Goal: Answer question/provide support

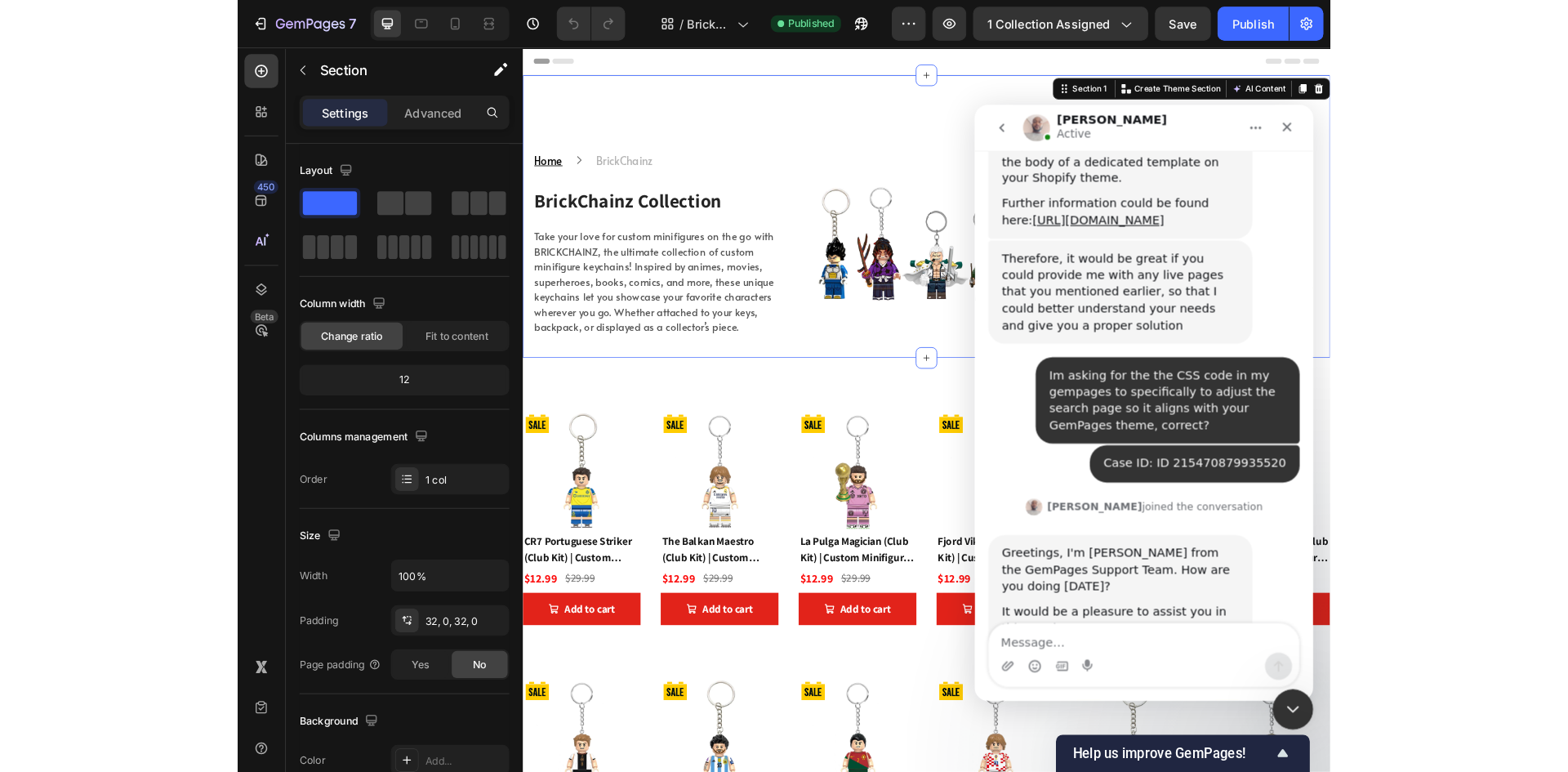
scroll to position [1017, 0]
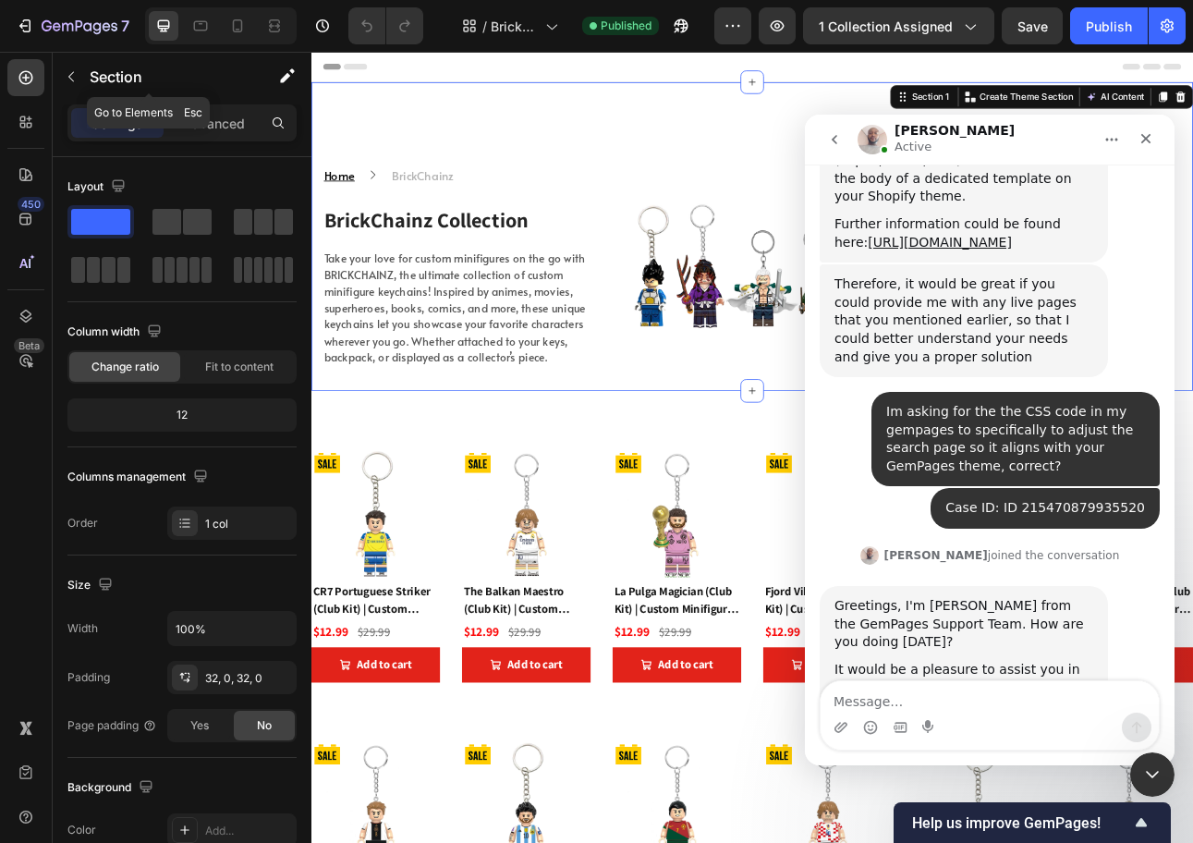
click at [202, 81] on p "Section" at bounding box center [166, 77] width 152 height 22
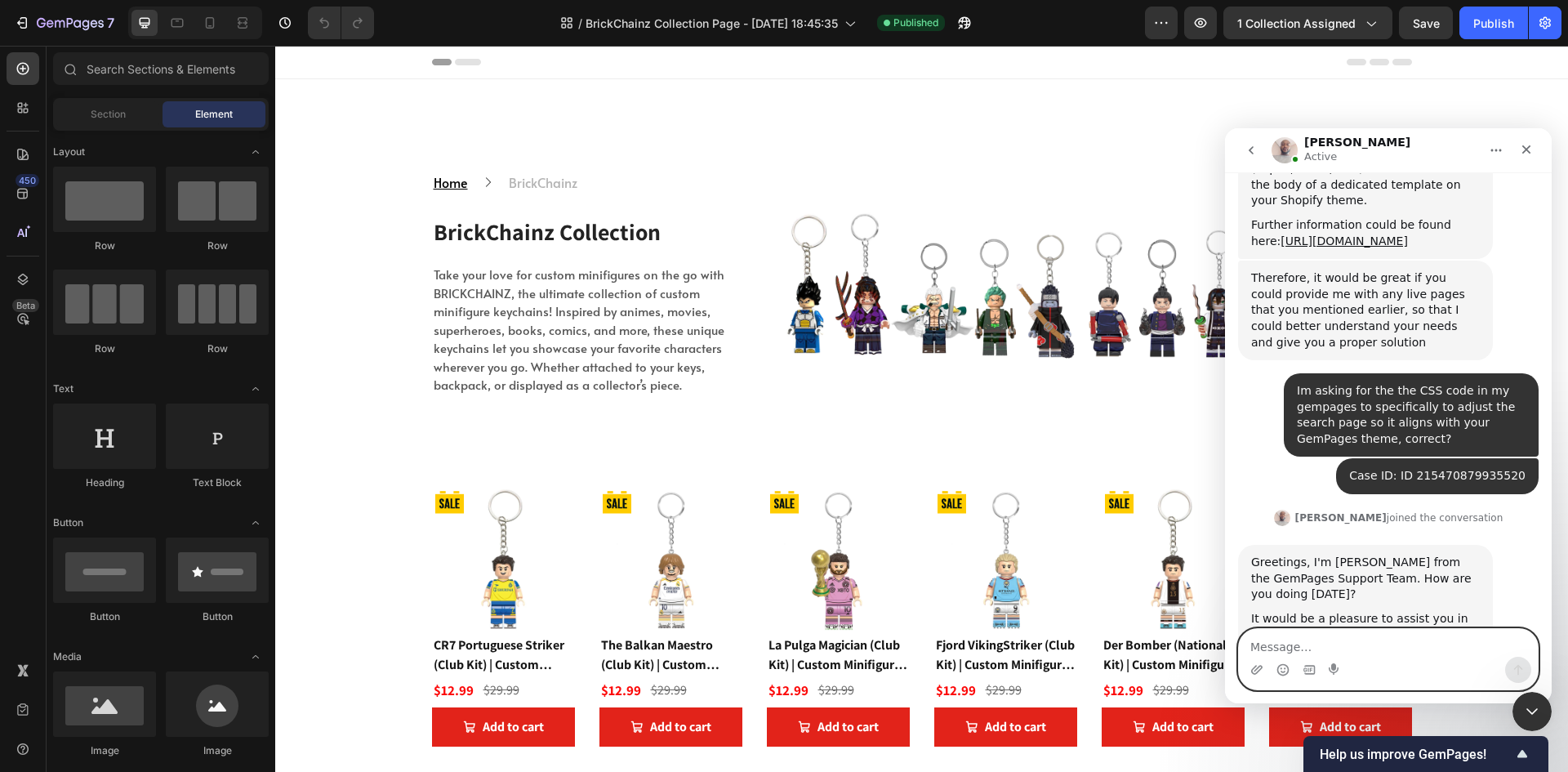
click at [1054, 643] on textarea "Message…" at bounding box center [1389, 643] width 299 height 27
type textarea "Okay"
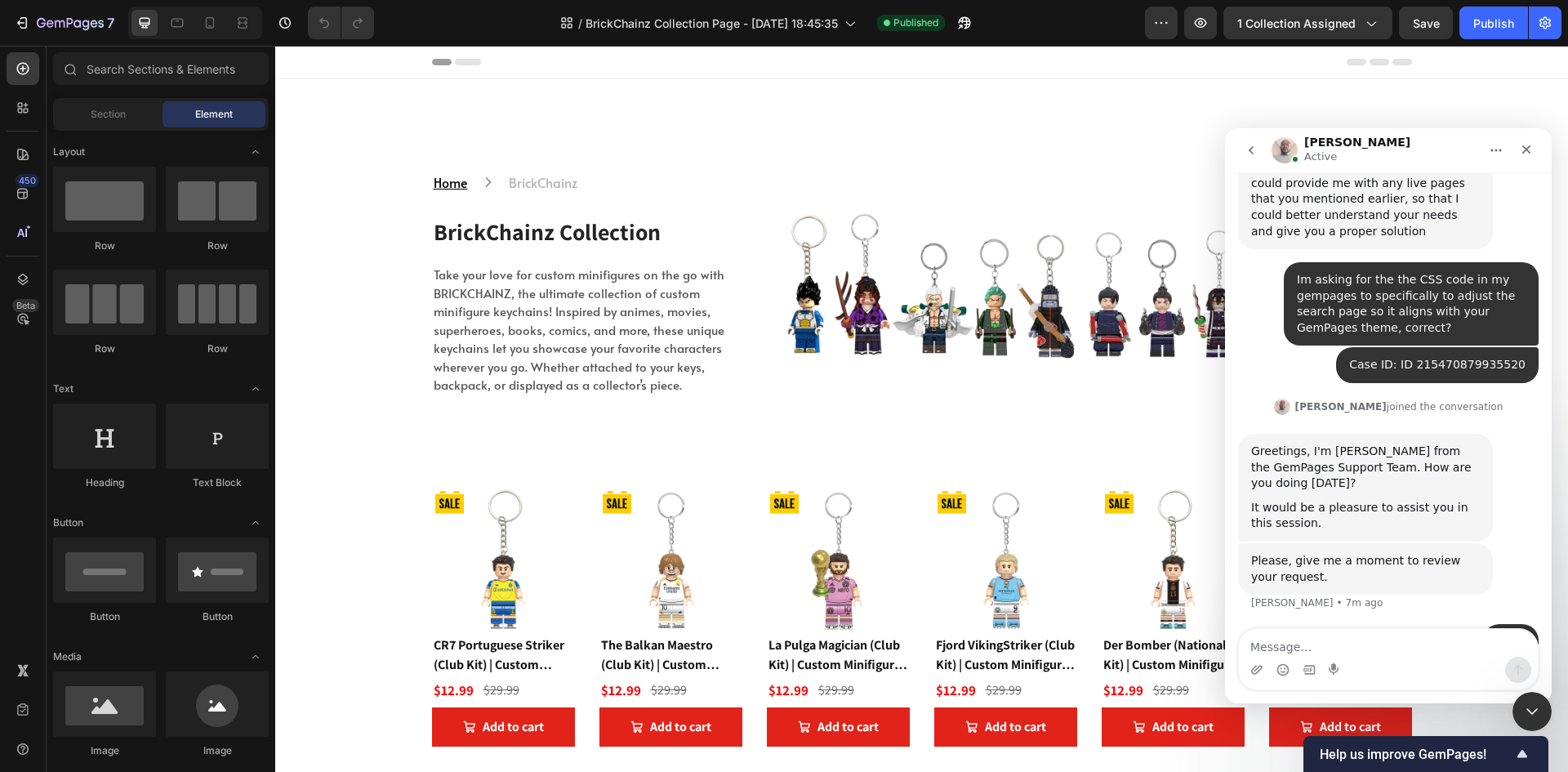
scroll to position [1065, 0]
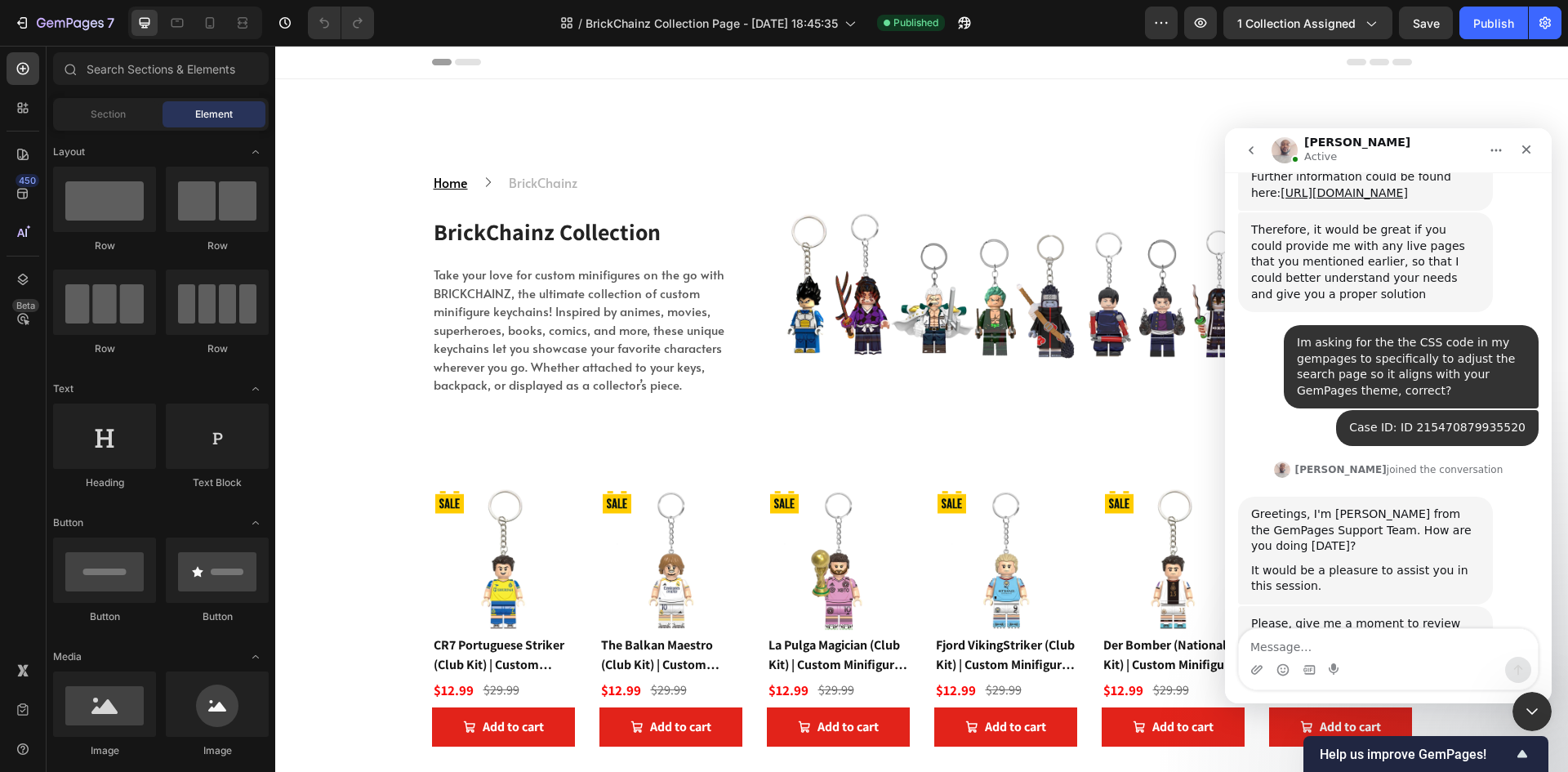
click at [1054, 687] on div "Okay Accorax • 2m ago" at bounding box center [1389, 715] width 301 height 56
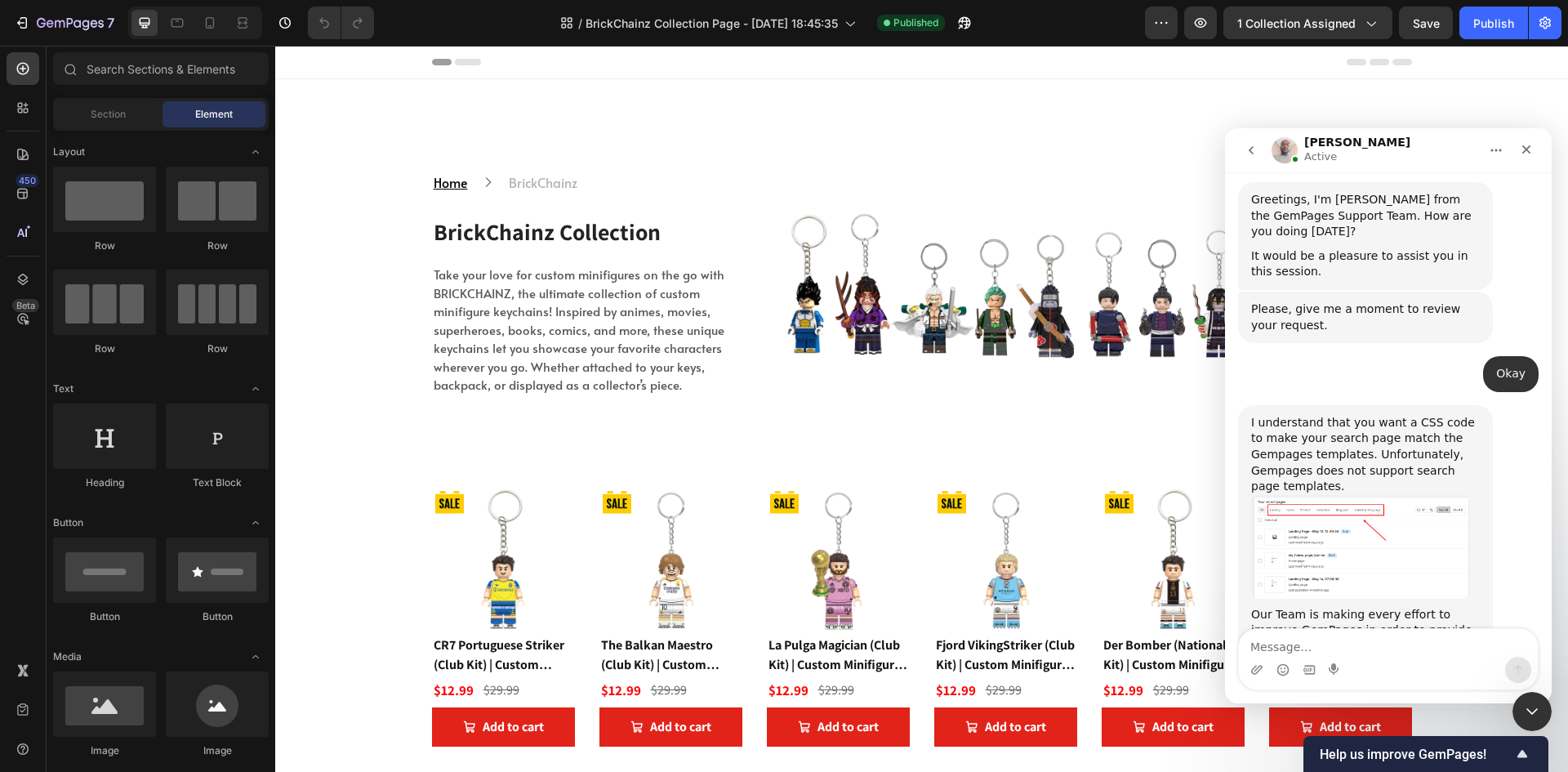
scroll to position [1426, 0]
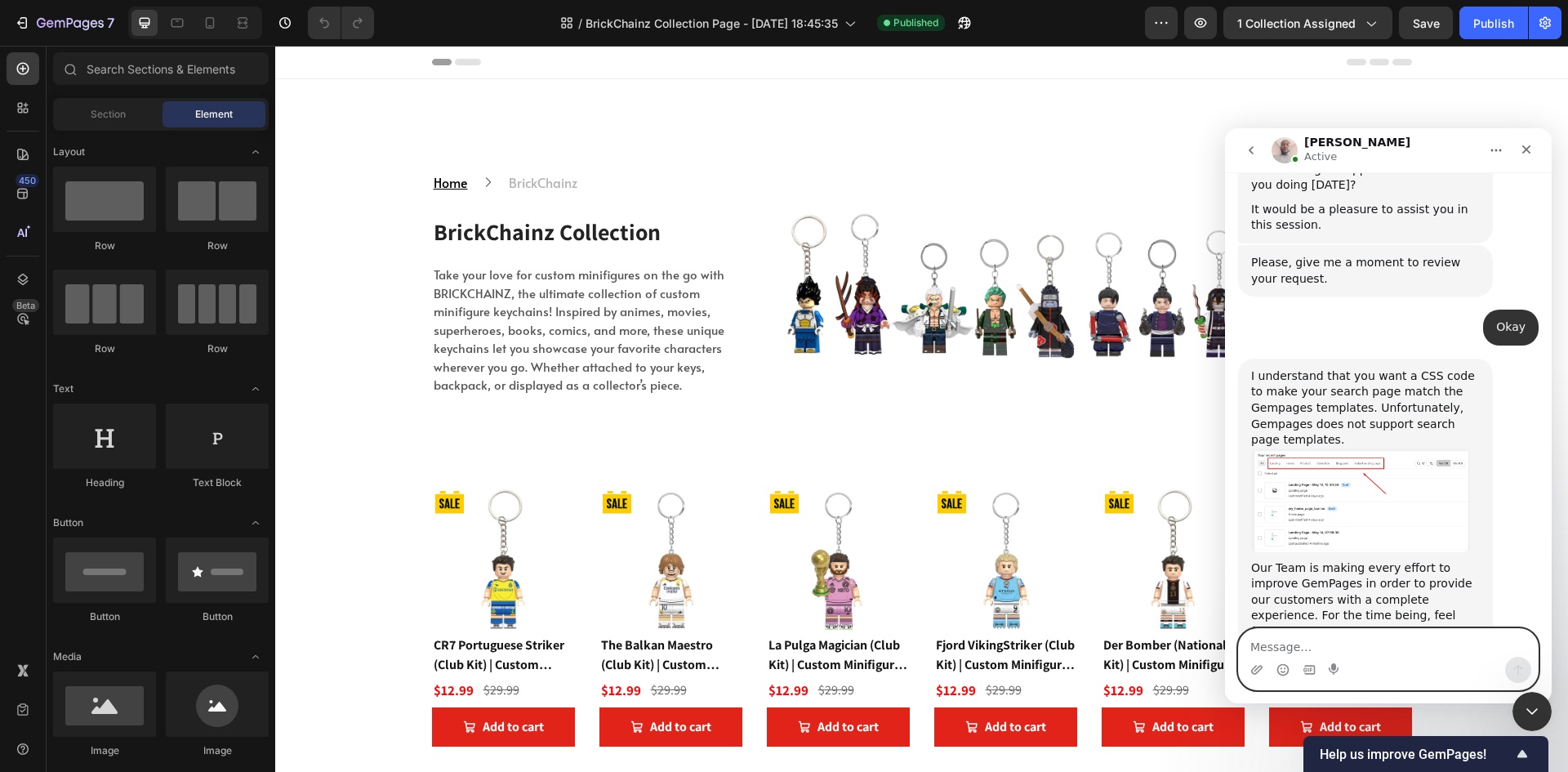
click at [1054, 648] on textarea "Message…" at bounding box center [1389, 643] width 299 height 27
type textarea "okay thank you!"
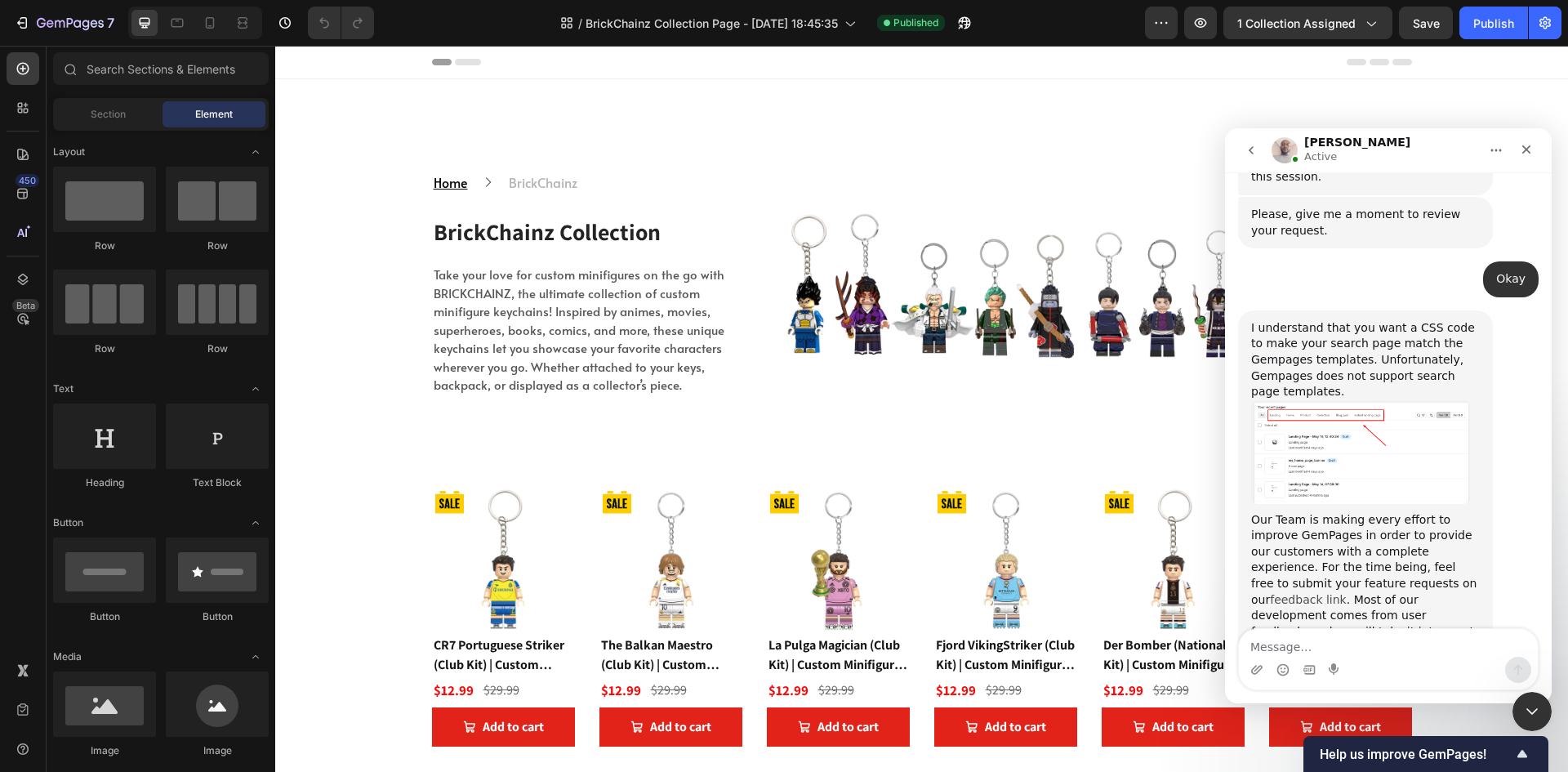
click at [1054, 593] on link "feedback link" at bounding box center [1308, 600] width 77 height 13
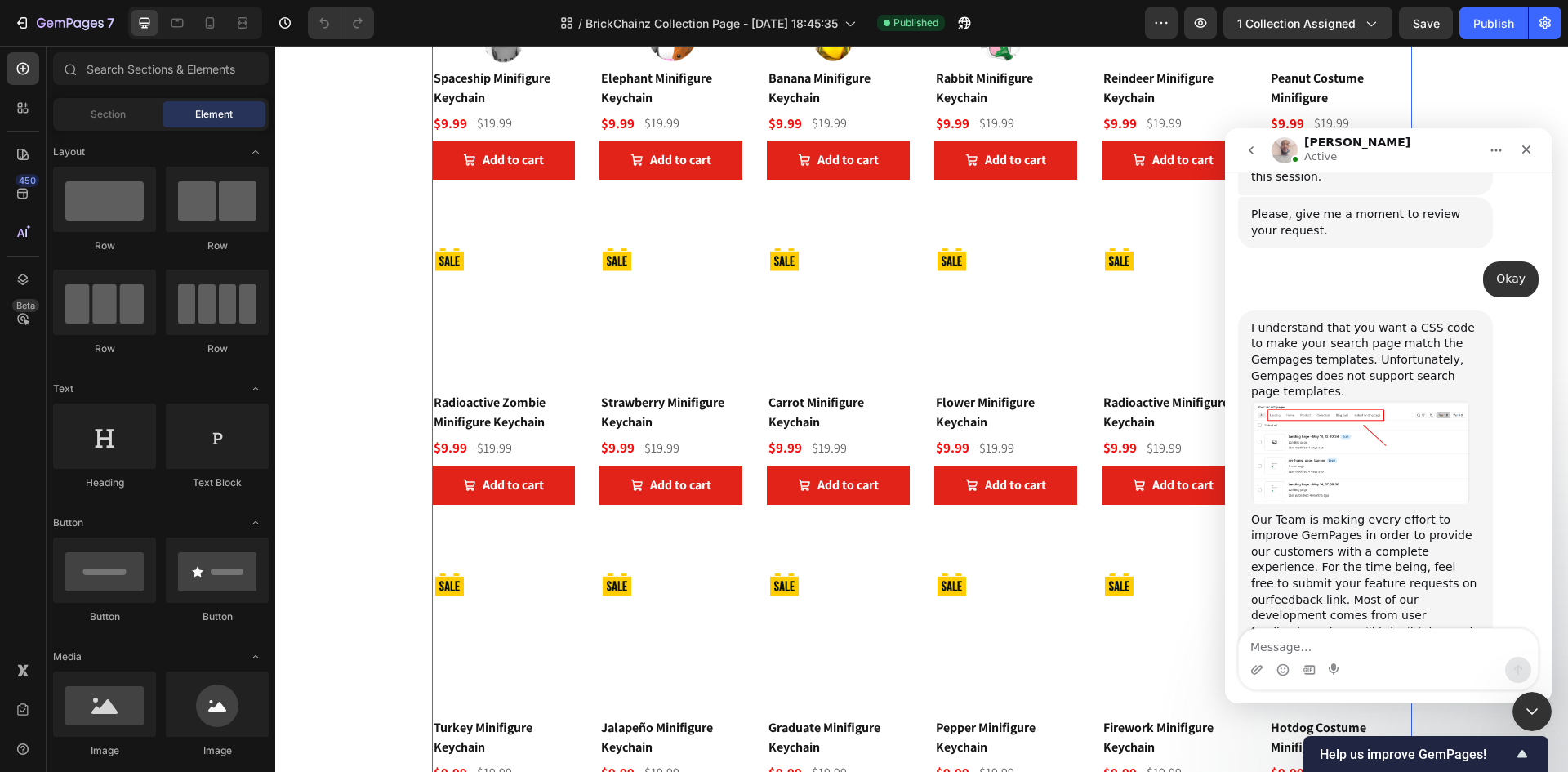
scroll to position [2534, 0]
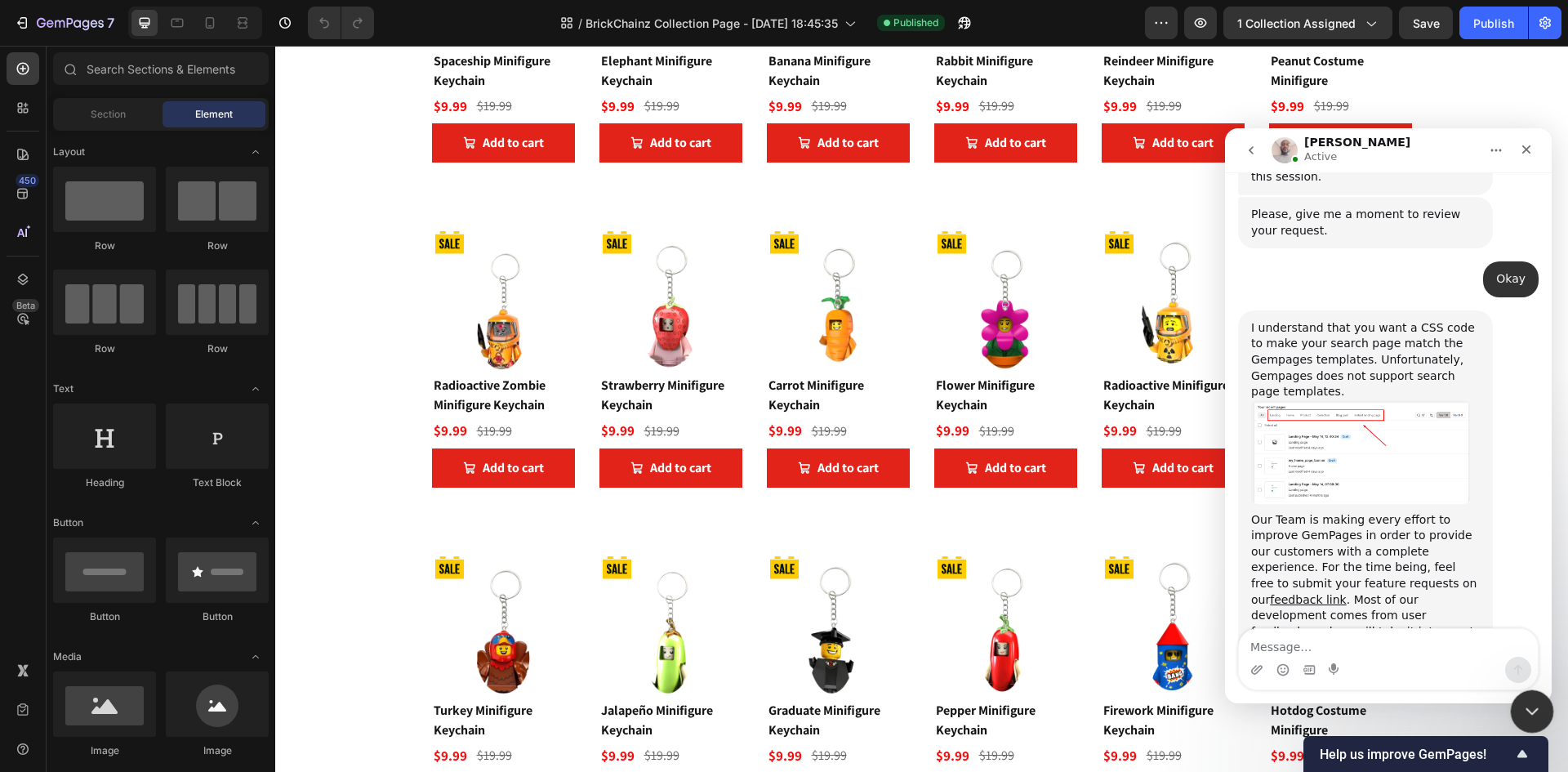
drag, startPoint x: 1538, startPoint y: 707, endPoint x: 1528, endPoint y: 690, distance: 19.7
click at [1054, 706] on div "Close Intercom Messenger" at bounding box center [1530, 709] width 39 height 39
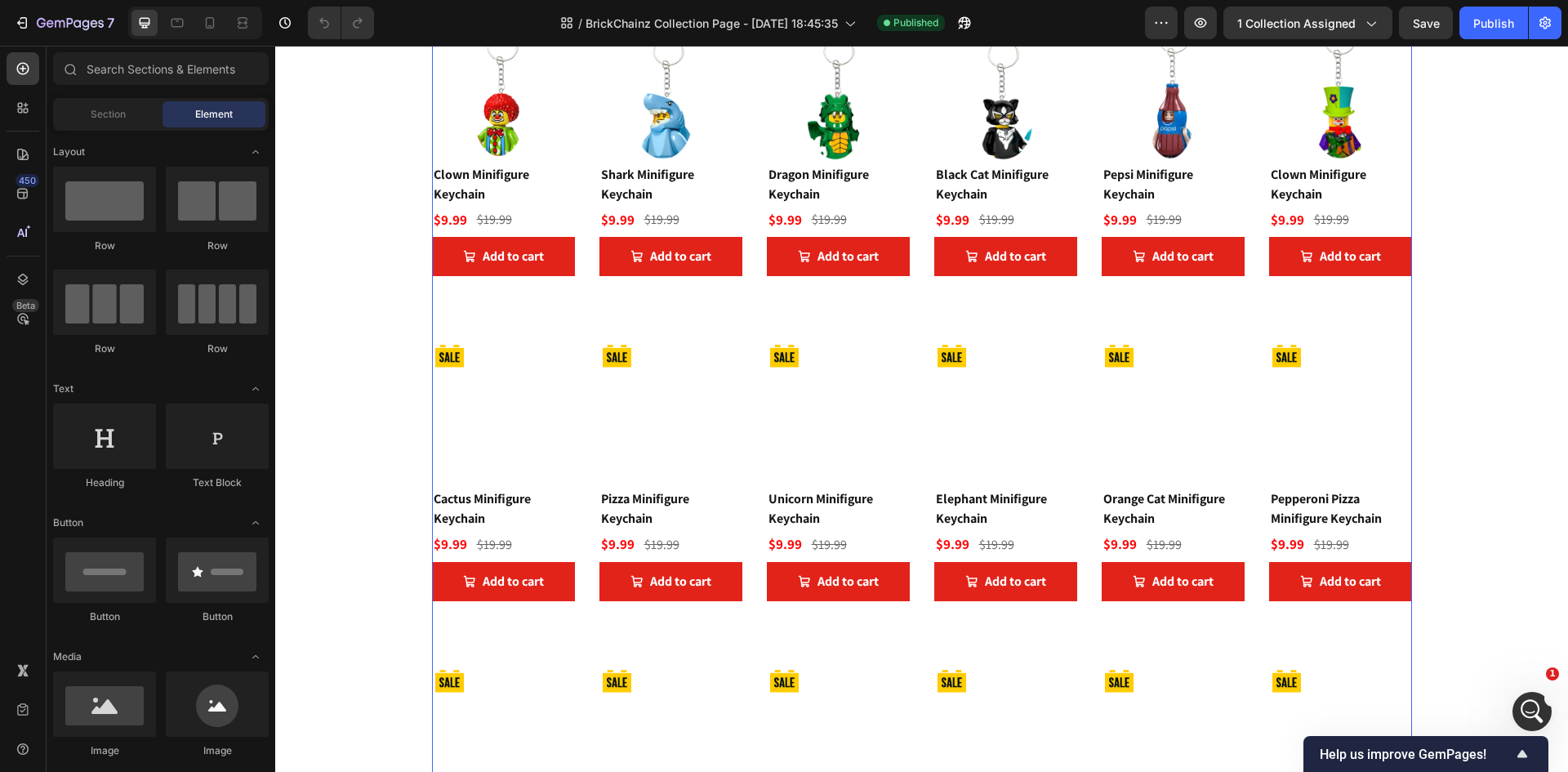
scroll to position [3759, 0]
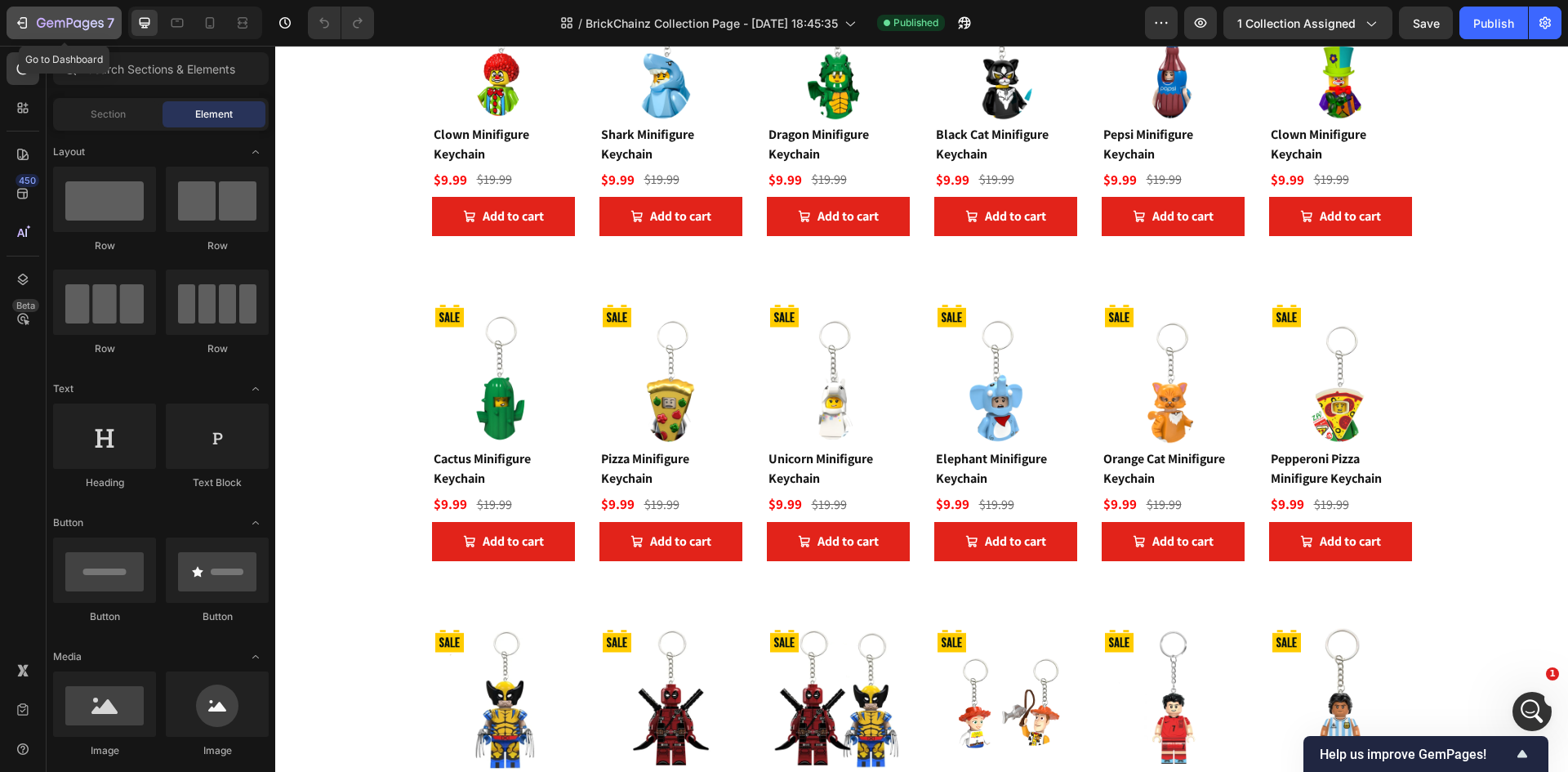
click at [51, 30] on icon "button" at bounding box center [71, 24] width 67 height 14
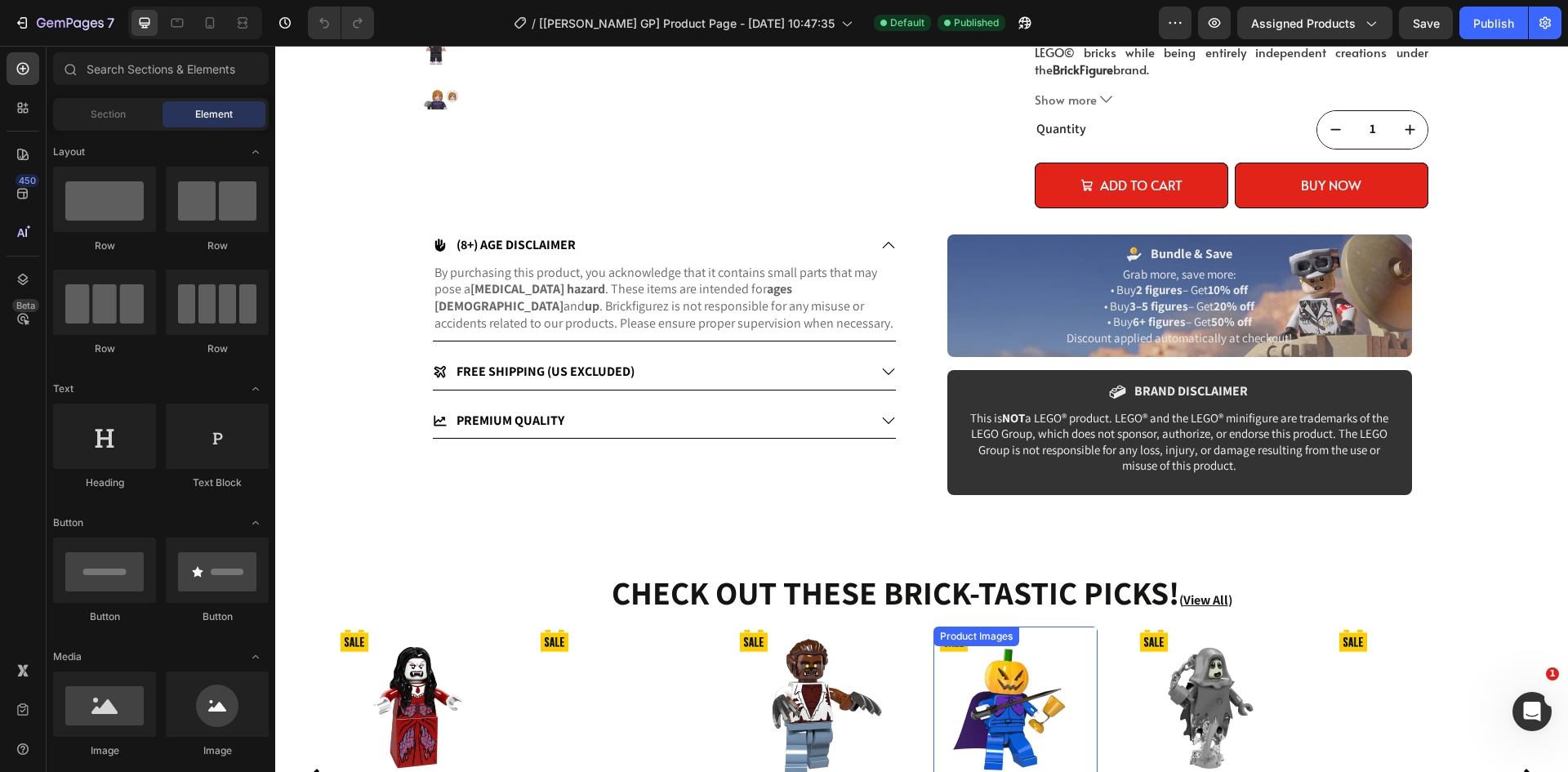
scroll to position [490, 0]
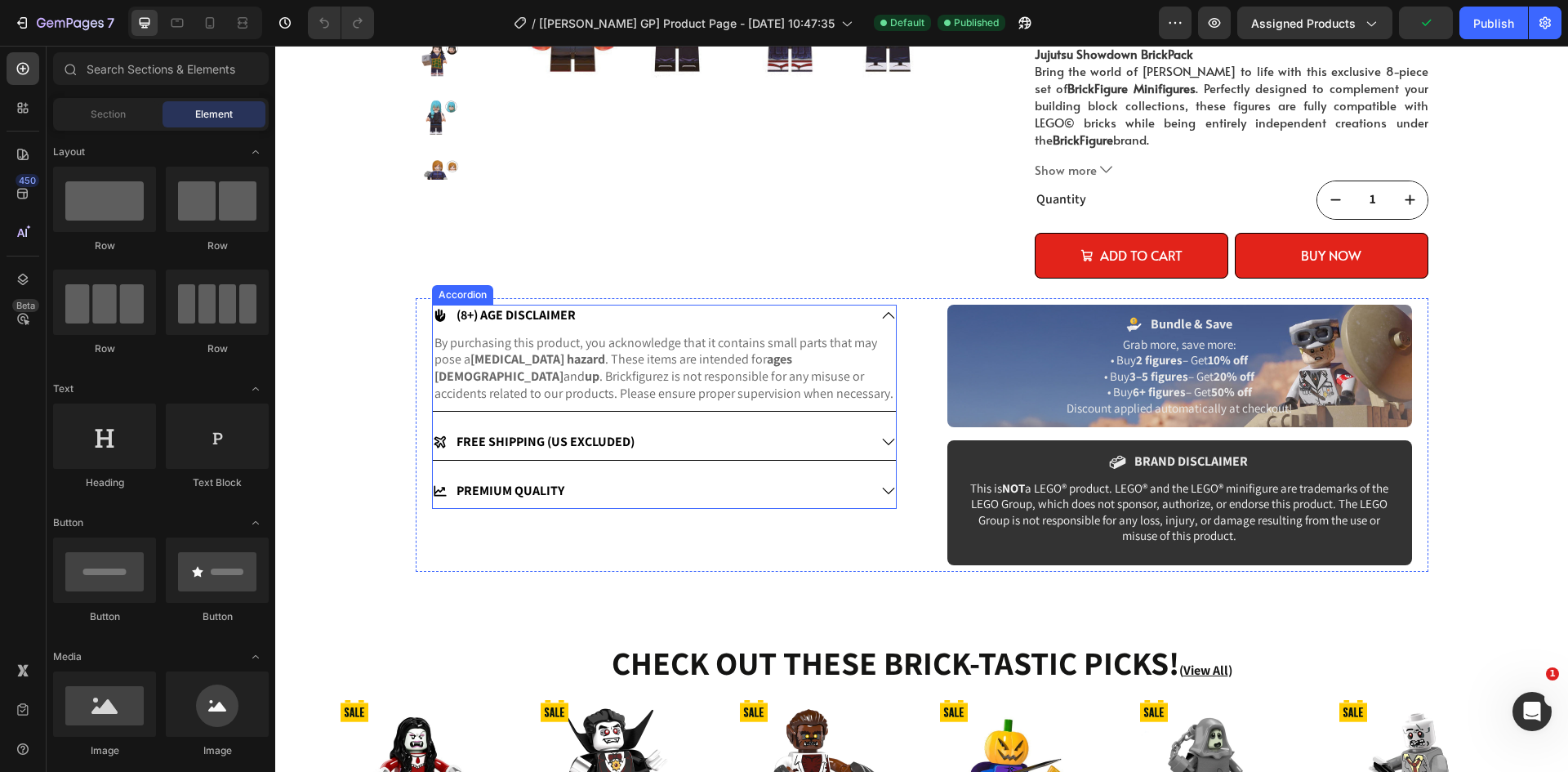
click at [874, 317] on div "(8+) AGE DISCLAIMER" at bounding box center [665, 319] width 463 height 28
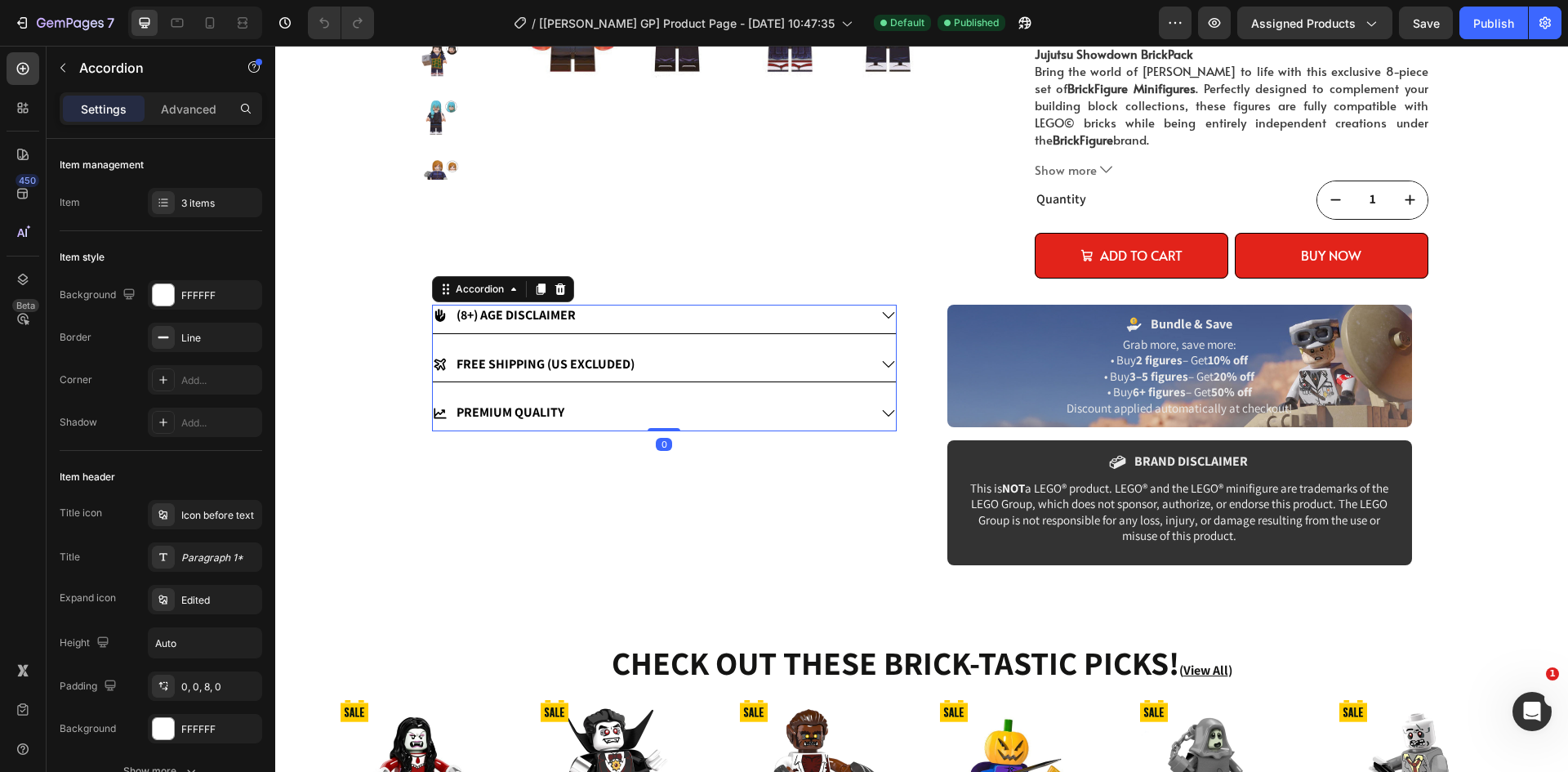
click at [870, 358] on div "FREE SHIPPING (US EXCLUDED)" at bounding box center [665, 368] width 463 height 28
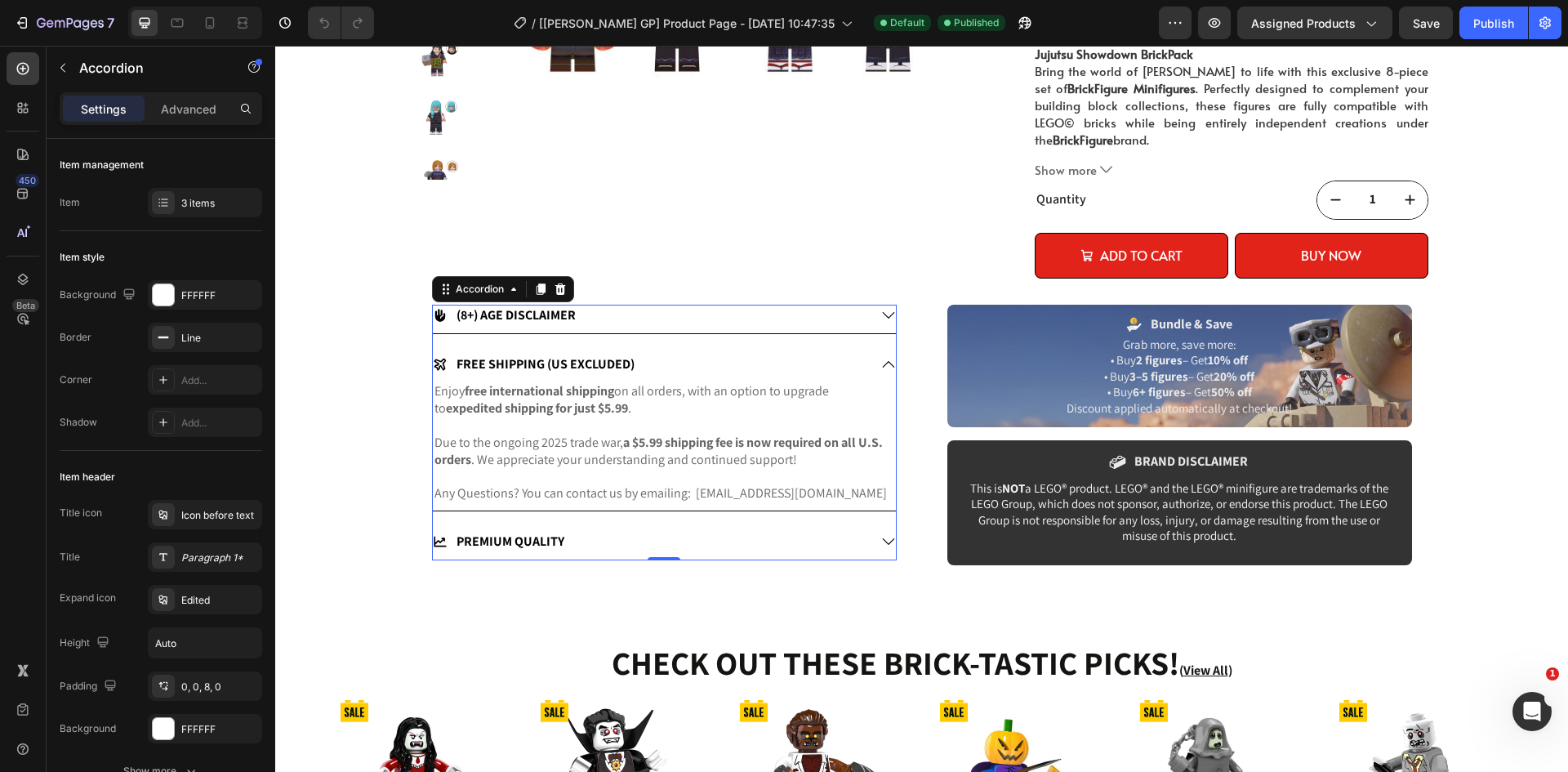
click at [871, 358] on div "FREE SHIPPING (US EXCLUDED)" at bounding box center [665, 368] width 463 height 28
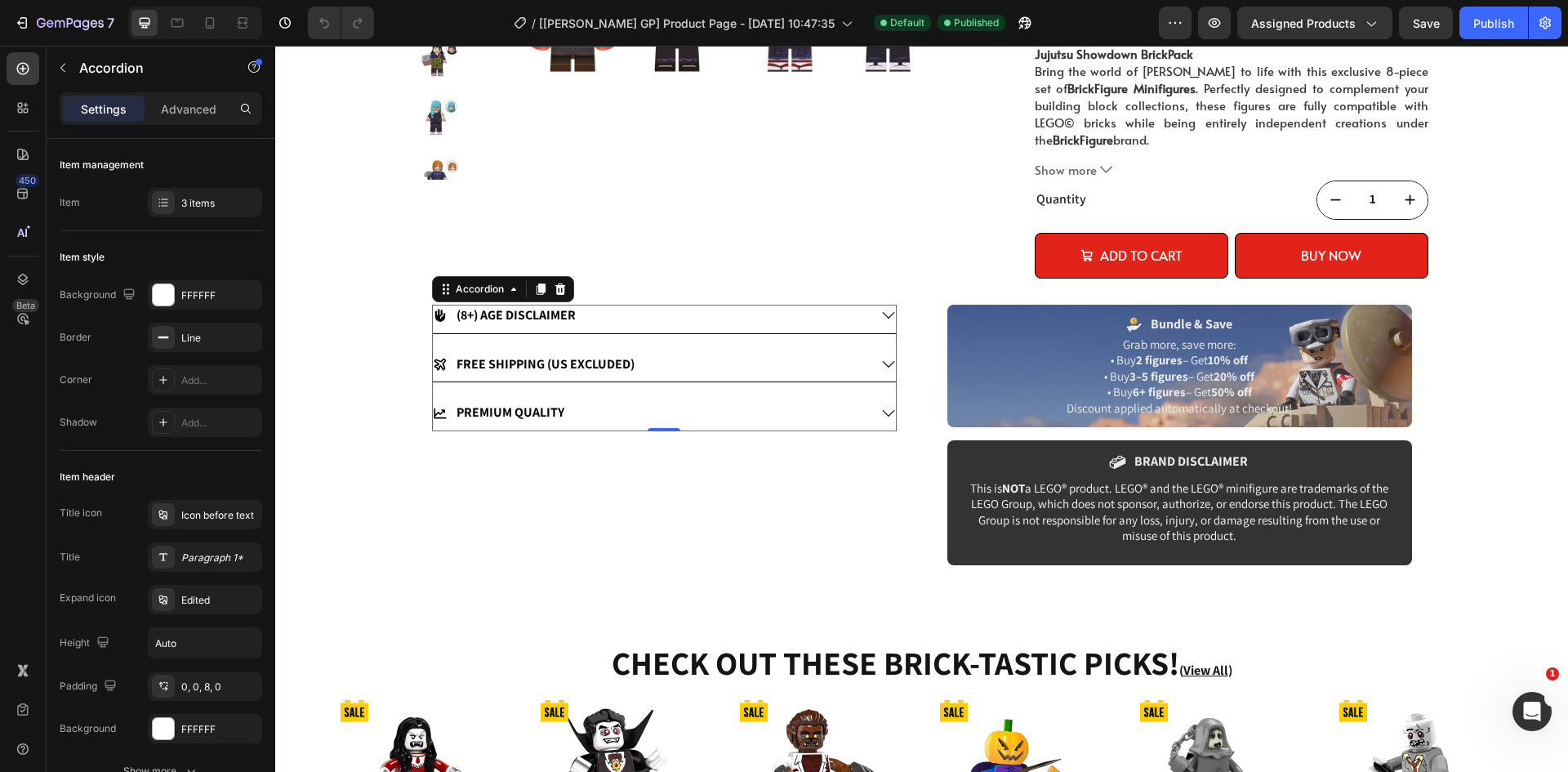
click at [878, 404] on div "PREMIUM QUALITY" at bounding box center [665, 417] width 463 height 28
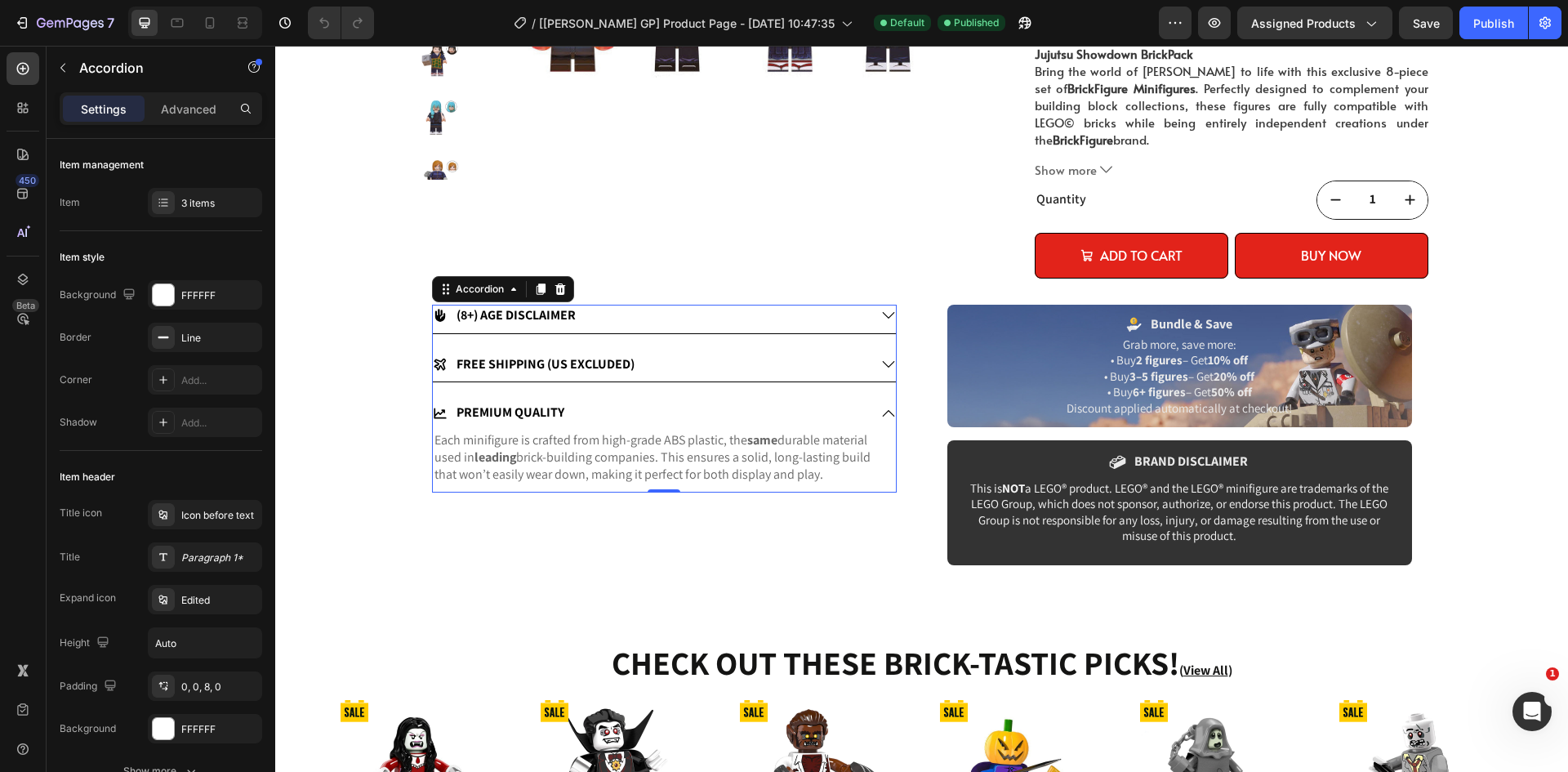
click at [878, 404] on div "PREMIUM QUALITY" at bounding box center [665, 417] width 463 height 28
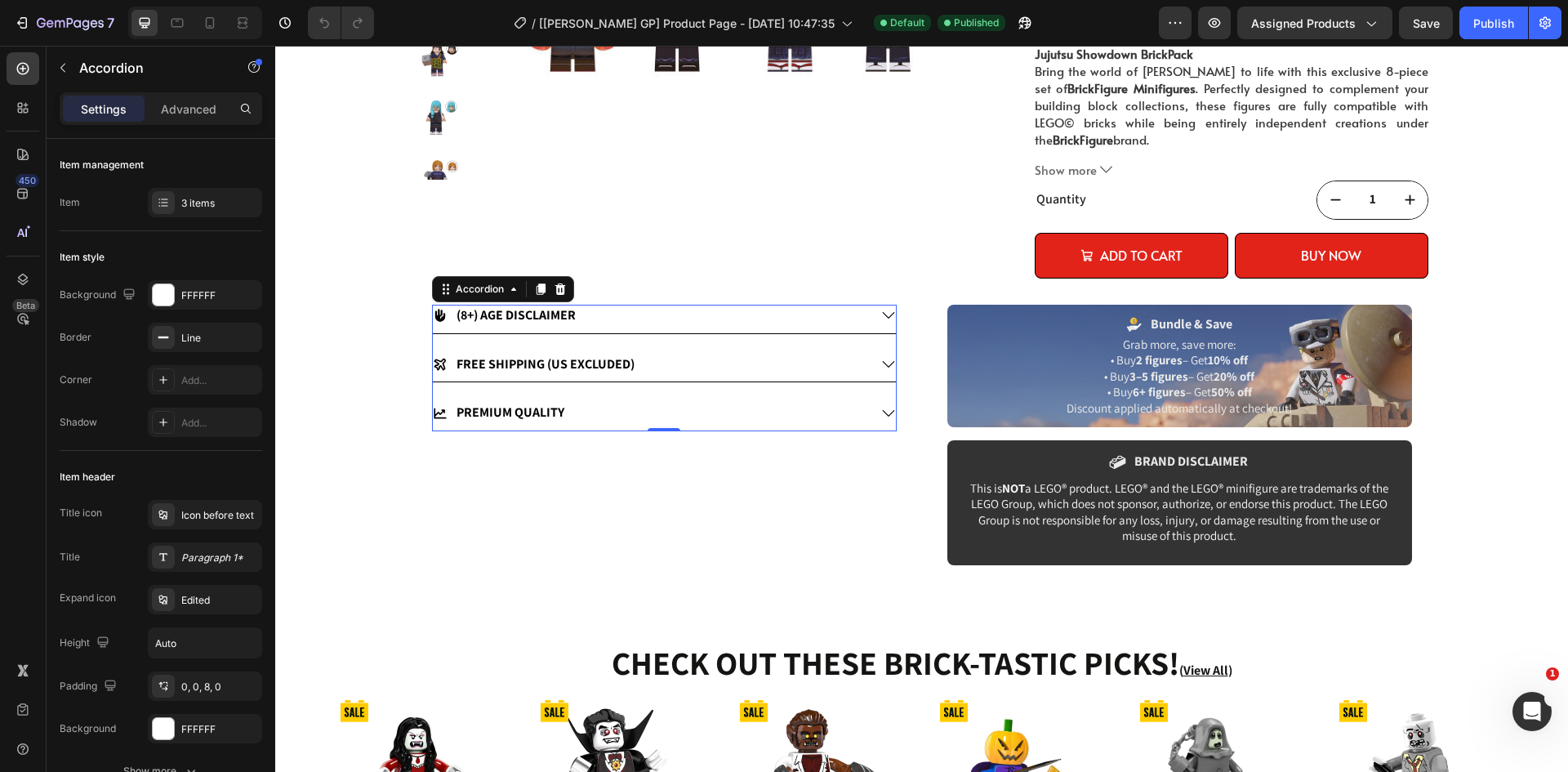
click at [881, 365] on icon at bounding box center [888, 364] width 15 height 15
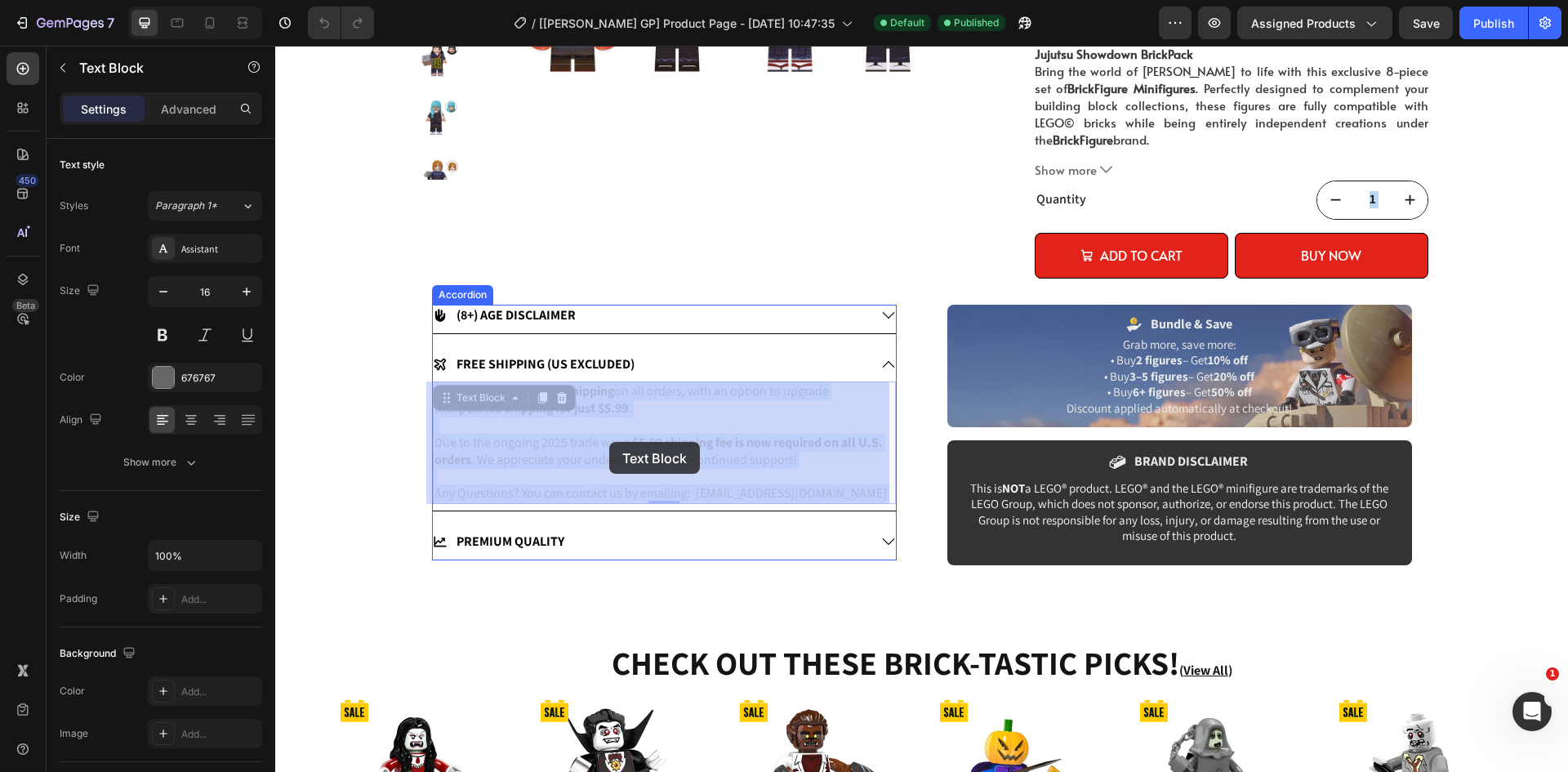
drag, startPoint x: 534, startPoint y: 442, endPoint x: 609, endPoint y: 442, distance: 75.0
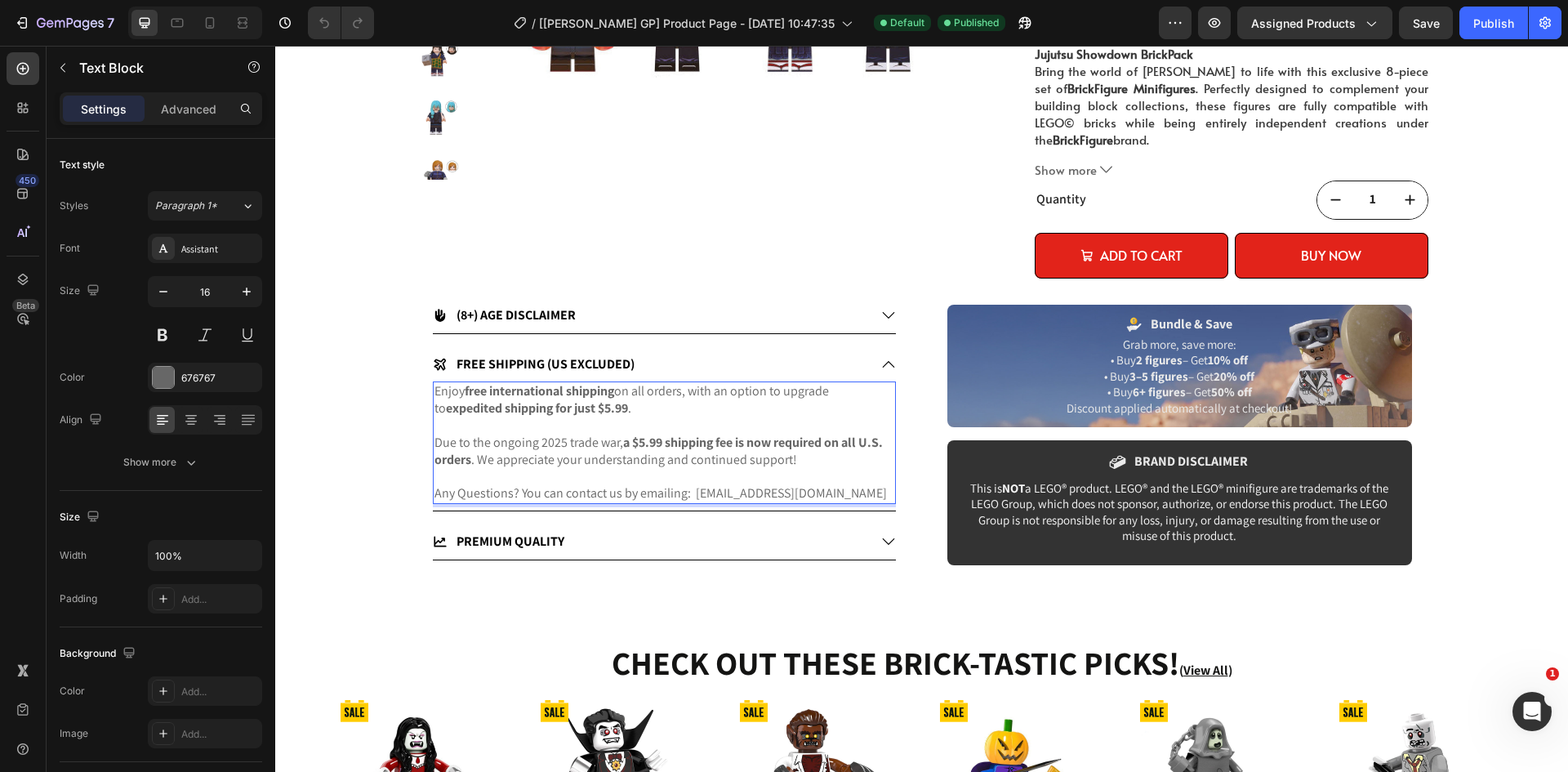
drag, startPoint x: 613, startPoint y: 442, endPoint x: 557, endPoint y: 443, distance: 56.0
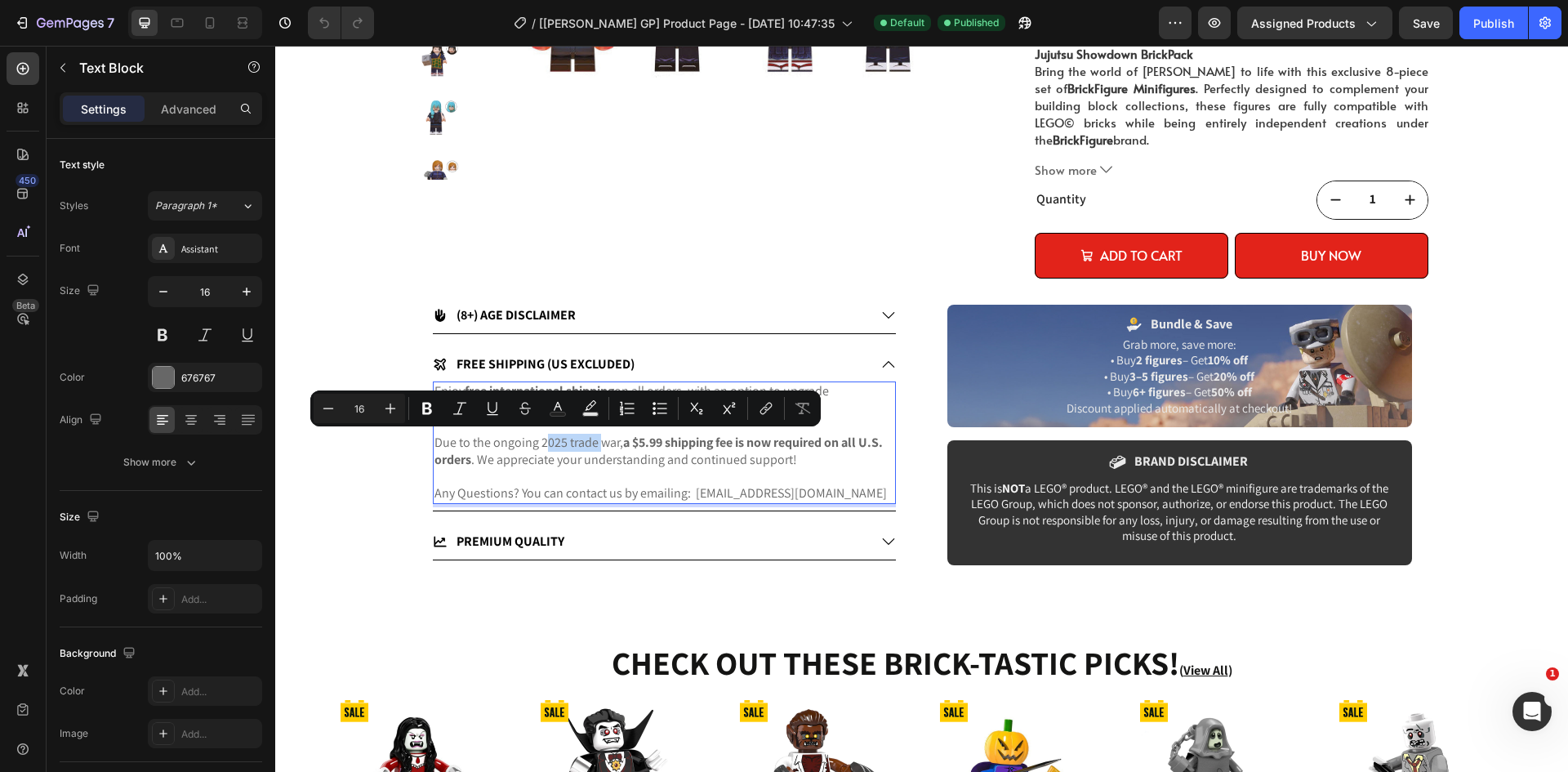
drag, startPoint x: 537, startPoint y: 446, endPoint x: 596, endPoint y: 447, distance: 59.0
click at [596, 447] on p "Due to the ongoing 2025 trade war, a $5.99 shipping fee is now required on all …" at bounding box center [665, 469] width 460 height 68
click at [545, 447] on p "Due to the ongoing 2025 trade war, a $5.99 shipping fee is now required on all …" at bounding box center [665, 469] width 460 height 68
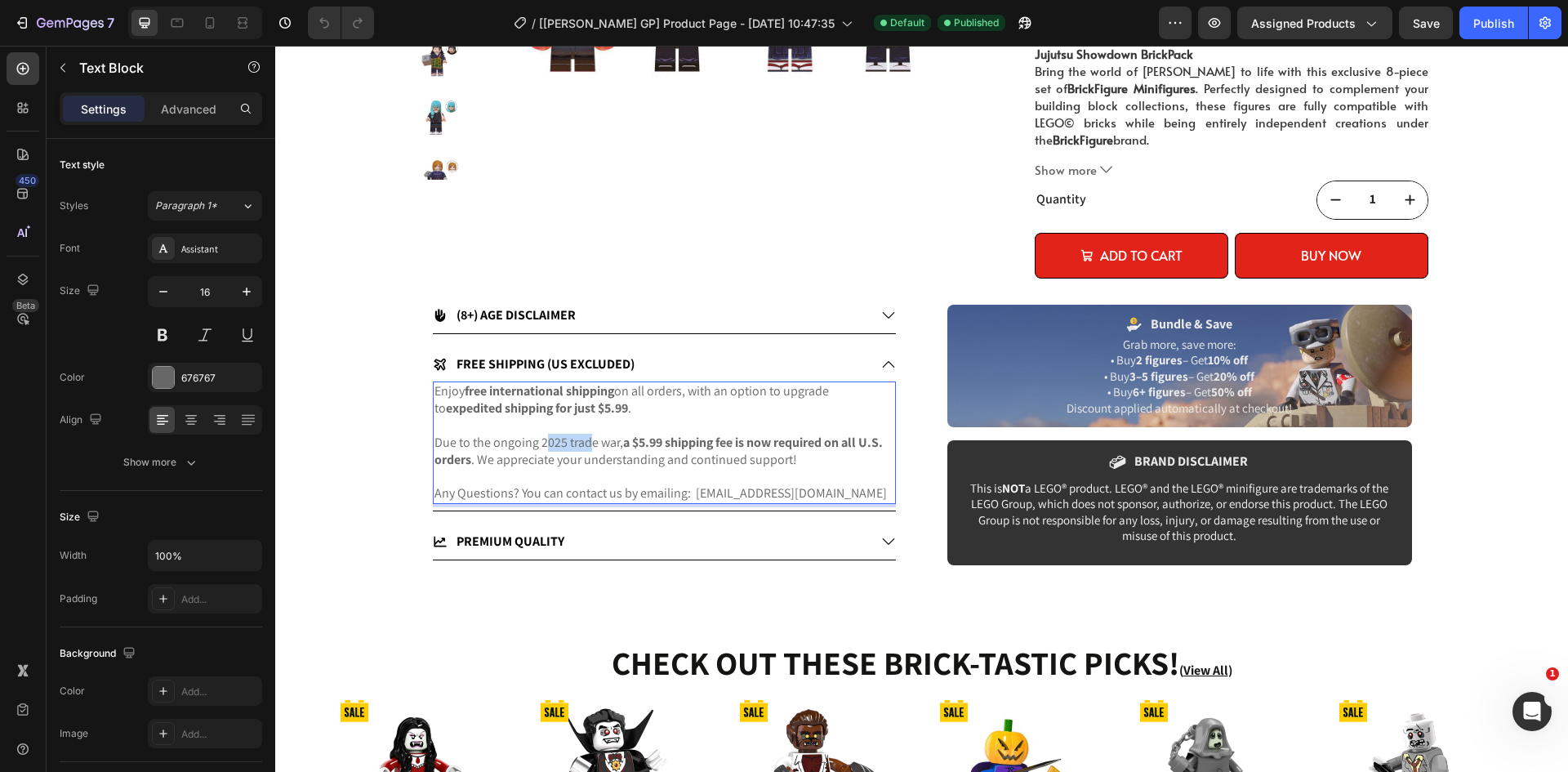
drag, startPoint x: 537, startPoint y: 447, endPoint x: 584, endPoint y: 447, distance: 47.0
click at [584, 447] on p "Due to the ongoing 2025 trade war, a $5.99 shipping fee is now required on all …" at bounding box center [665, 469] width 460 height 68
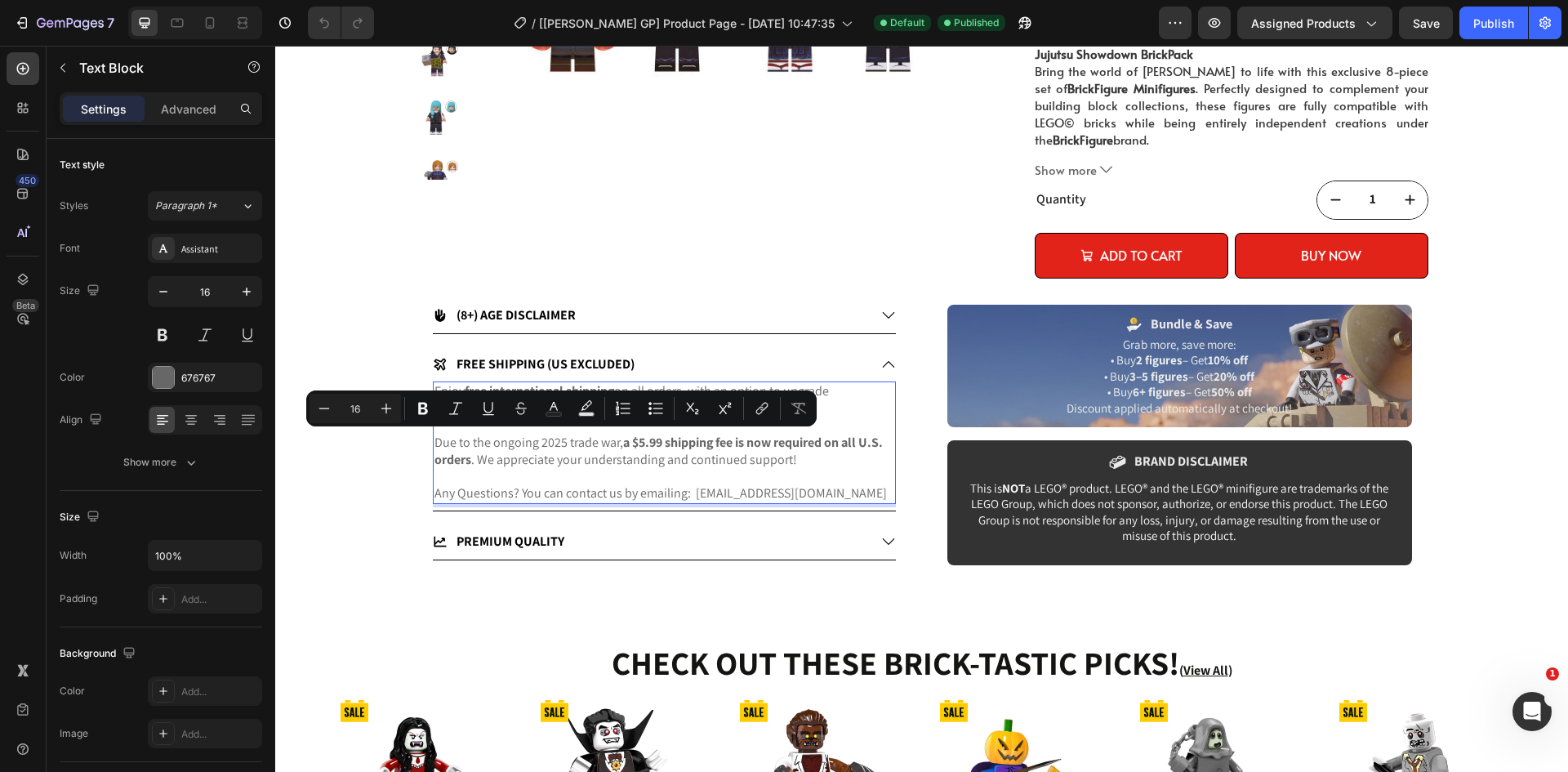
click at [601, 444] on p "Due to the ongoing 2025 trade war, a $5.99 shipping fee is now required on all …" at bounding box center [665, 469] width 460 height 68
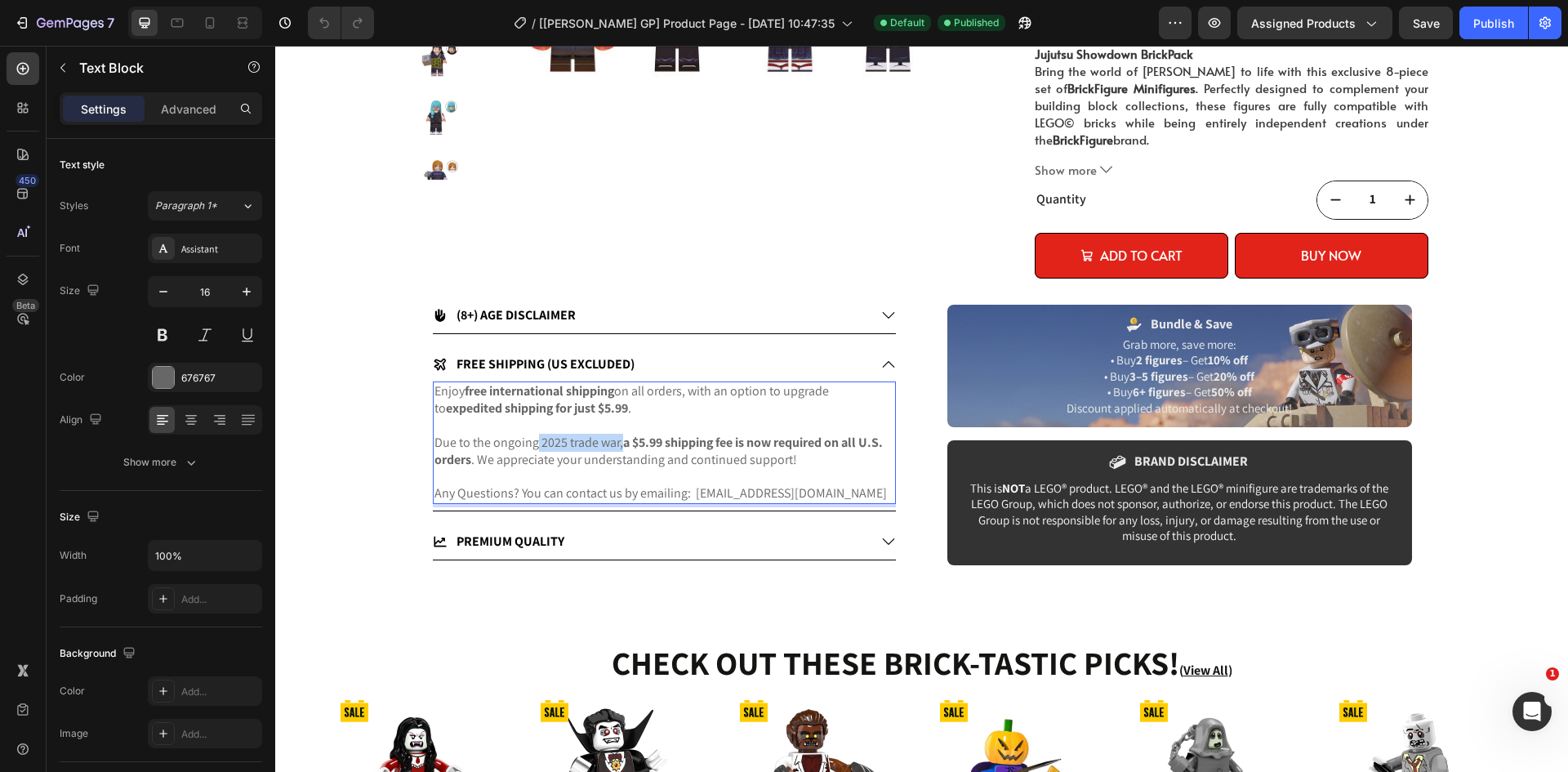
drag, startPoint x: 531, startPoint y: 440, endPoint x: 616, endPoint y: 443, distance: 85.1
click at [615, 443] on p "Due to the ongoing 2025 trade war, a $5.99 shipping fee is now required on all …" at bounding box center [665, 469] width 460 height 68
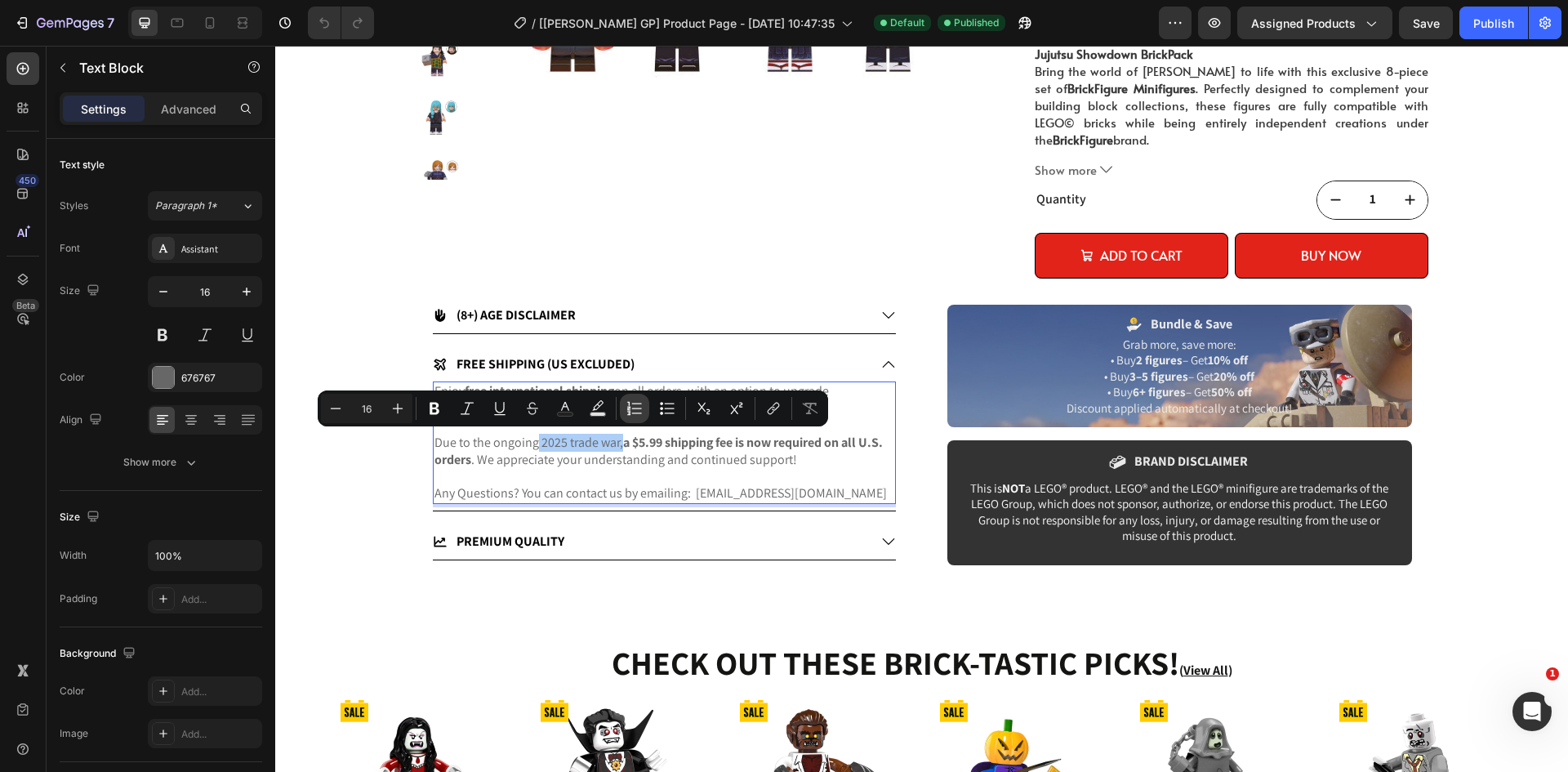
click at [647, 419] on button "Numbered List" at bounding box center [634, 408] width 29 height 29
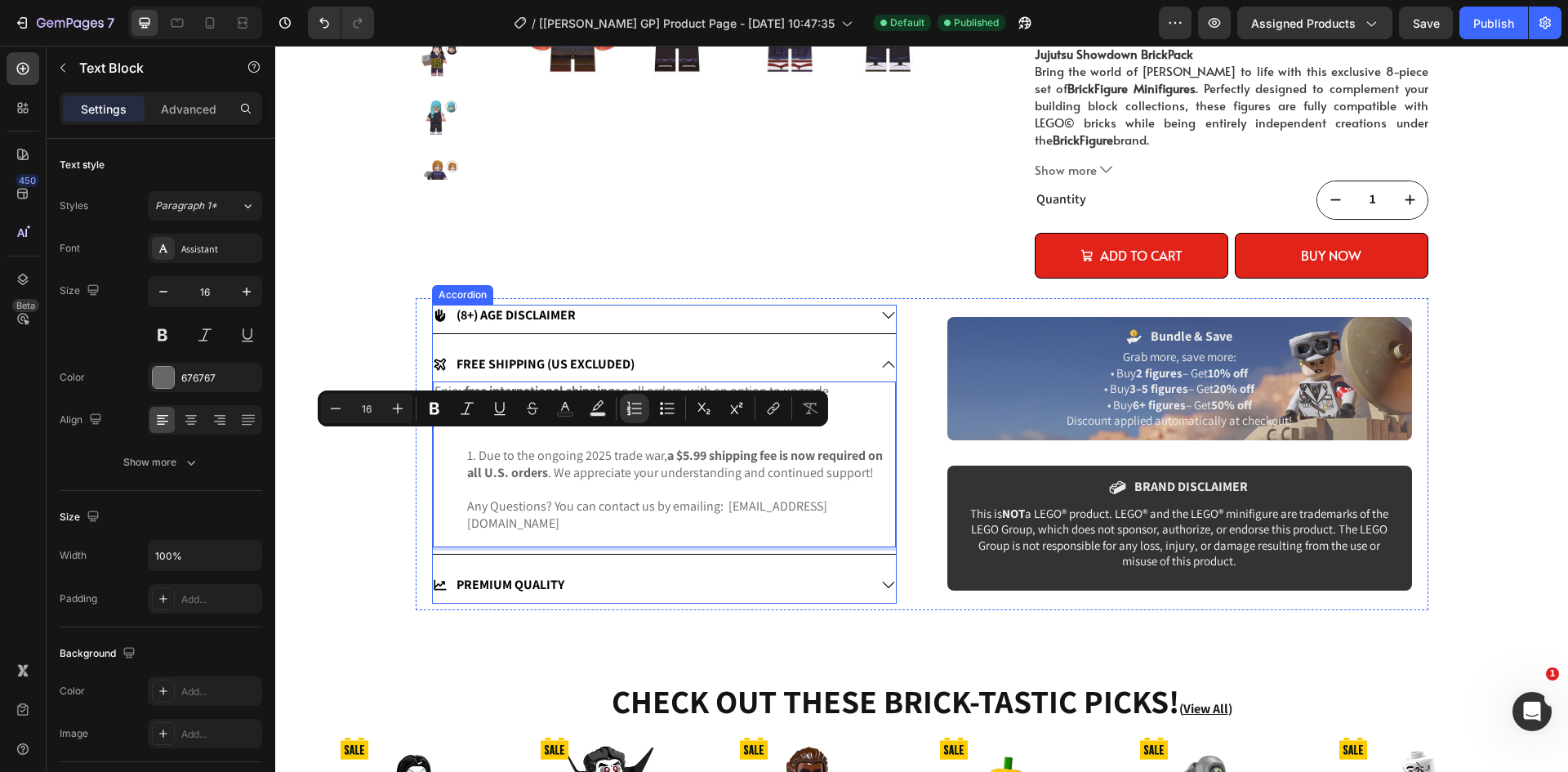
click at [883, 363] on icon at bounding box center [888, 363] width 12 height 6
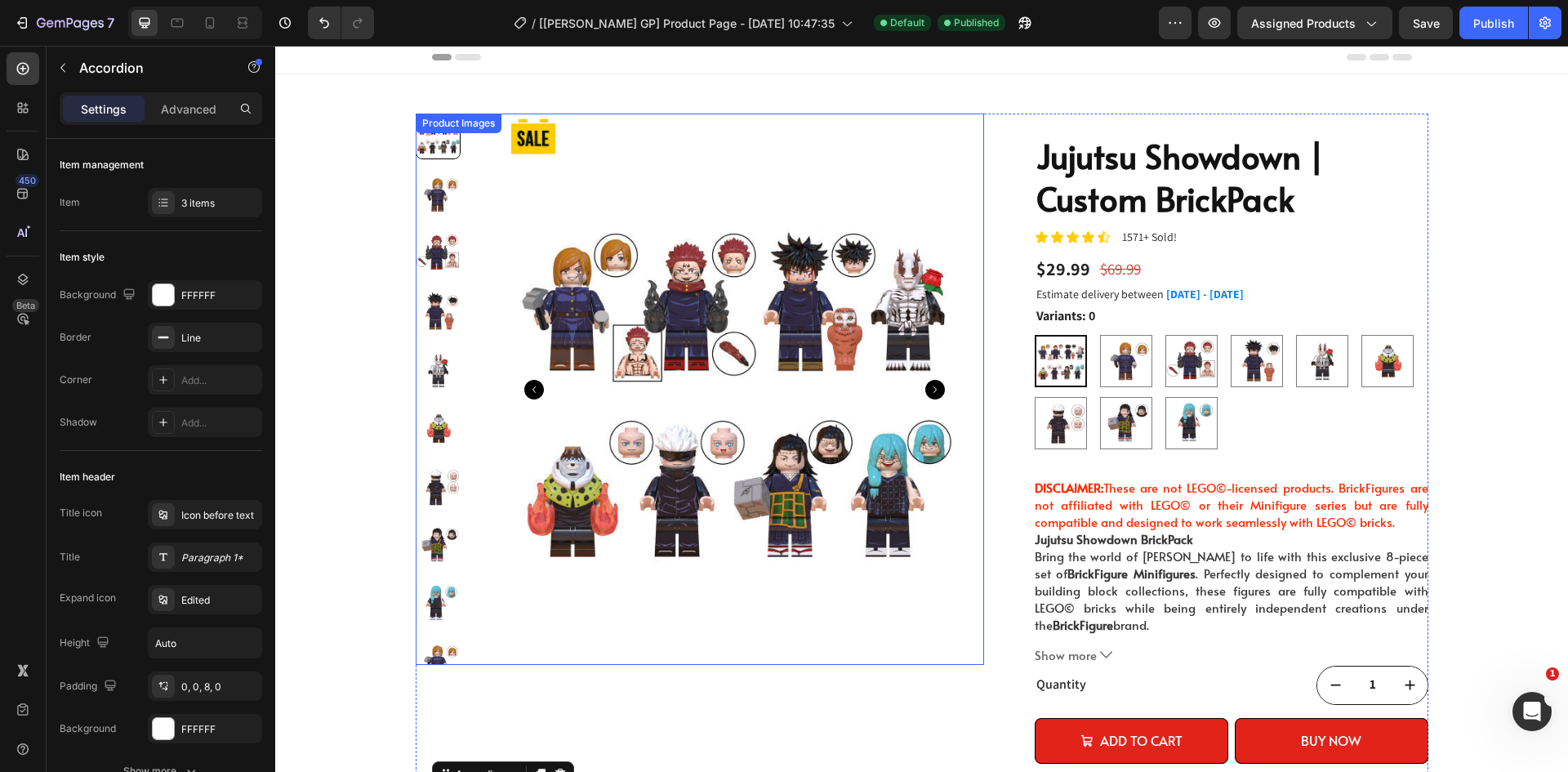
scroll to position [0, 0]
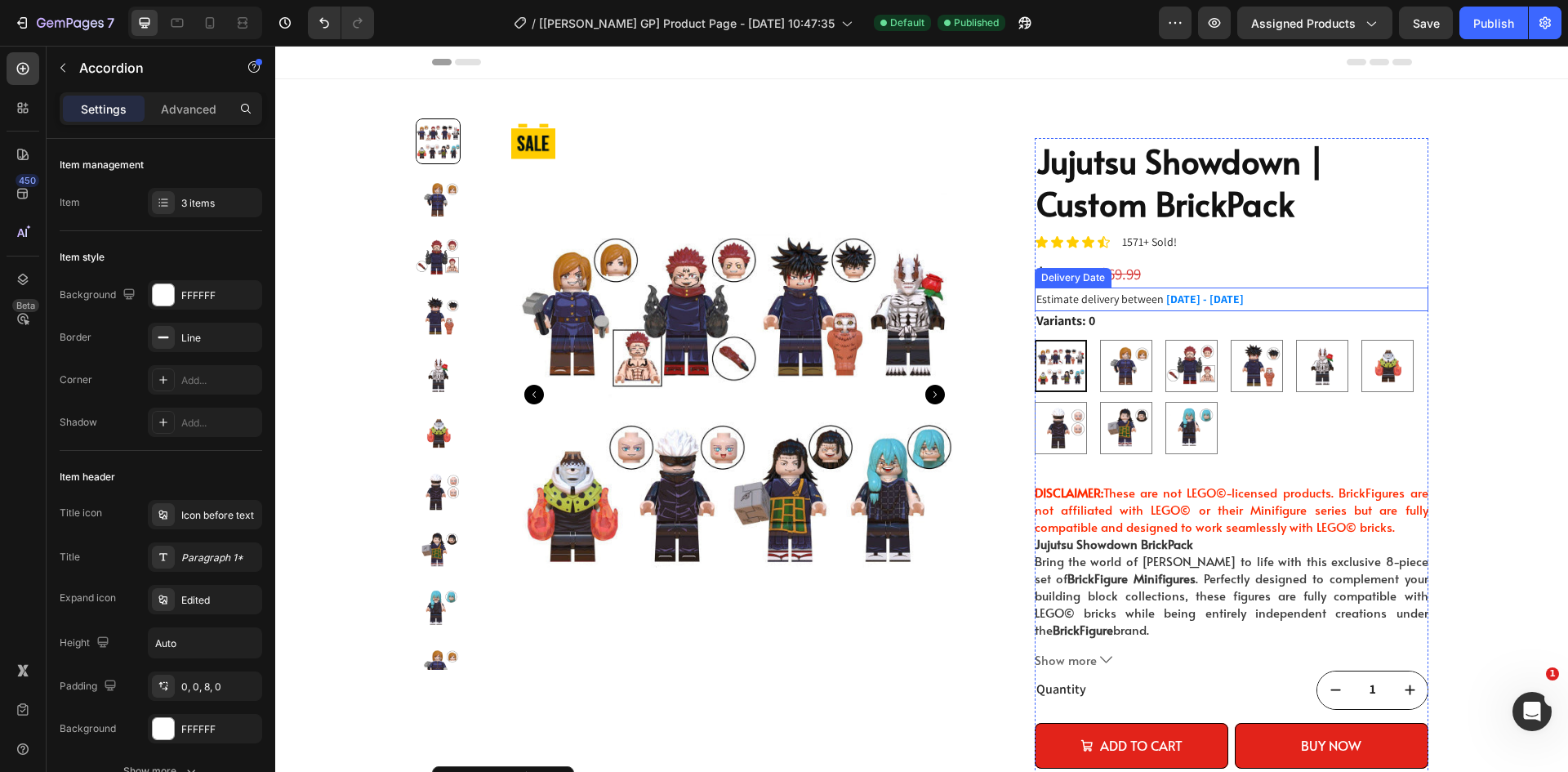
click at [1119, 303] on span "Estimate delivery between" at bounding box center [1100, 299] width 127 height 15
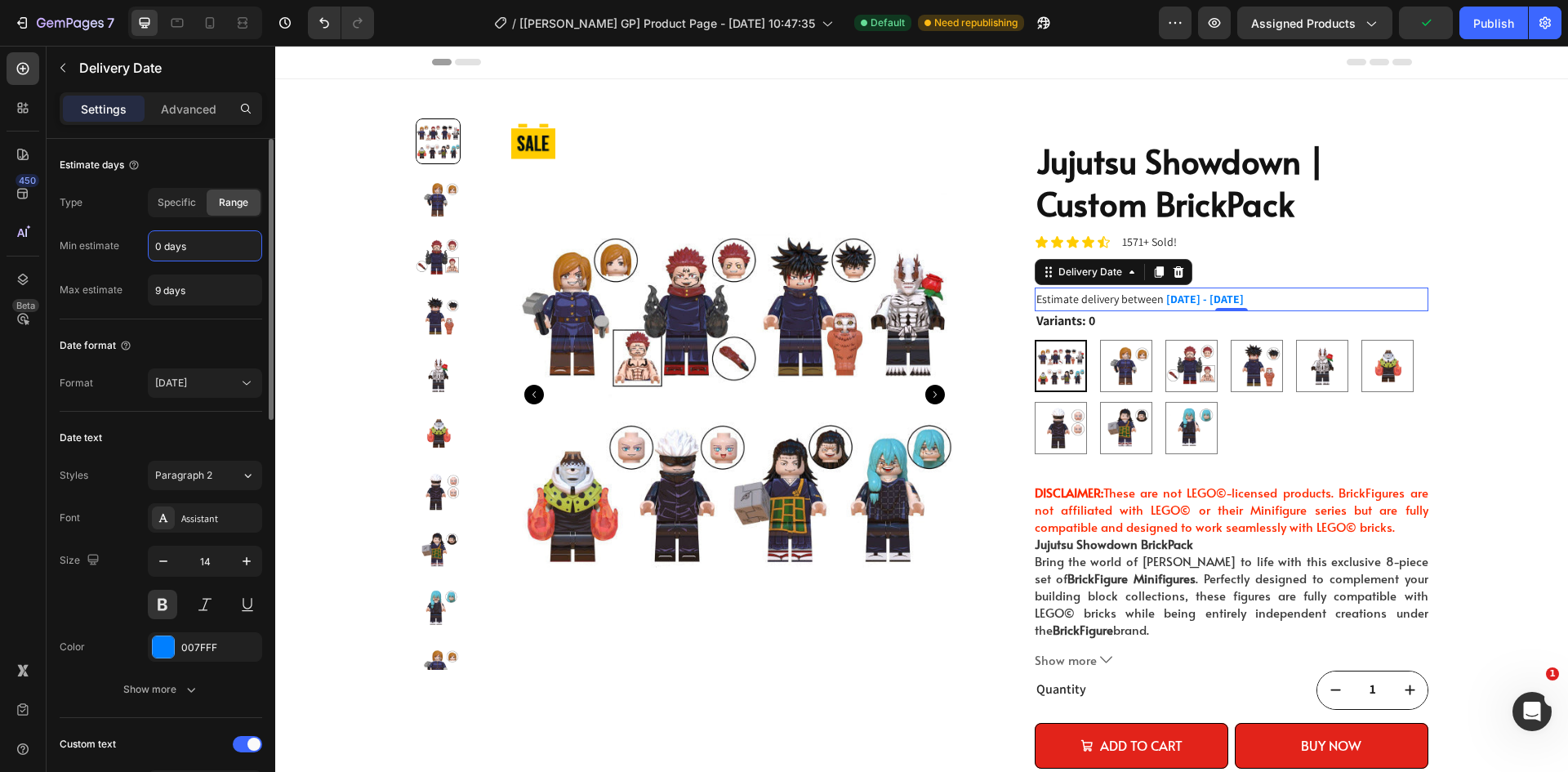
click at [203, 247] on input "0 days" at bounding box center [205, 246] width 113 height 29
type input "3 days"
click at [157, 286] on input "9 days" at bounding box center [205, 289] width 113 height 29
type input "10 days"
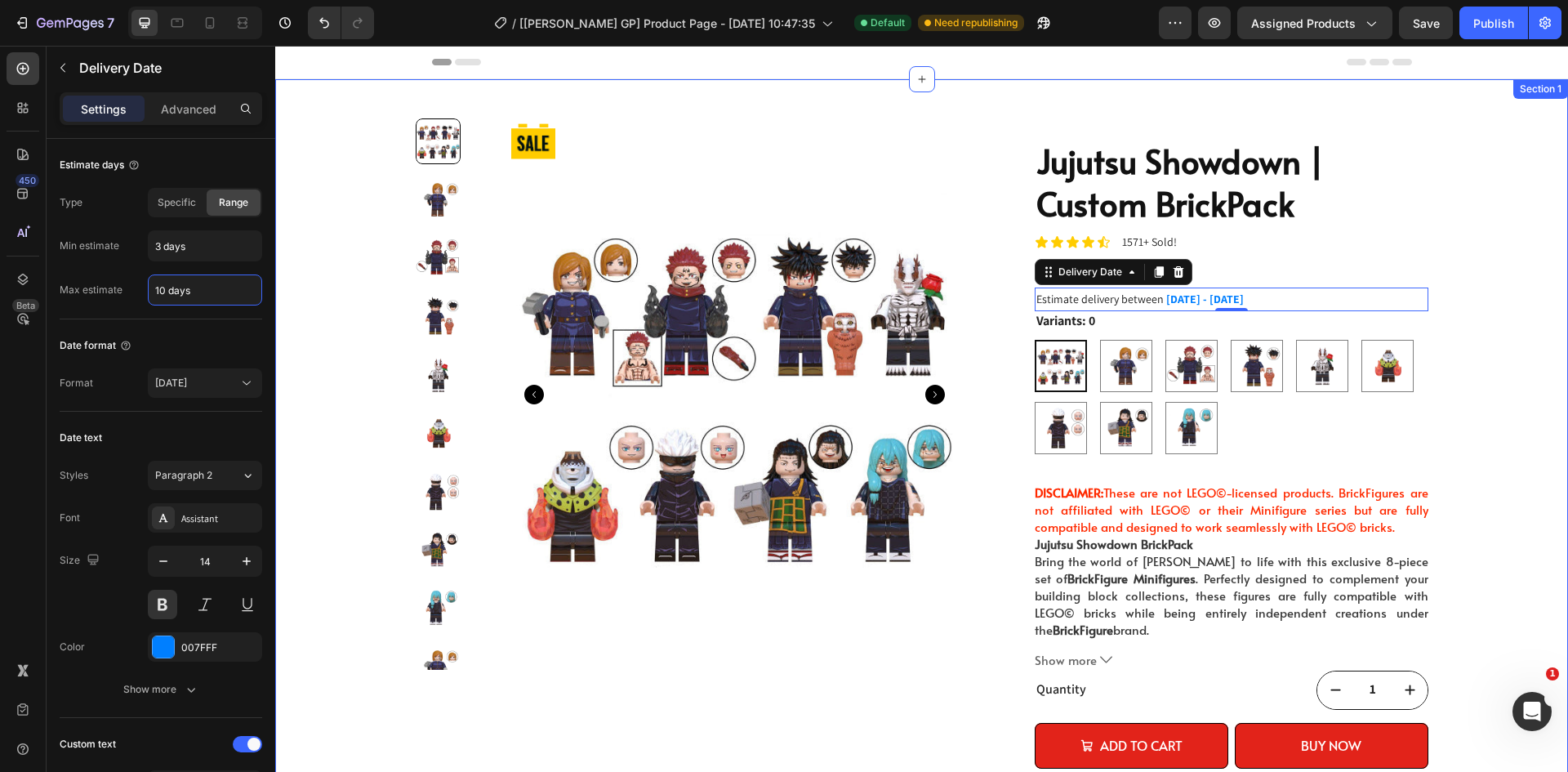
click at [1480, 336] on div "Product Badge Product Images Jujutsu Showdown | Custom BrickPack Product Title …" at bounding box center [921, 571] width 1293 height 983
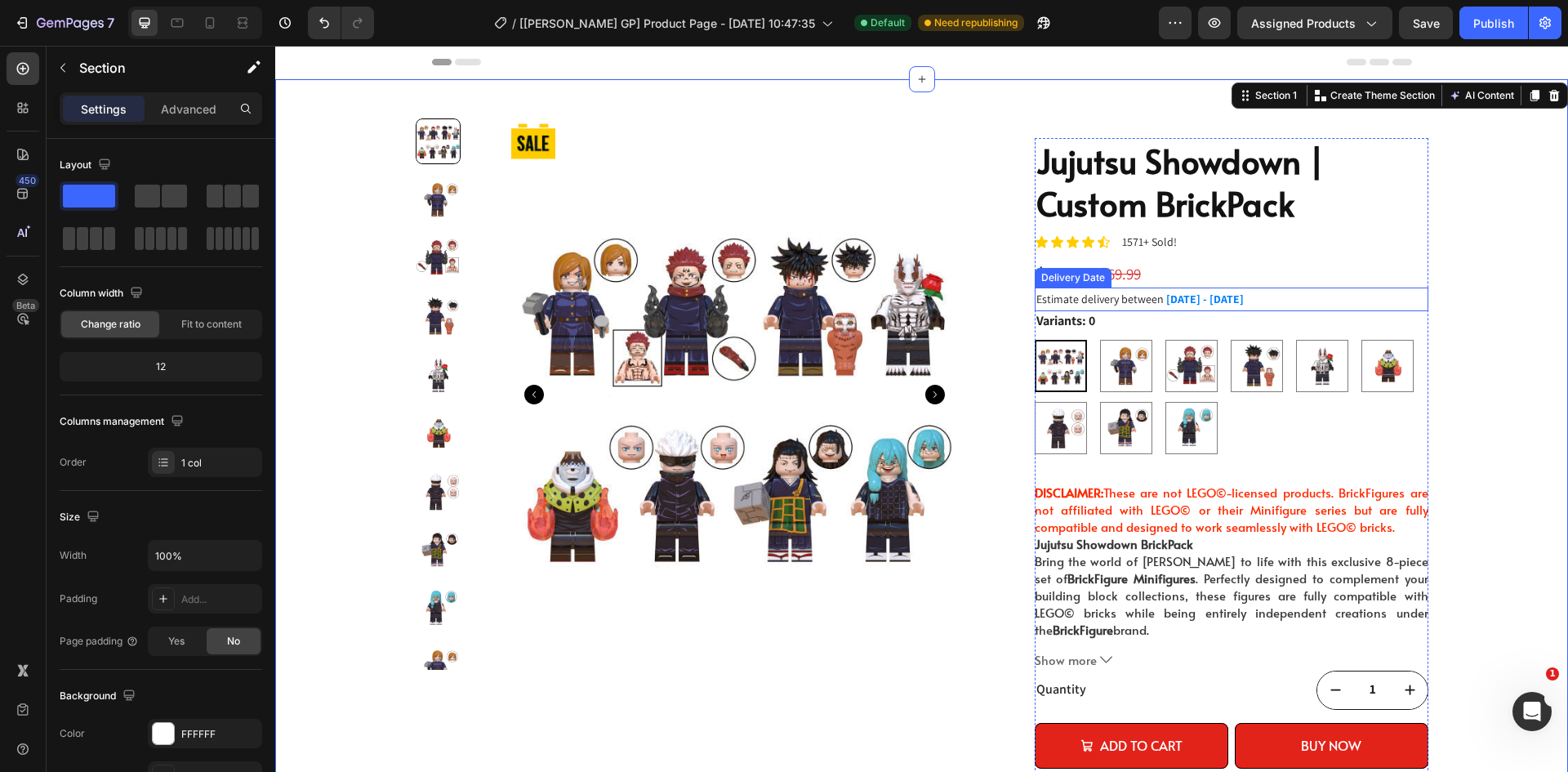
click at [1244, 296] on span "[DATE] - [DATE]" at bounding box center [1206, 299] width 78 height 15
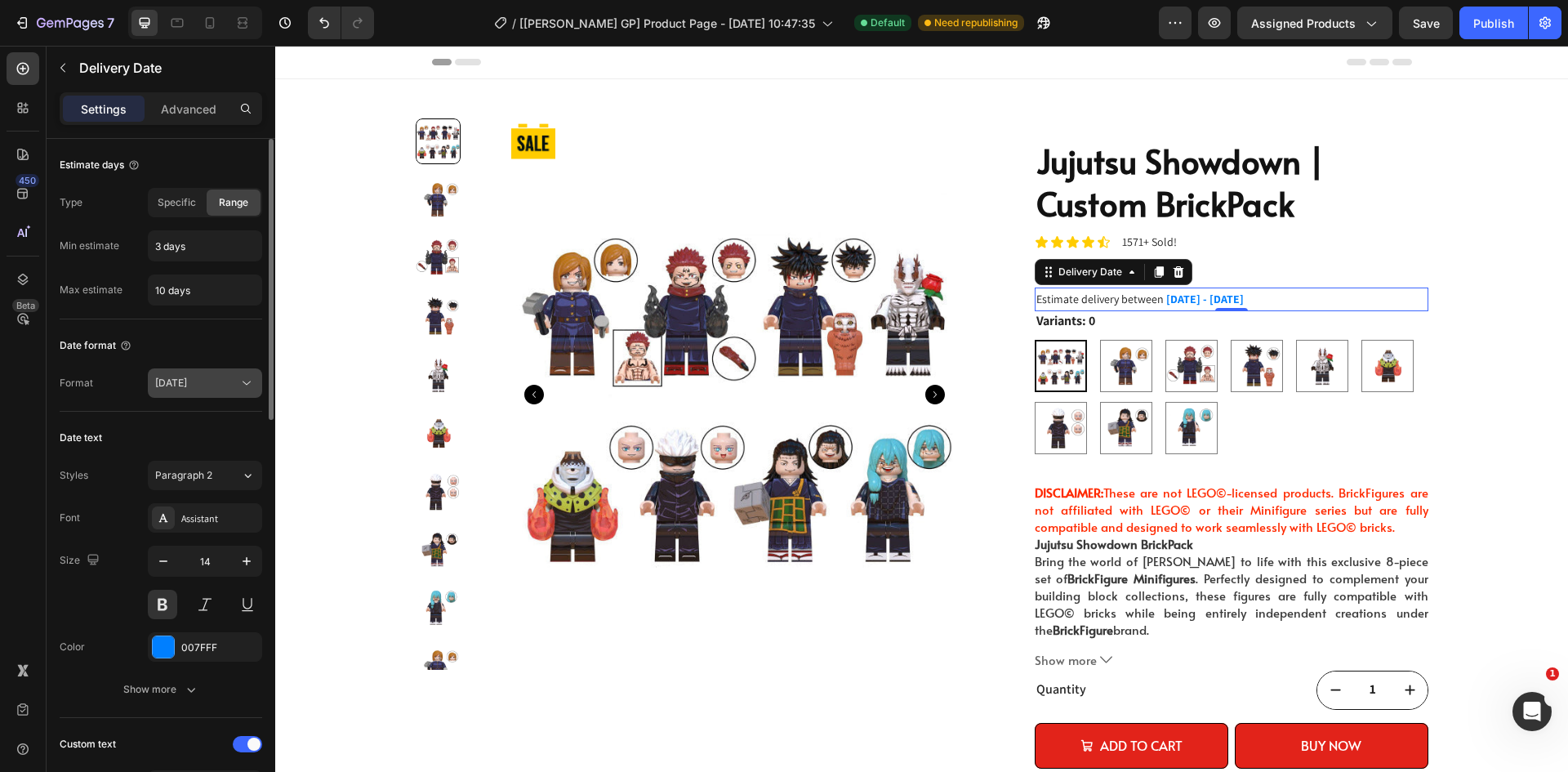
click at [187, 378] on span "[DATE]" at bounding box center [171, 383] width 32 height 12
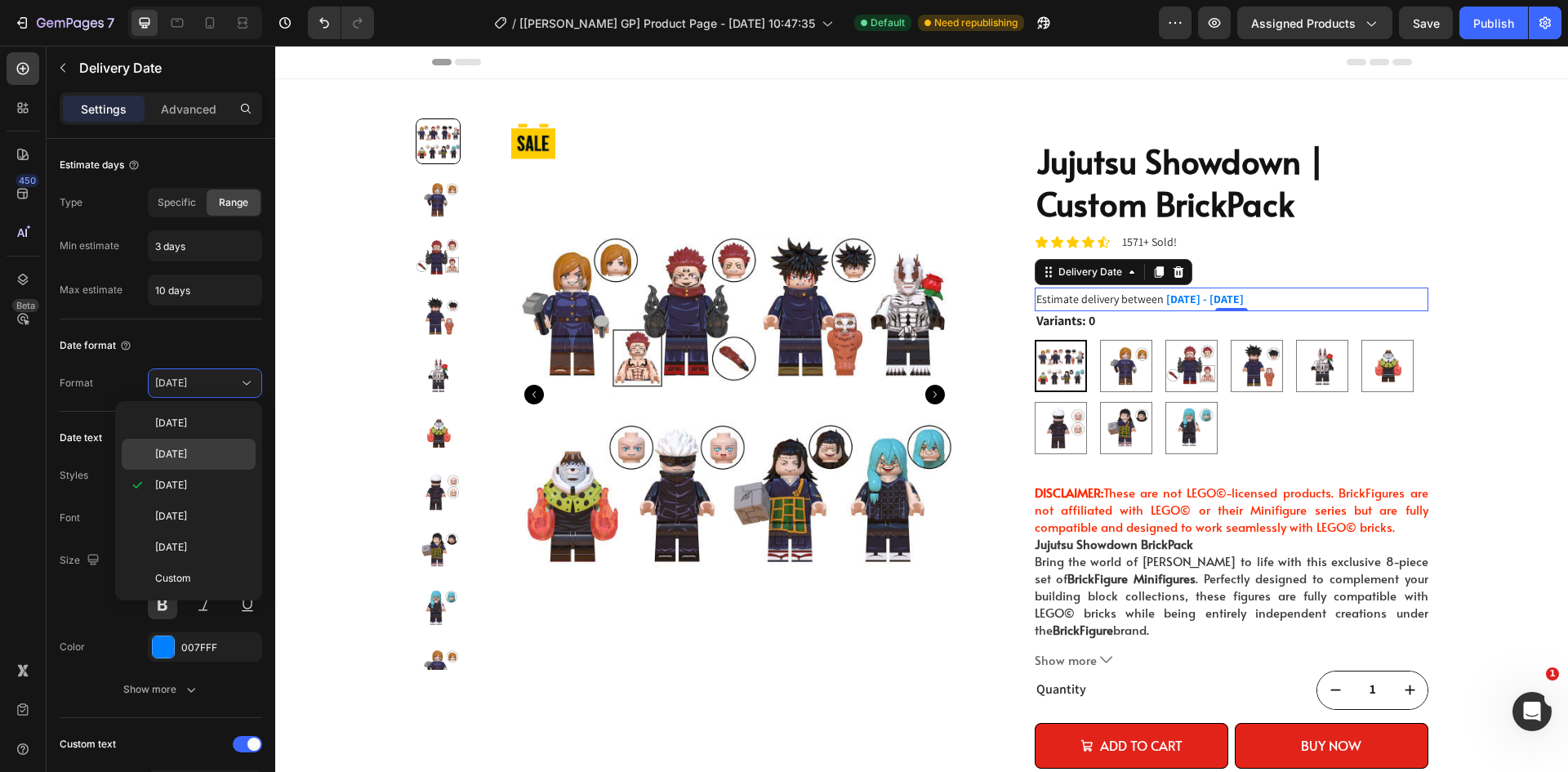
click at [187, 449] on span "[DATE]" at bounding box center [171, 454] width 32 height 15
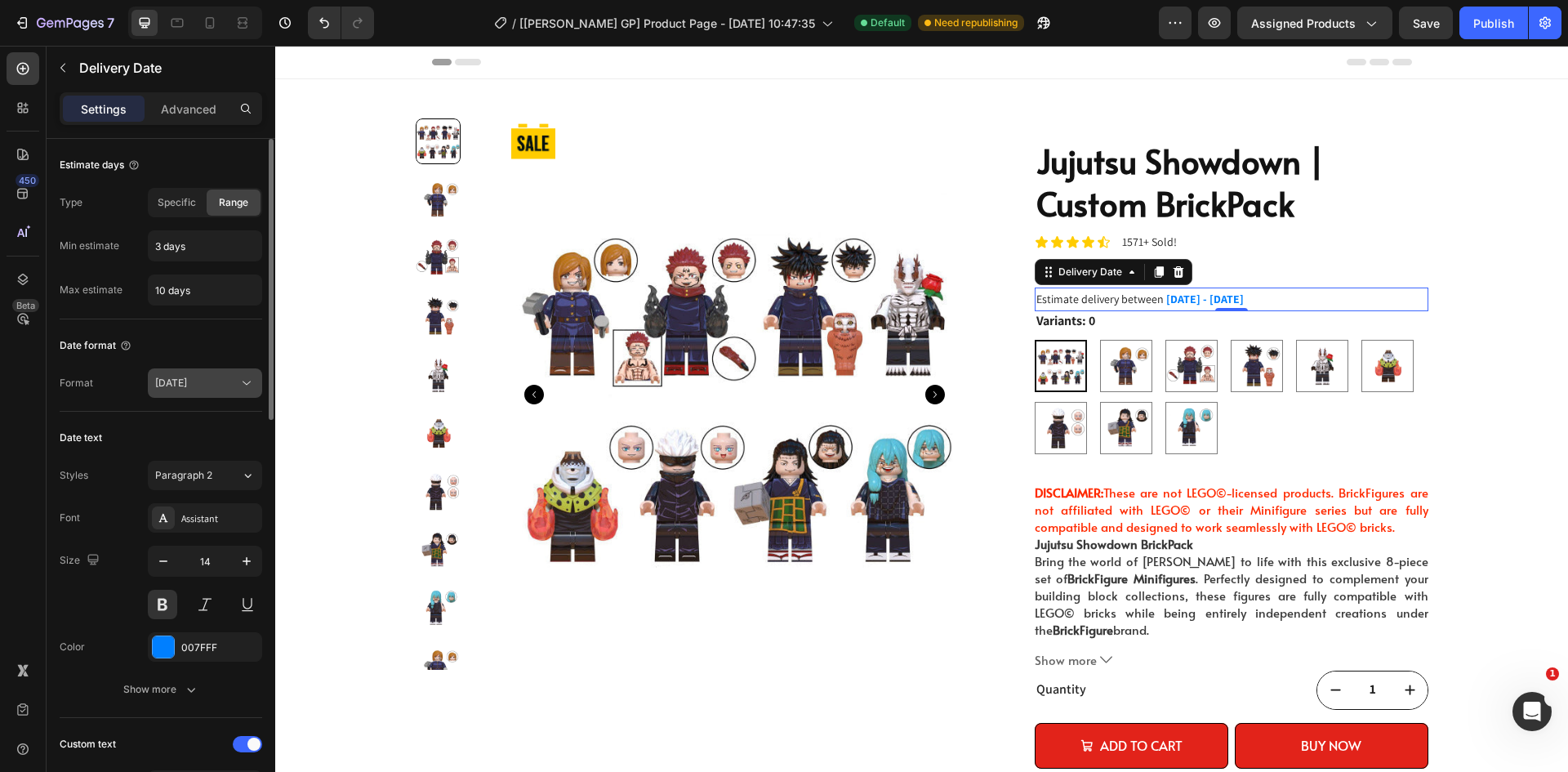
click at [187, 386] on span "[DATE]" at bounding box center [171, 383] width 32 height 12
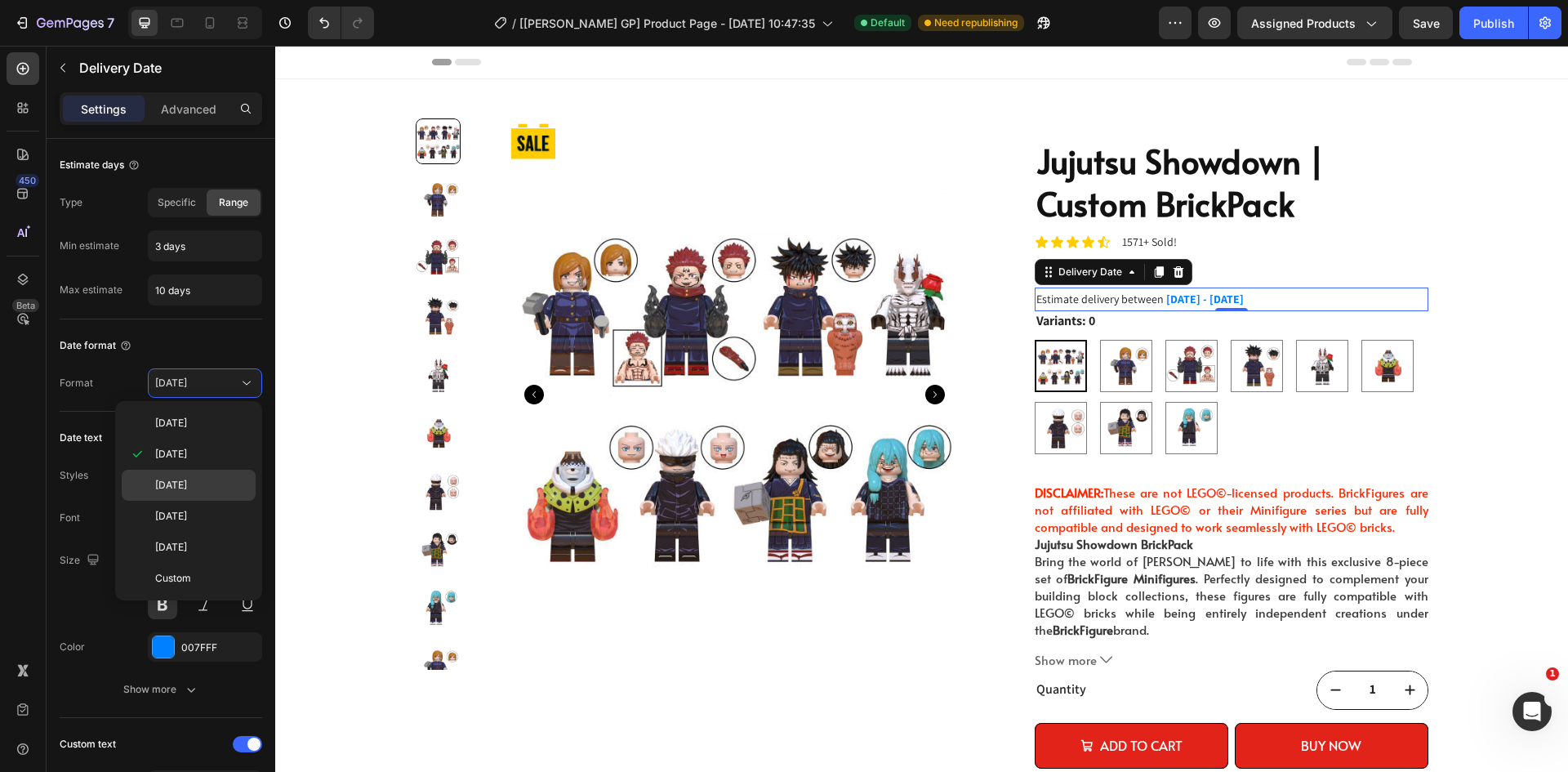
click at [187, 479] on span "[DATE]" at bounding box center [171, 485] width 32 height 15
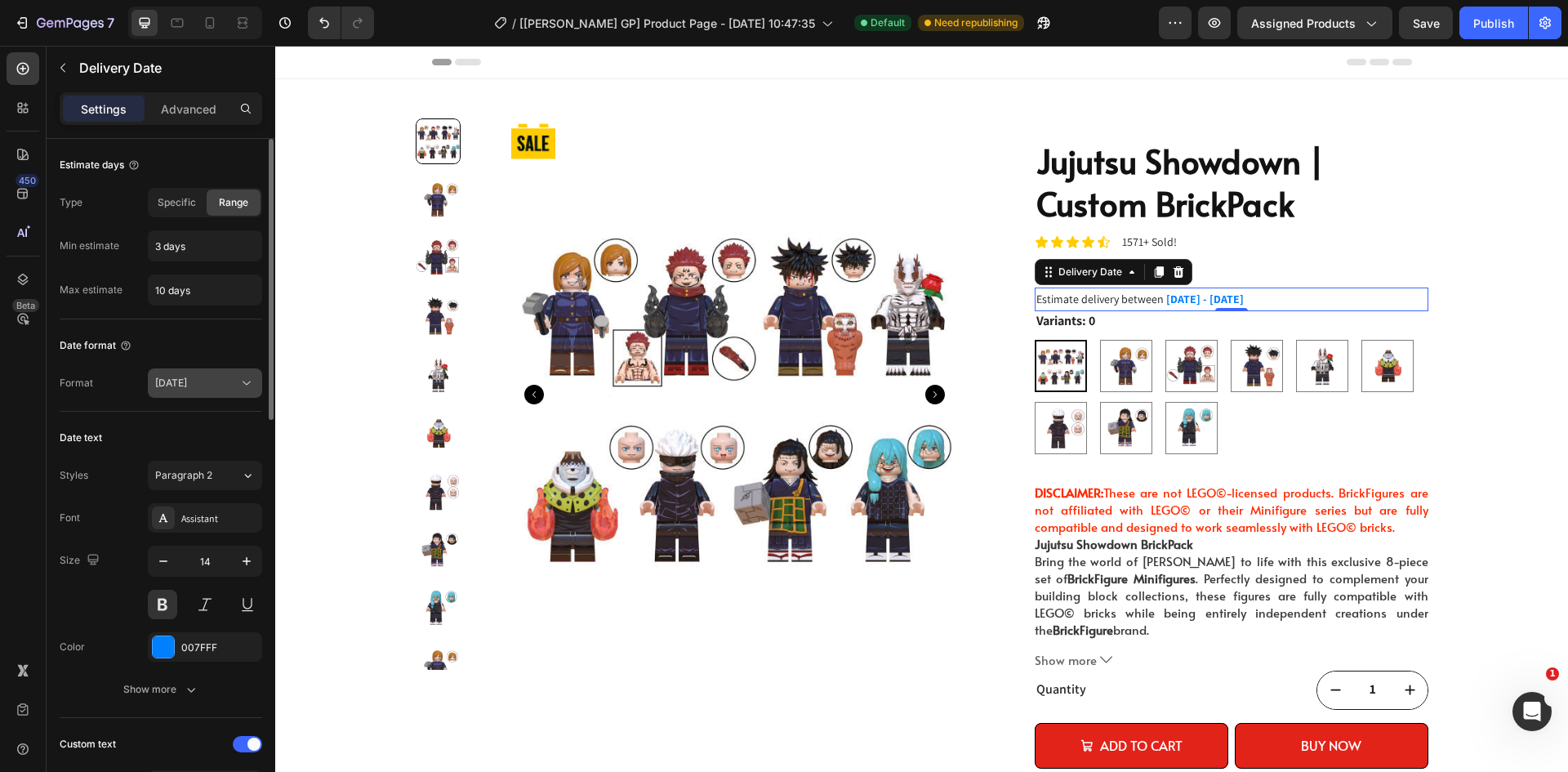
click at [221, 374] on button "[DATE]" at bounding box center [204, 383] width 114 height 29
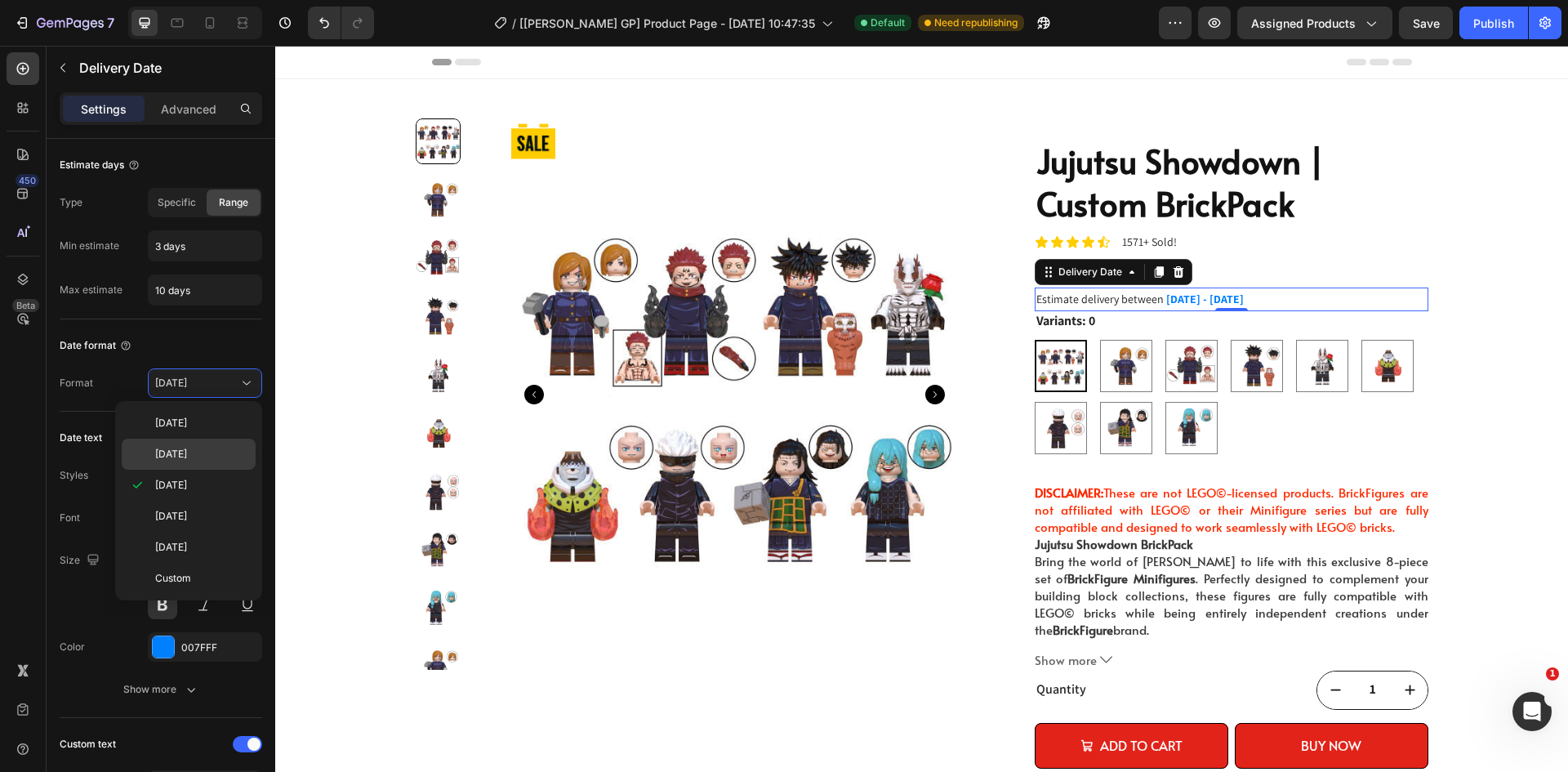
click at [216, 446] on div "[DATE]" at bounding box center [189, 454] width 134 height 31
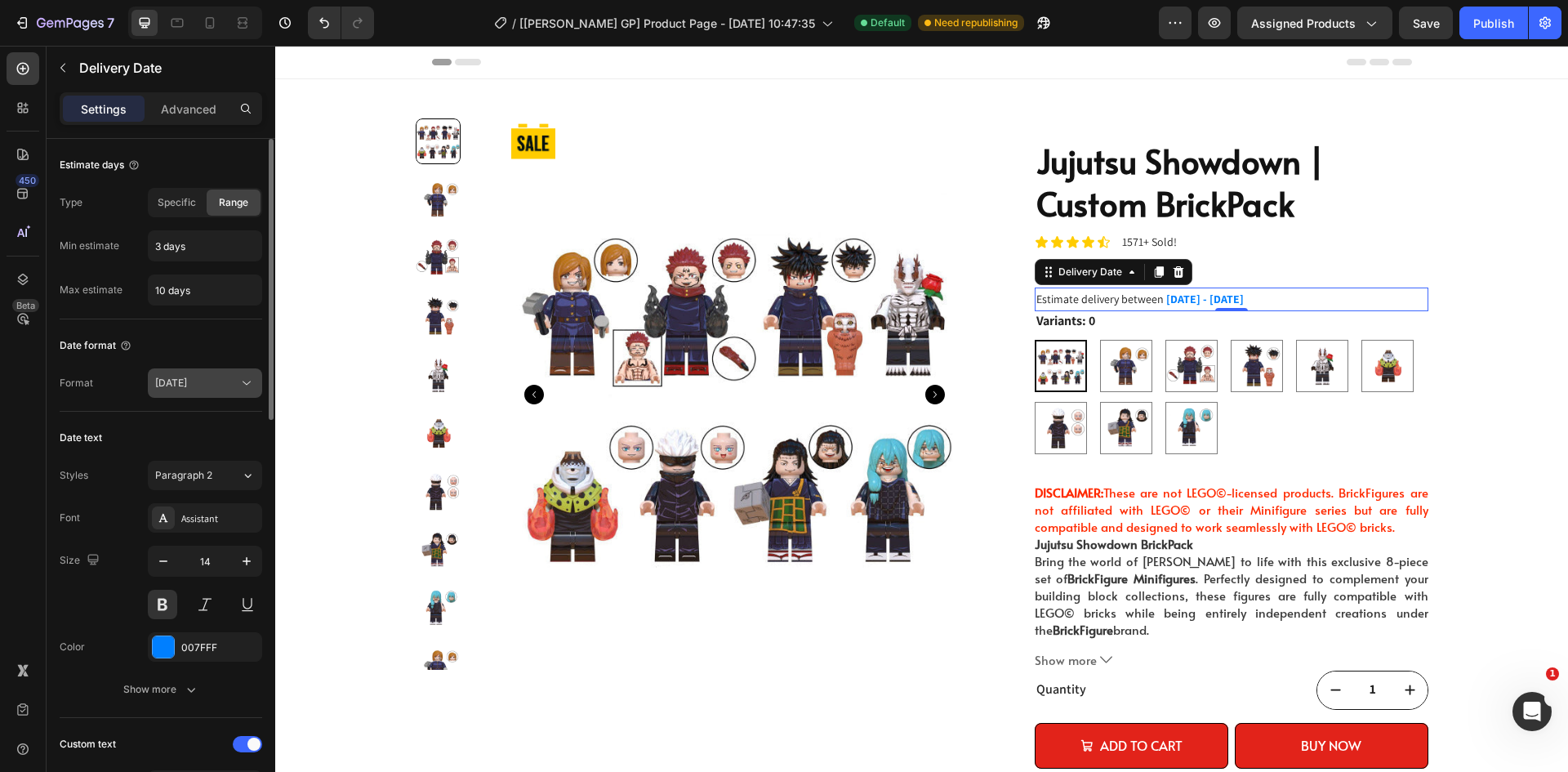
click at [228, 379] on div "[DATE]" at bounding box center [197, 383] width 83 height 15
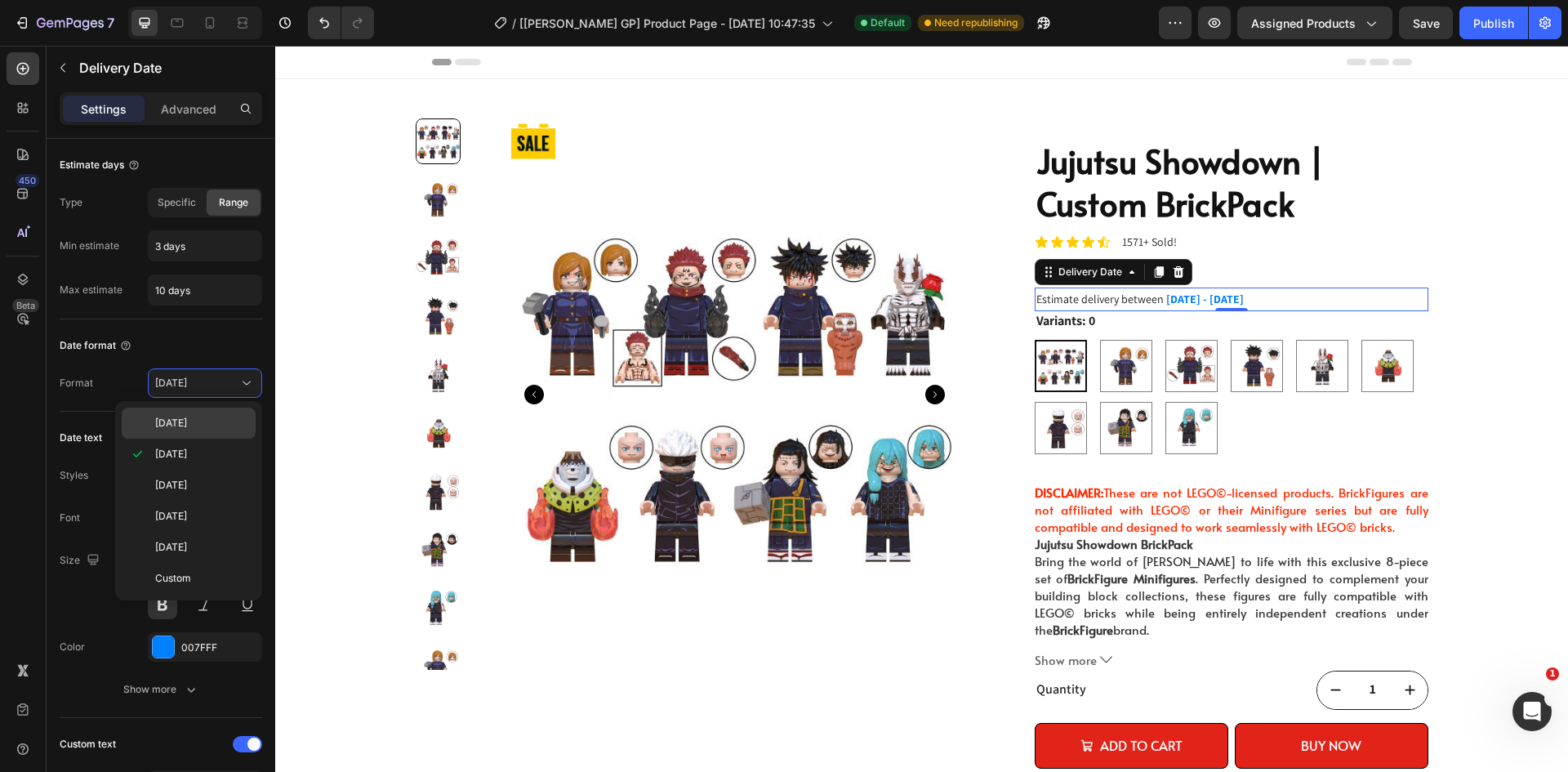
click at [213, 424] on p "[DATE]" at bounding box center [202, 423] width 93 height 15
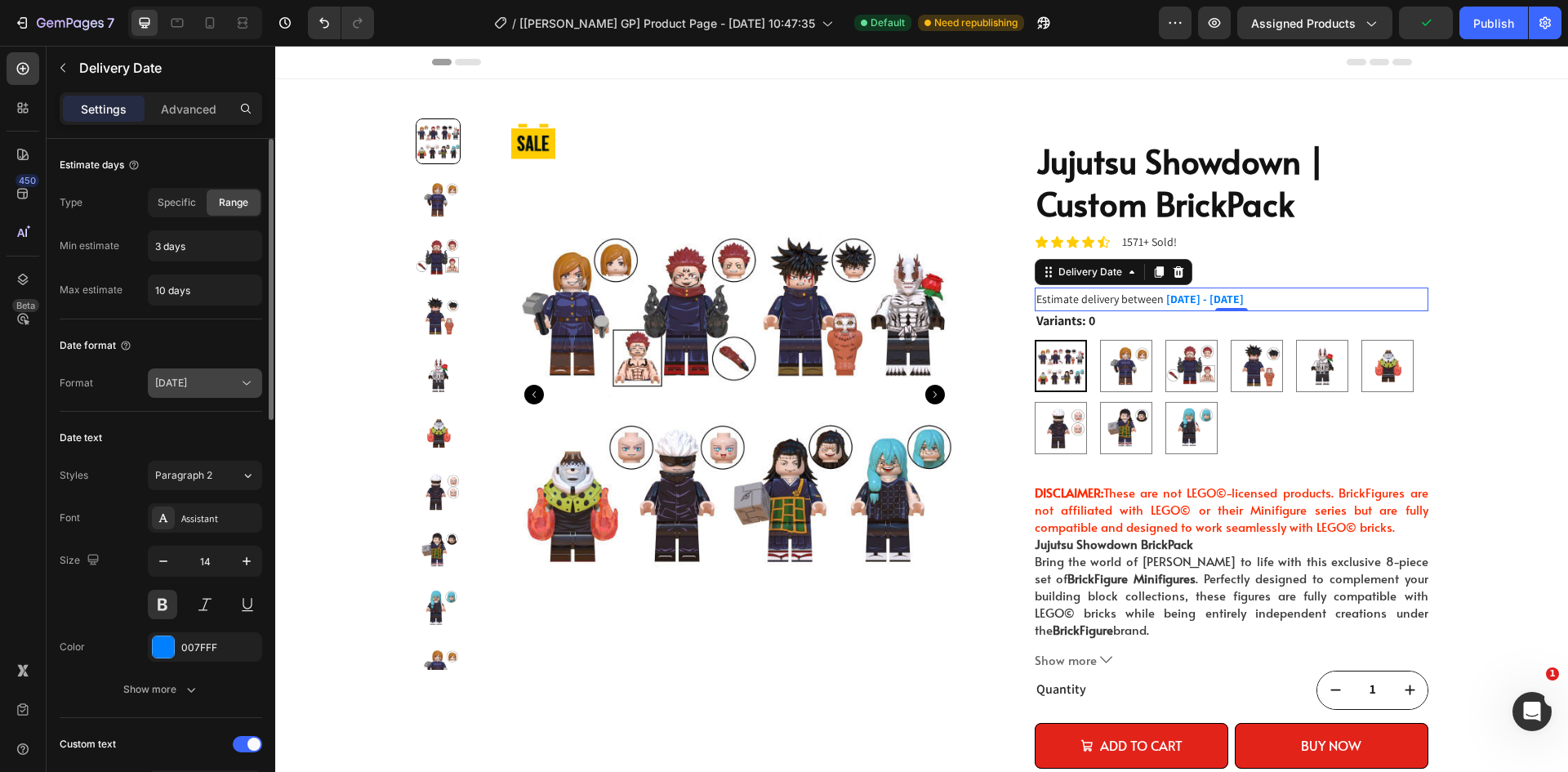
click at [221, 372] on button "[DATE]" at bounding box center [204, 383] width 114 height 29
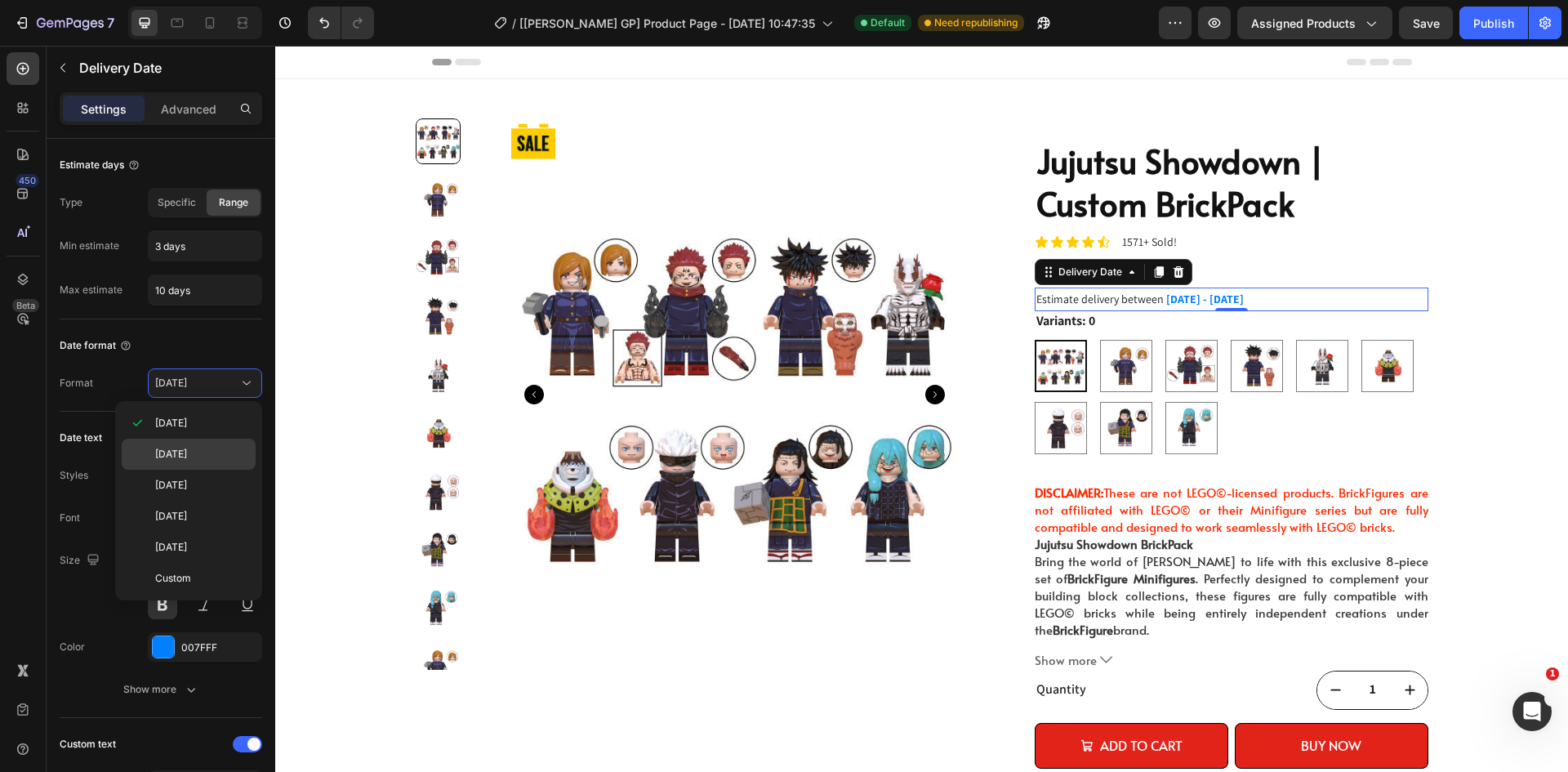
click at [187, 452] on span "[DATE]" at bounding box center [171, 454] width 32 height 15
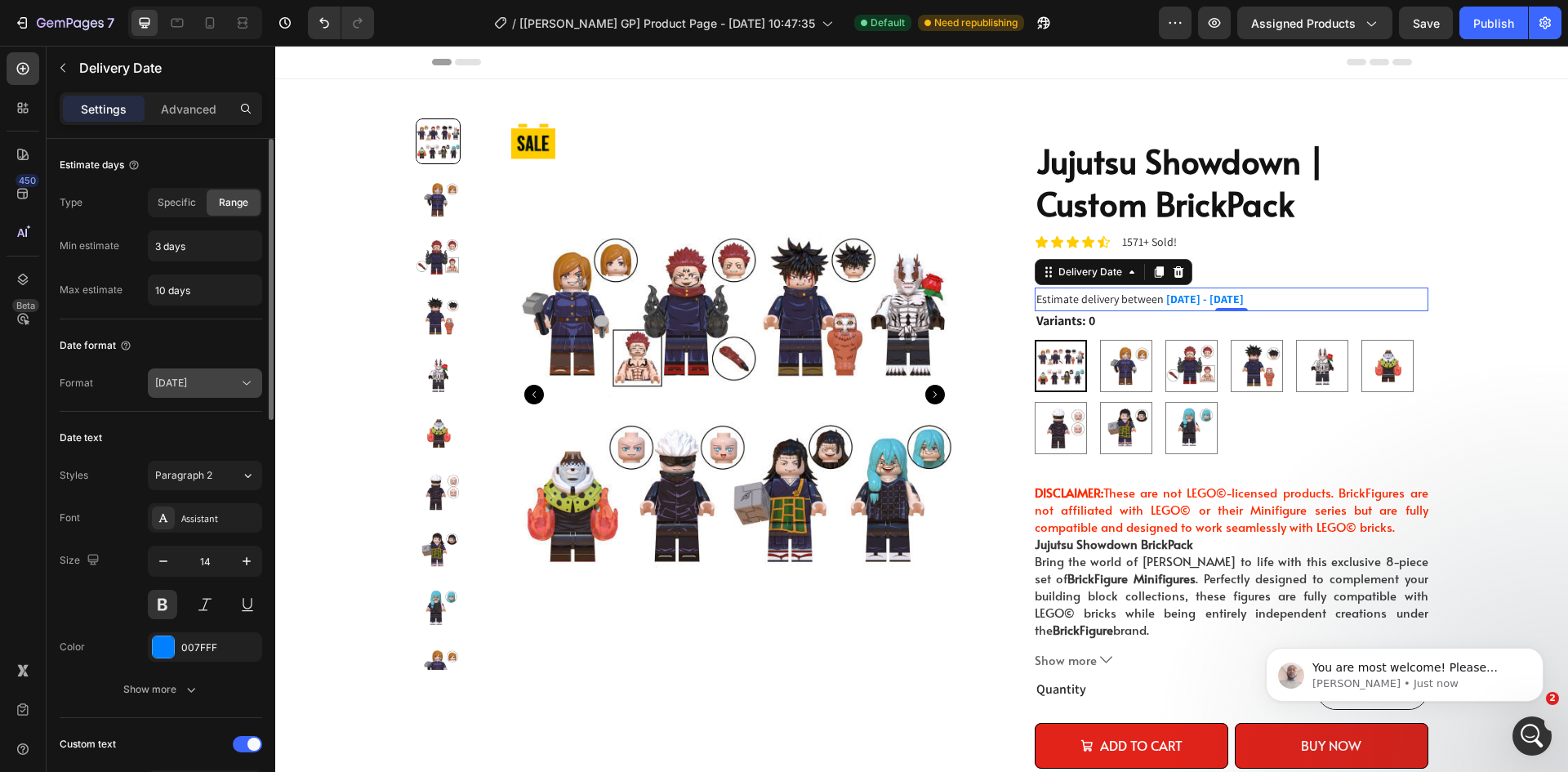
click at [187, 382] on span "[DATE]" at bounding box center [171, 383] width 32 height 12
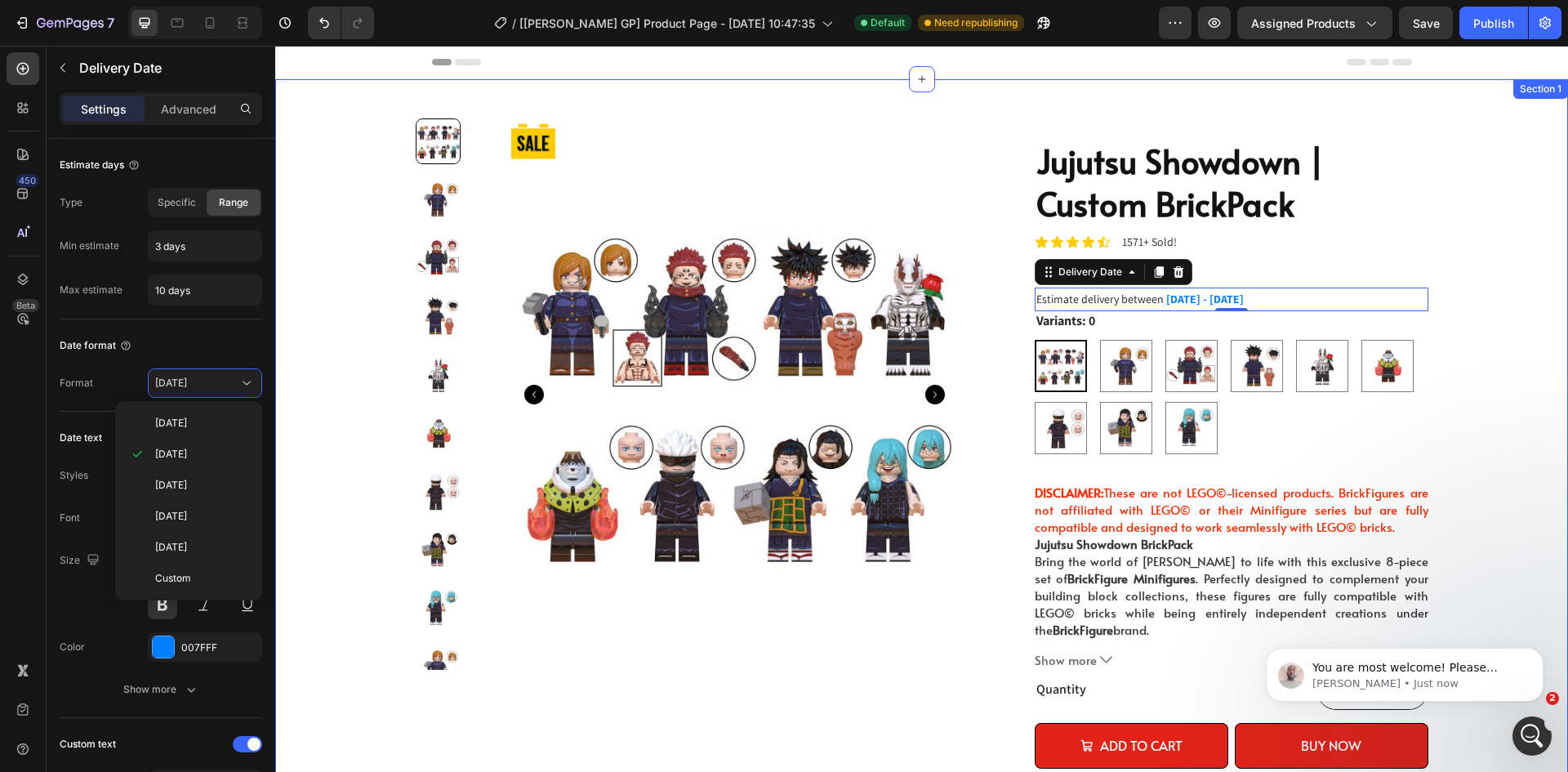
click at [1526, 150] on div "Product Badge Product Images Jujutsu Showdown | Custom BrickPack Product Title …" at bounding box center [921, 571] width 1293 height 983
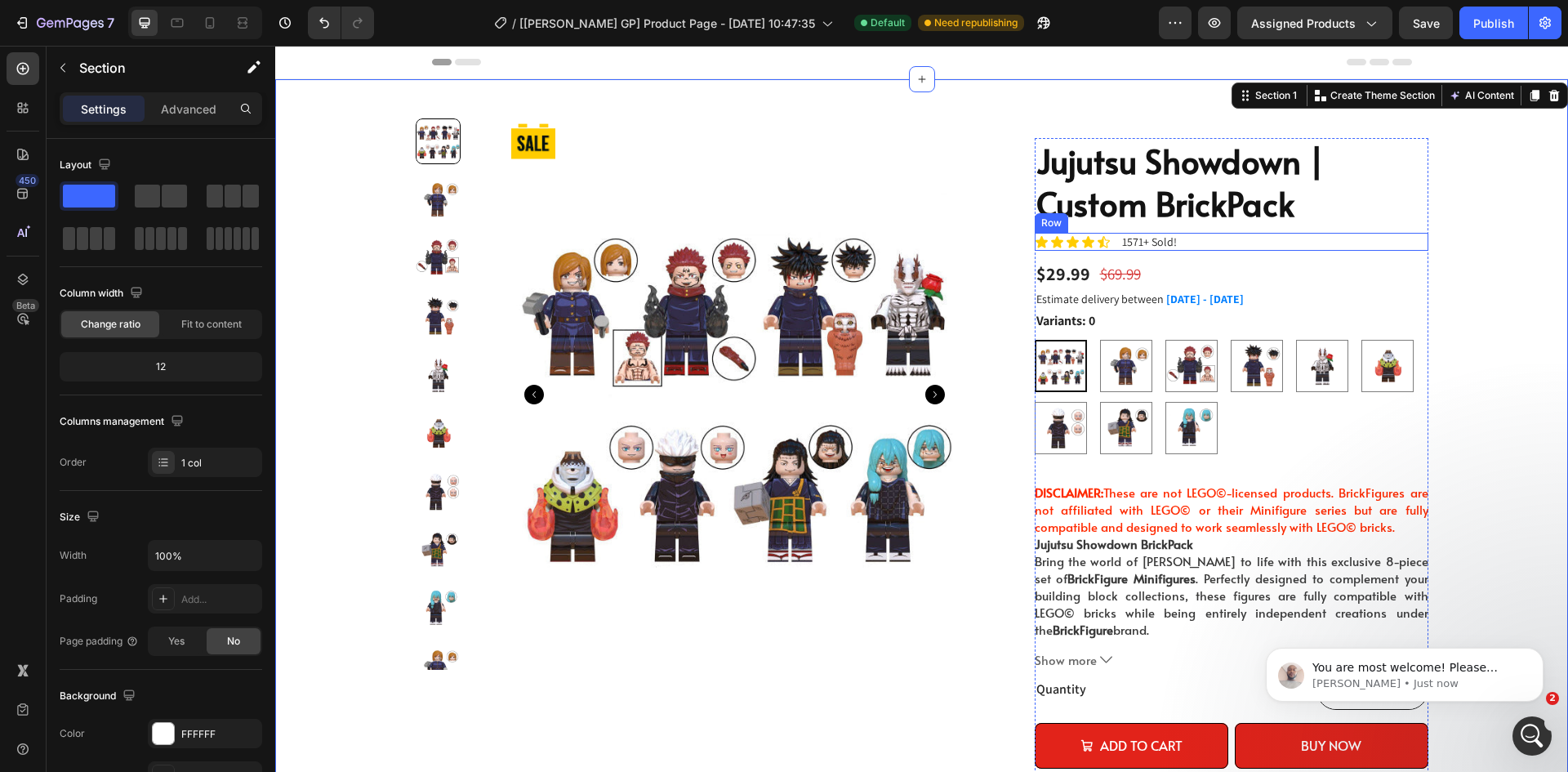
click at [1108, 248] on div "Icon Icon Icon Icon Icon Icon List 1571+ Sold! Text Block Row" at bounding box center [1231, 241] width 393 height 18
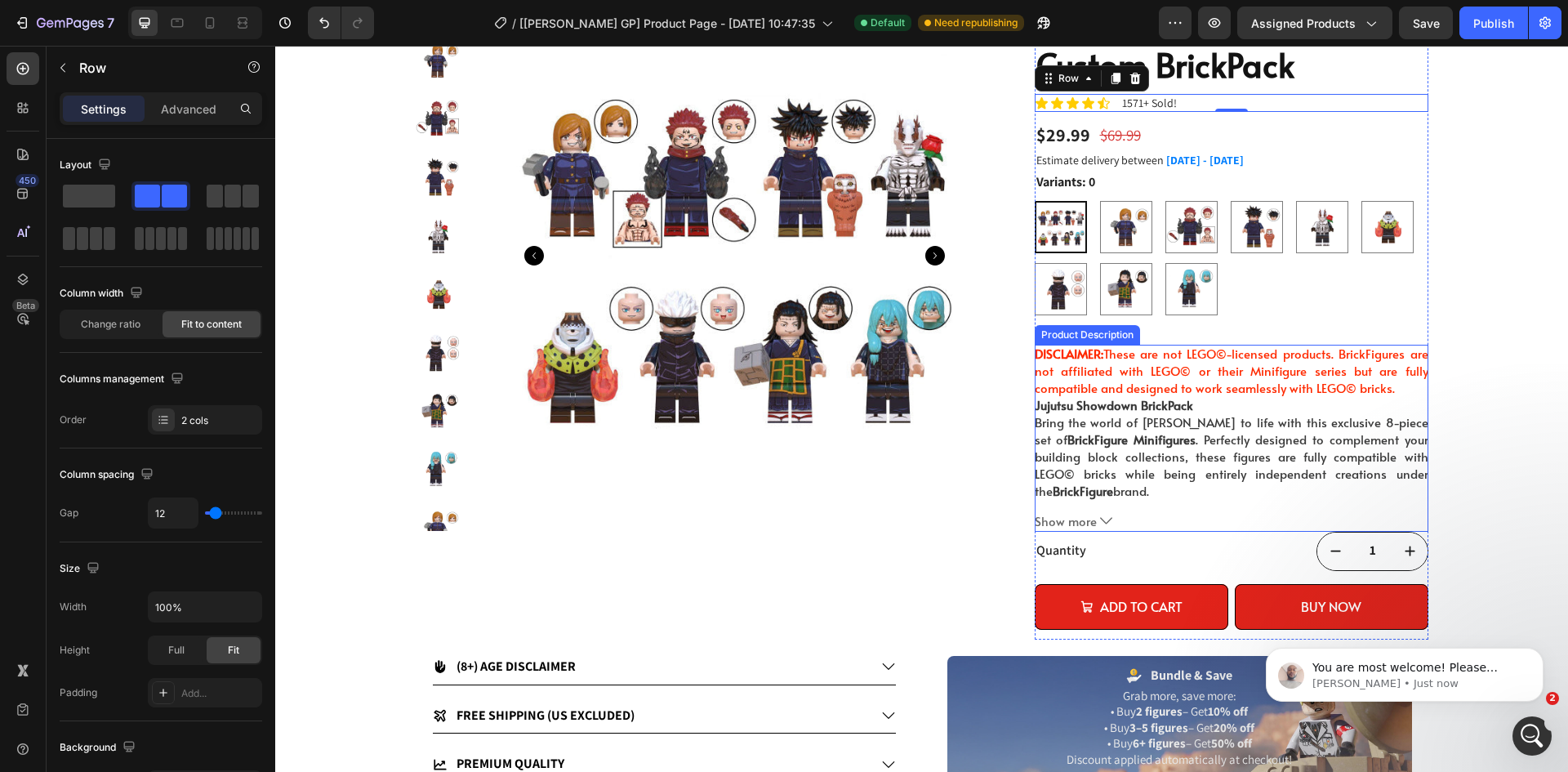
scroll to position [164, 0]
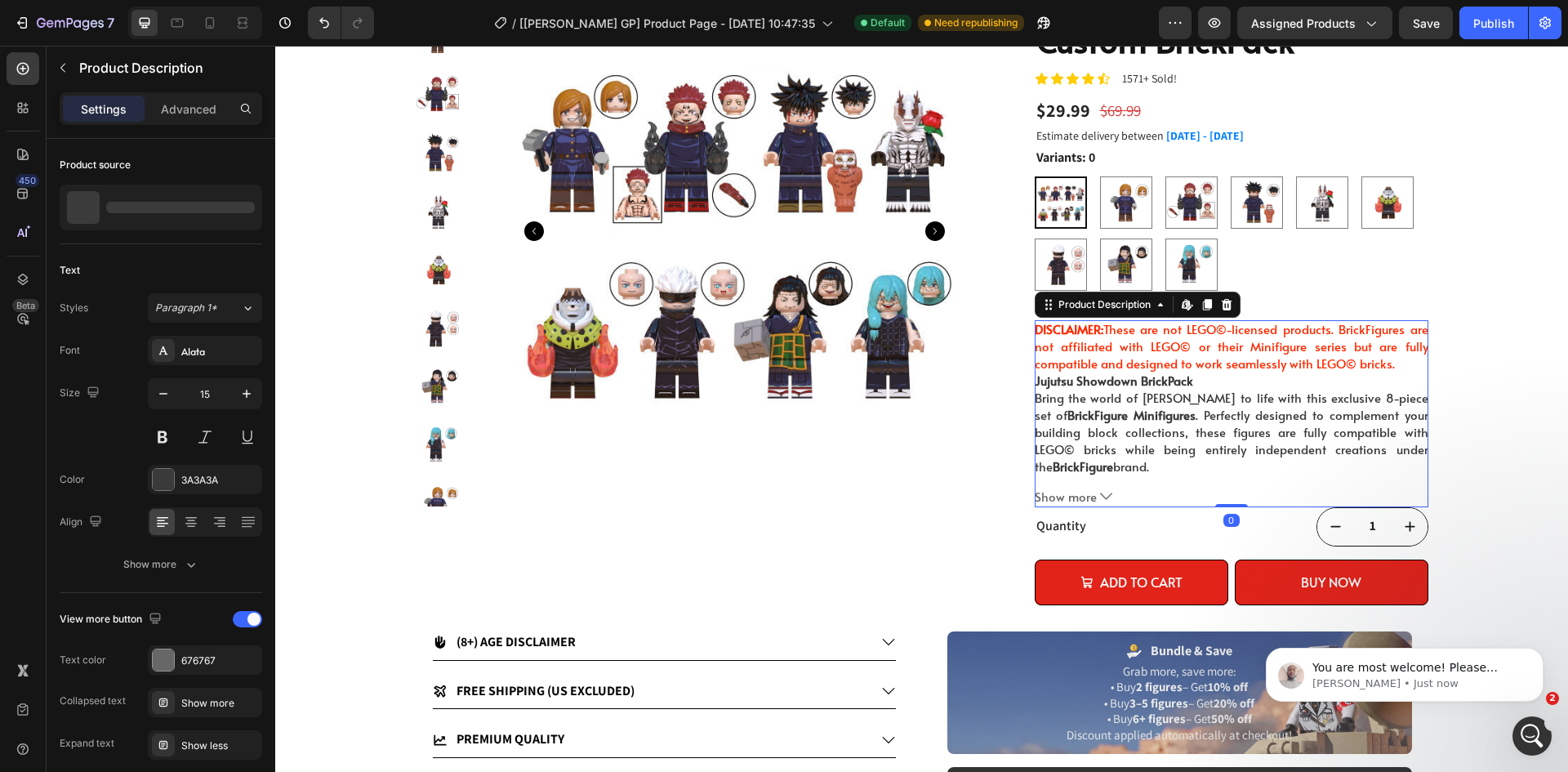
click at [1091, 499] on button "Show more" at bounding box center [1231, 497] width 393 height 16
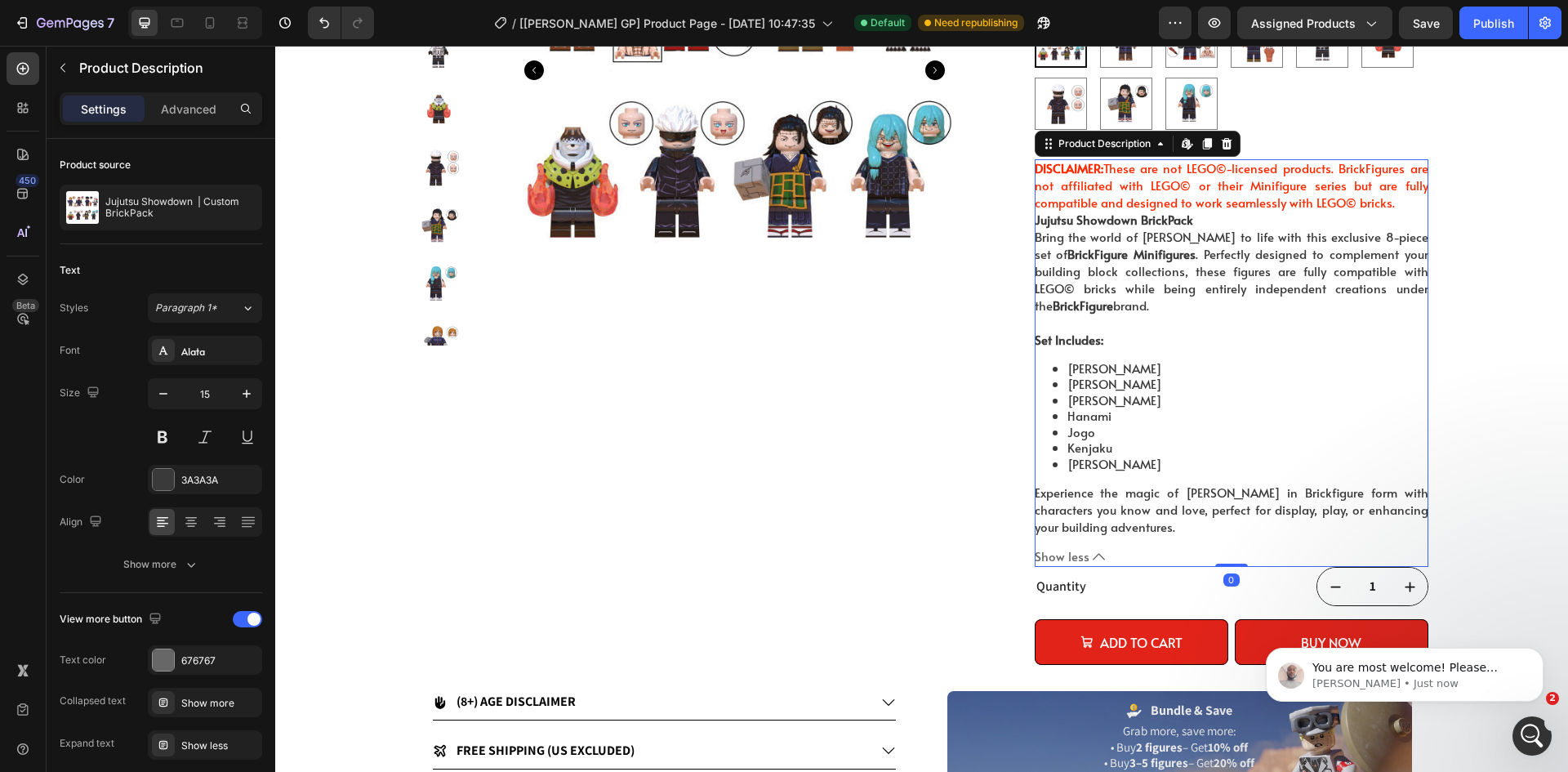
scroll to position [327, 0]
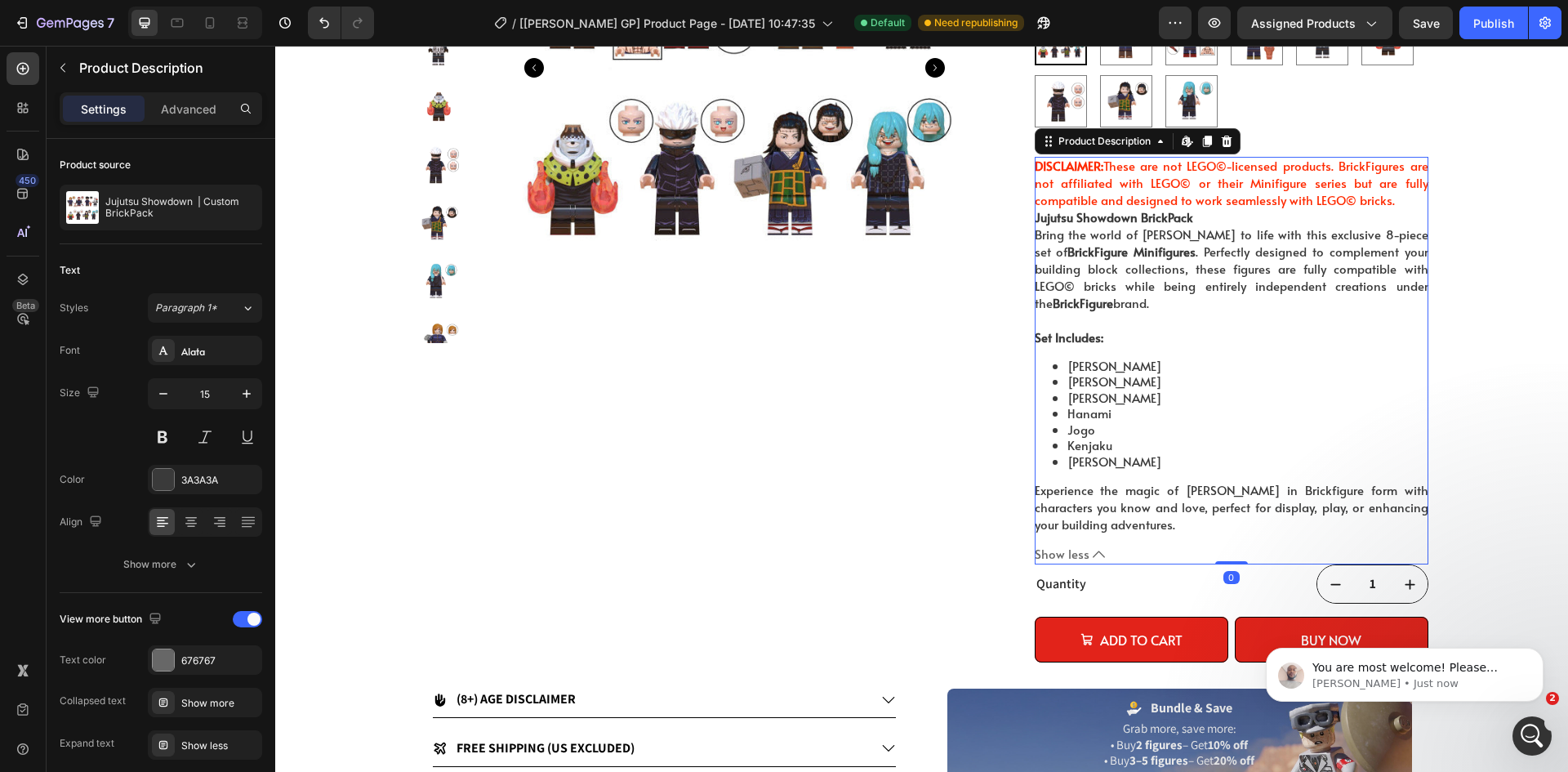
click at [1078, 546] on span "Show less" at bounding box center [1062, 554] width 55 height 16
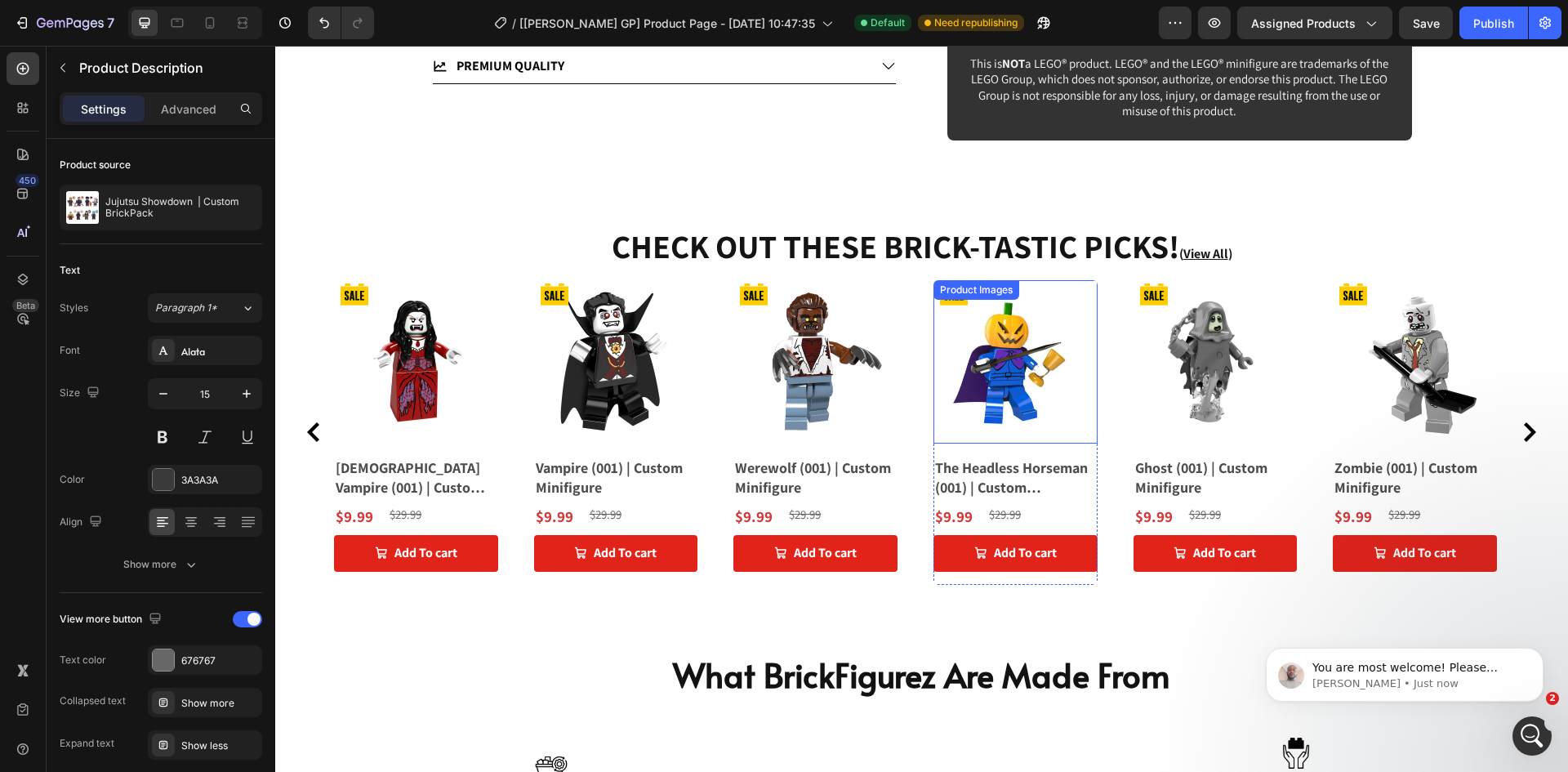
scroll to position [931, 0]
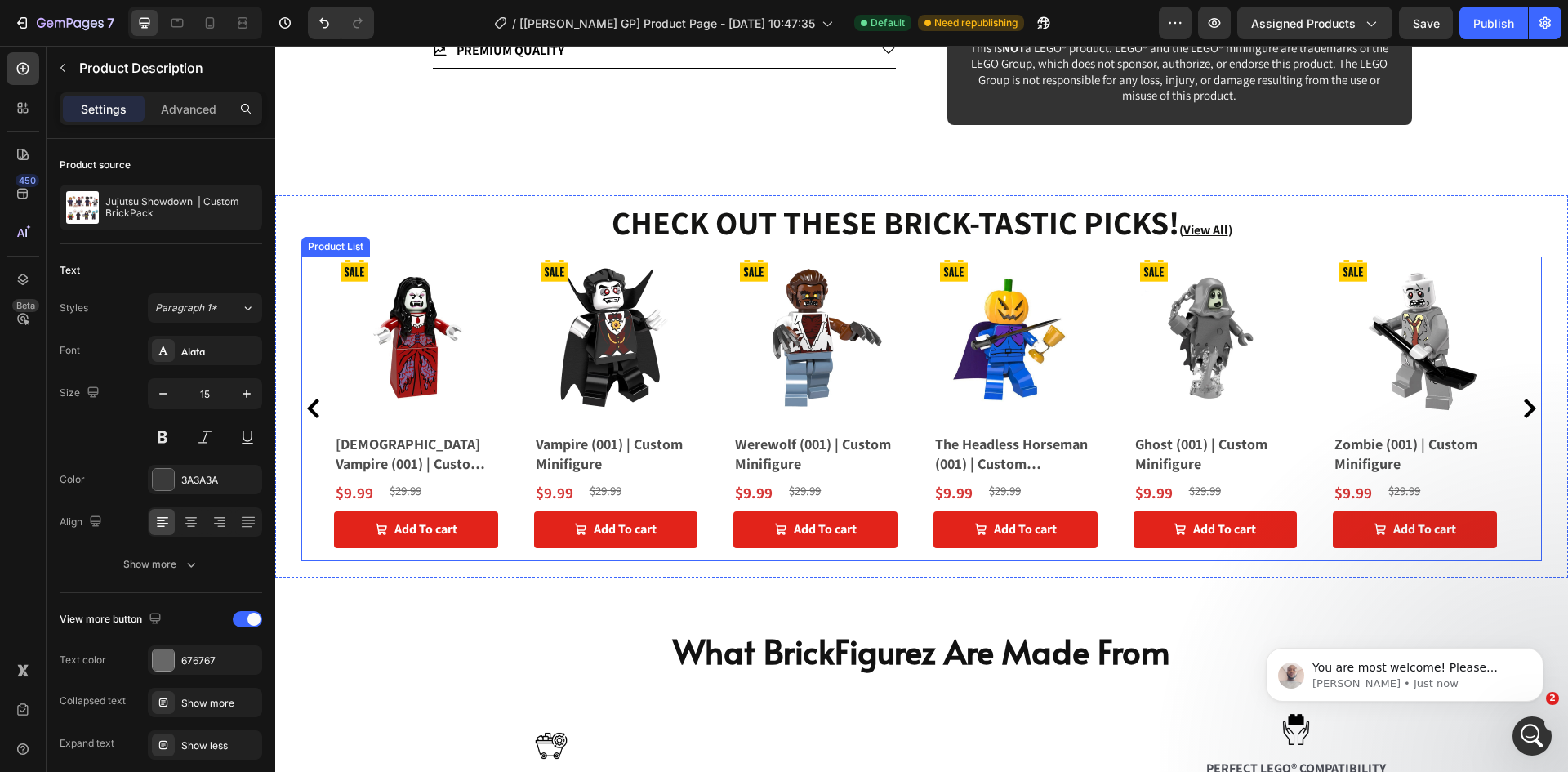
click at [304, 307] on div "Product Badge Product Images [DEMOGRAPHIC_DATA] Vampire (001) | Custom Minifigu…" at bounding box center [922, 409] width 1241 height 305
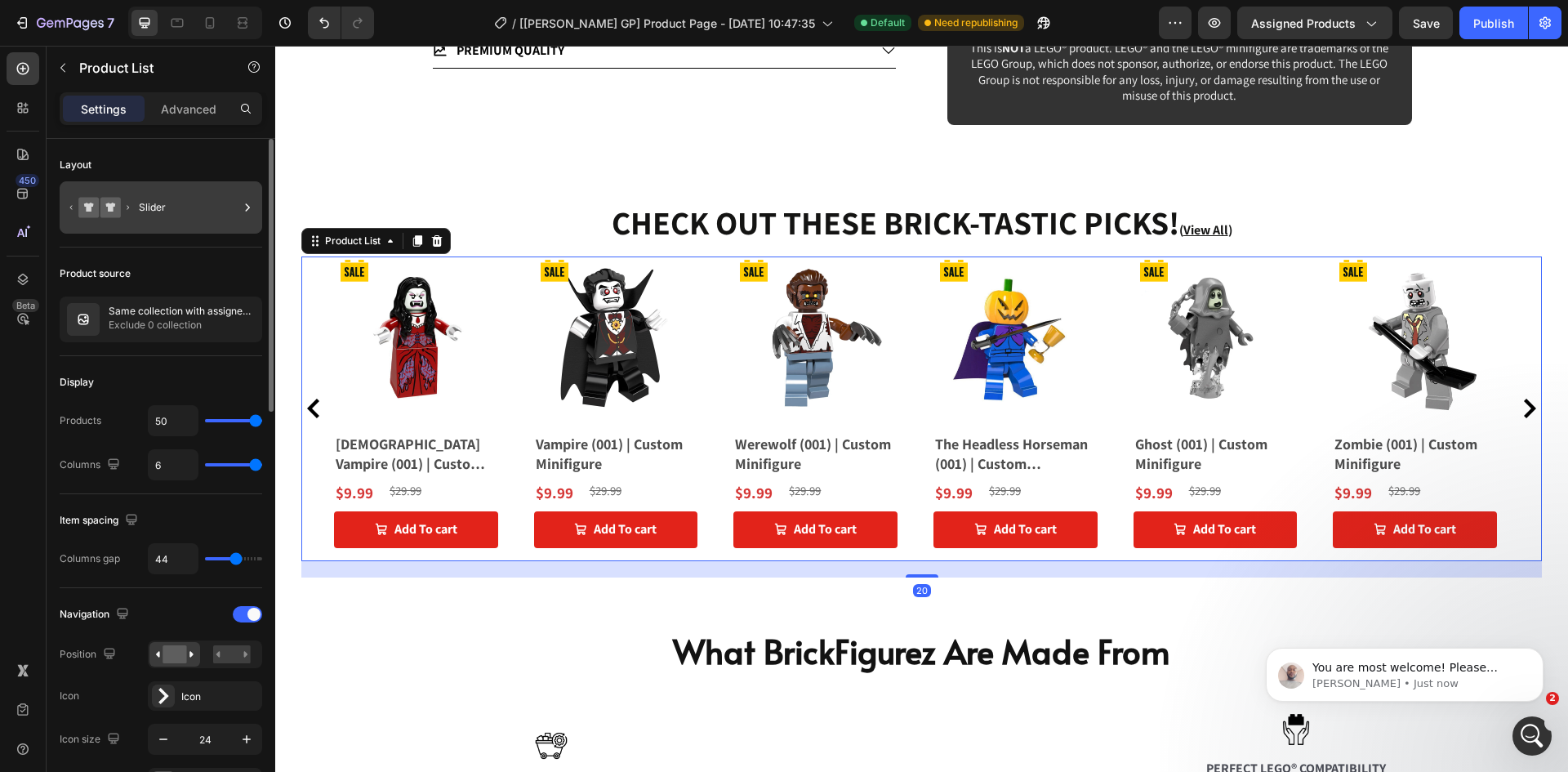
click at [154, 205] on div "Slider" at bounding box center [188, 207] width 100 height 38
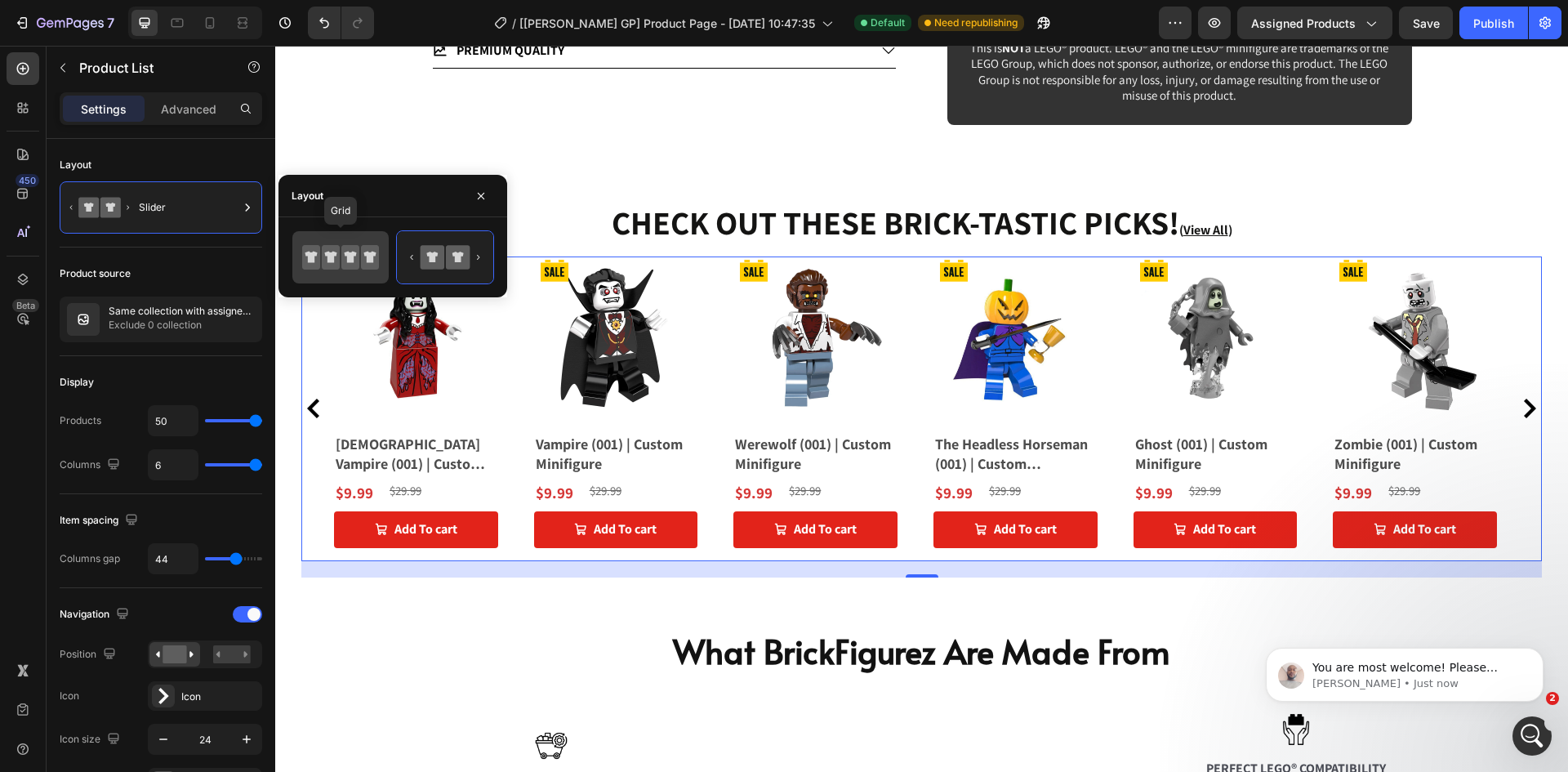
click at [326, 246] on icon at bounding box center [331, 257] width 18 height 25
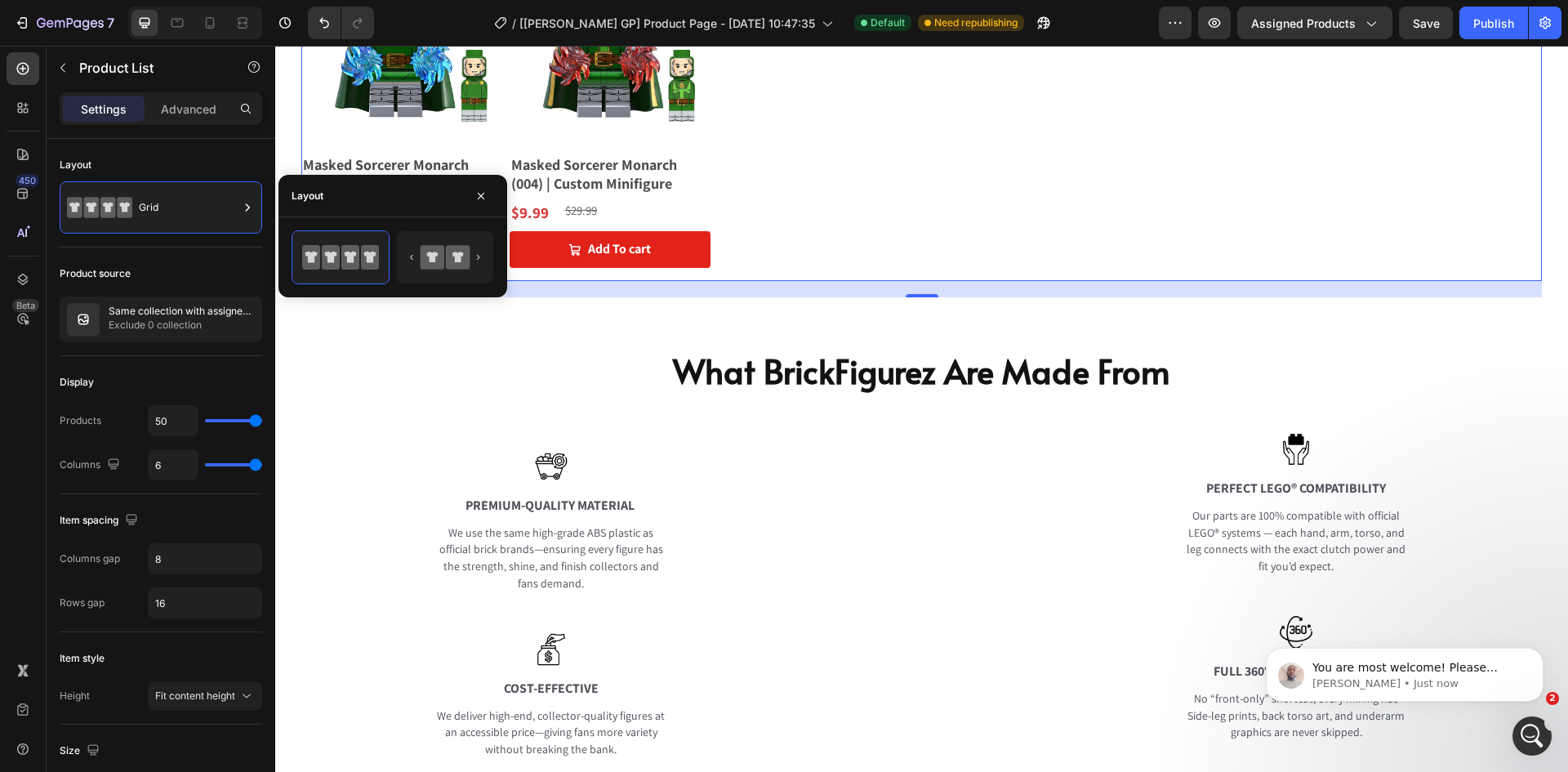
scroll to position [4200, 0]
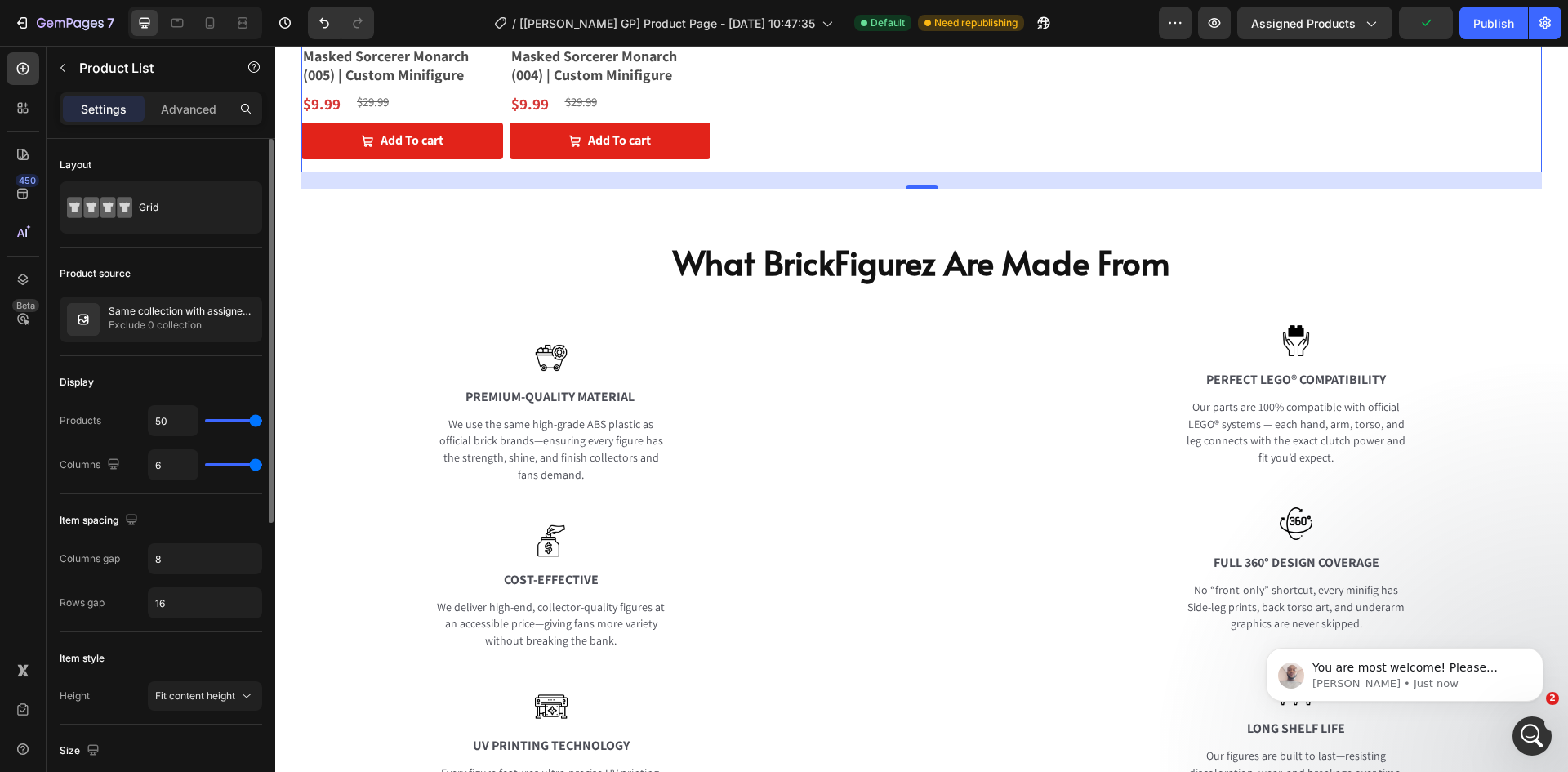
type input "39"
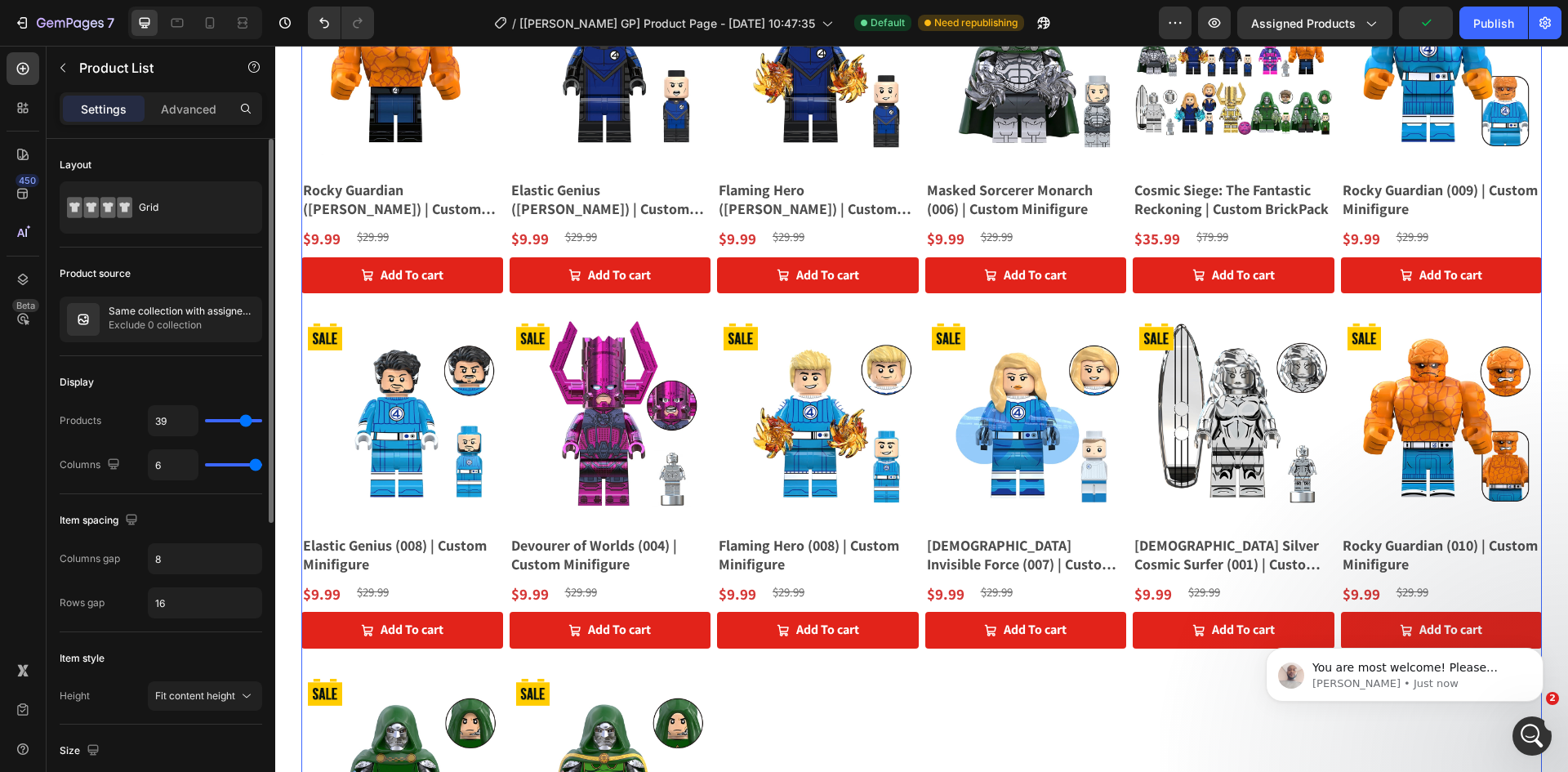
type input "37"
type input "36"
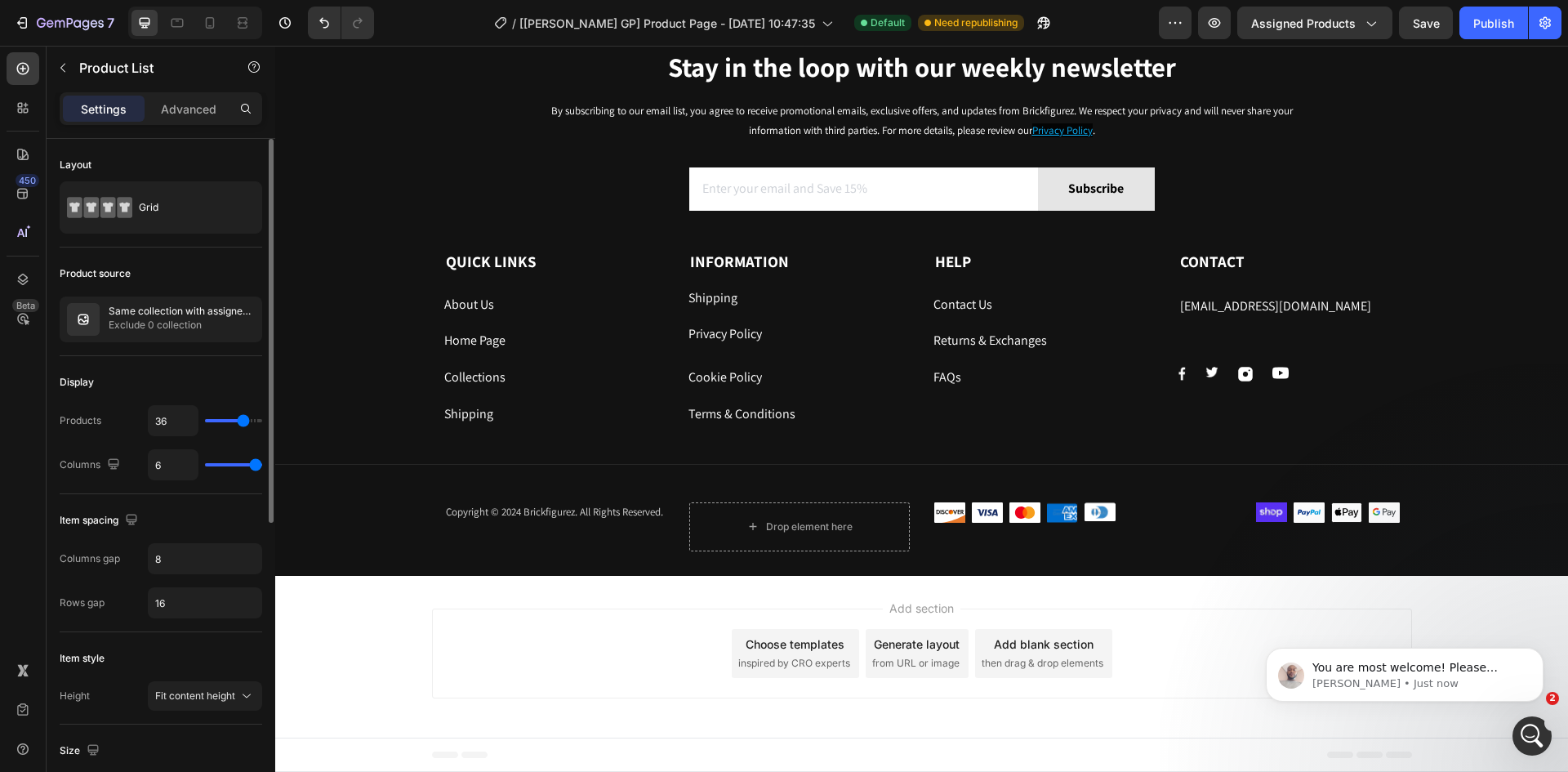
type input "35"
type input "34"
type input "33"
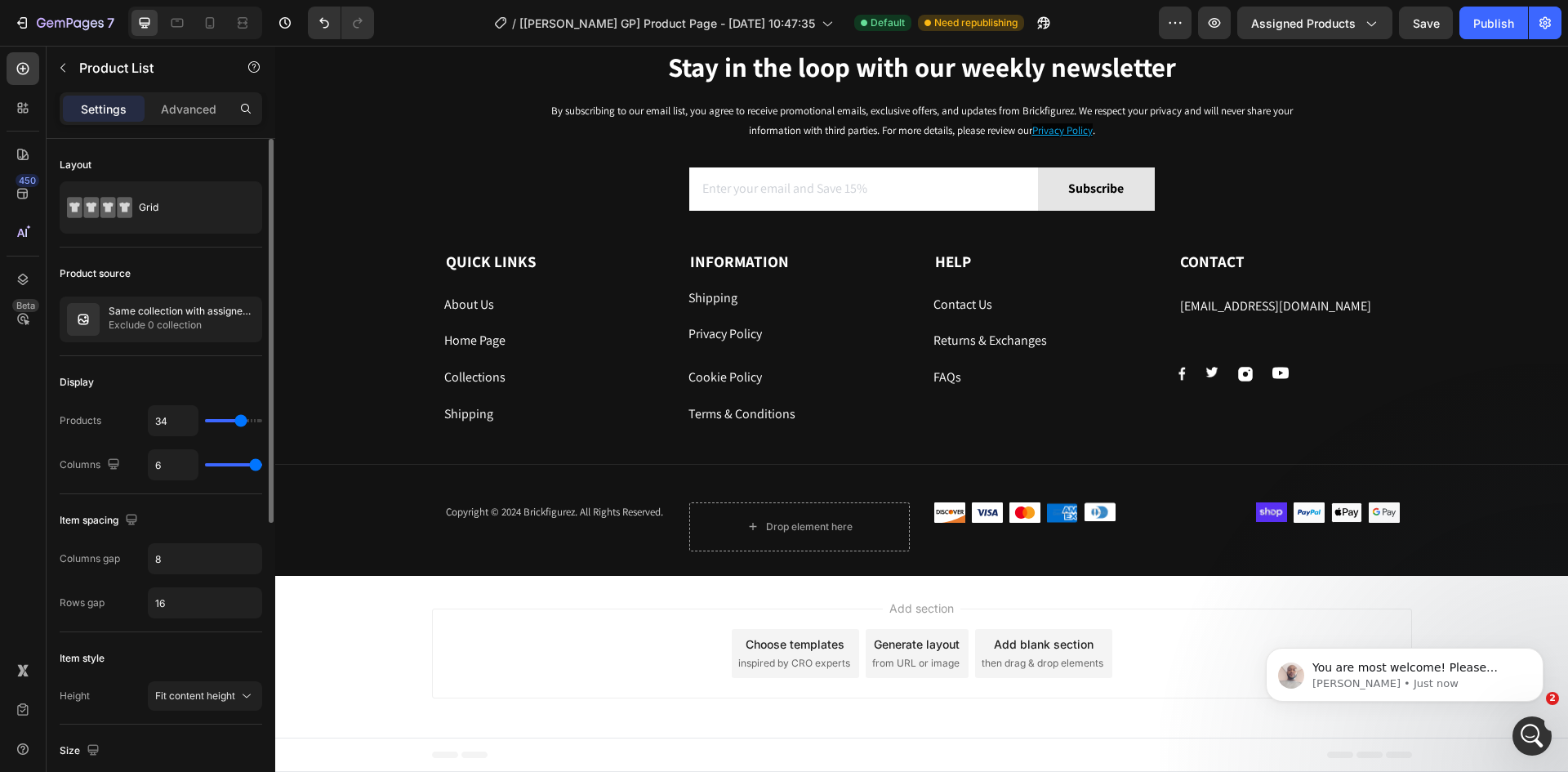
type input "33"
type input "32"
type input "31"
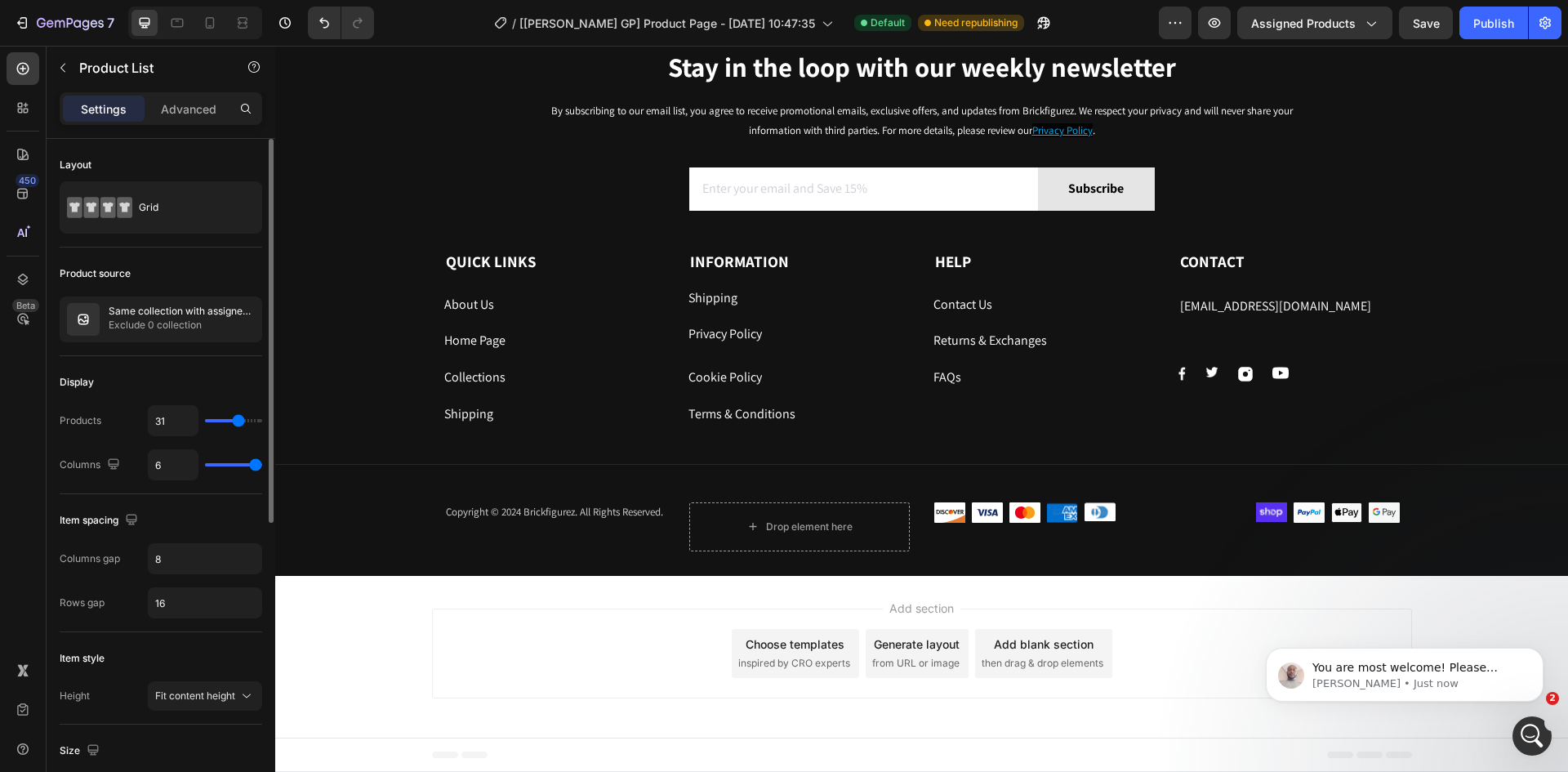
type input "30"
drag, startPoint x: 250, startPoint y: 418, endPoint x: 238, endPoint y: 423, distance: 13.0
type input "30"
click at [238, 423] on input "range" at bounding box center [233, 421] width 57 height 4
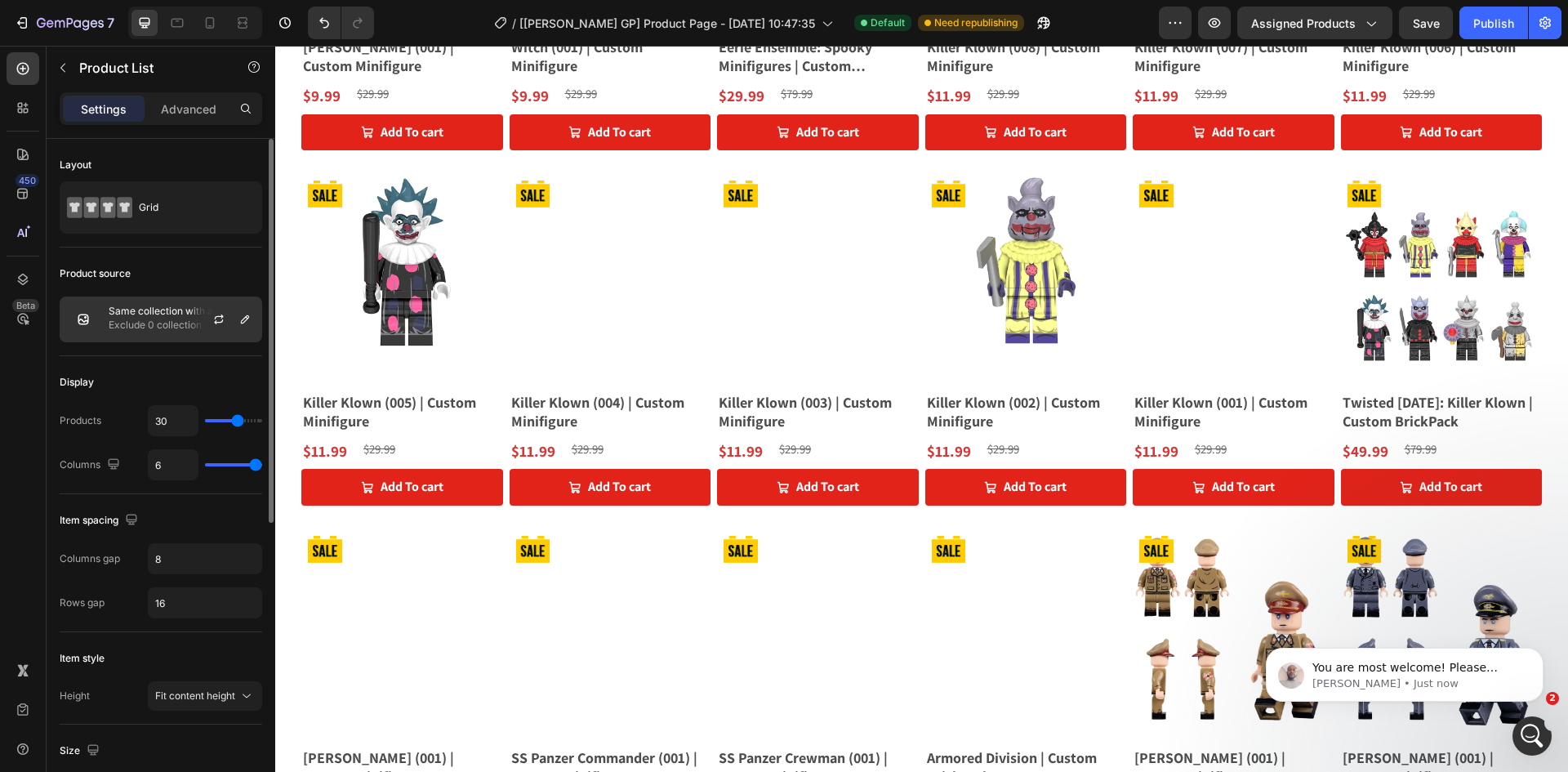
scroll to position [1640, 0]
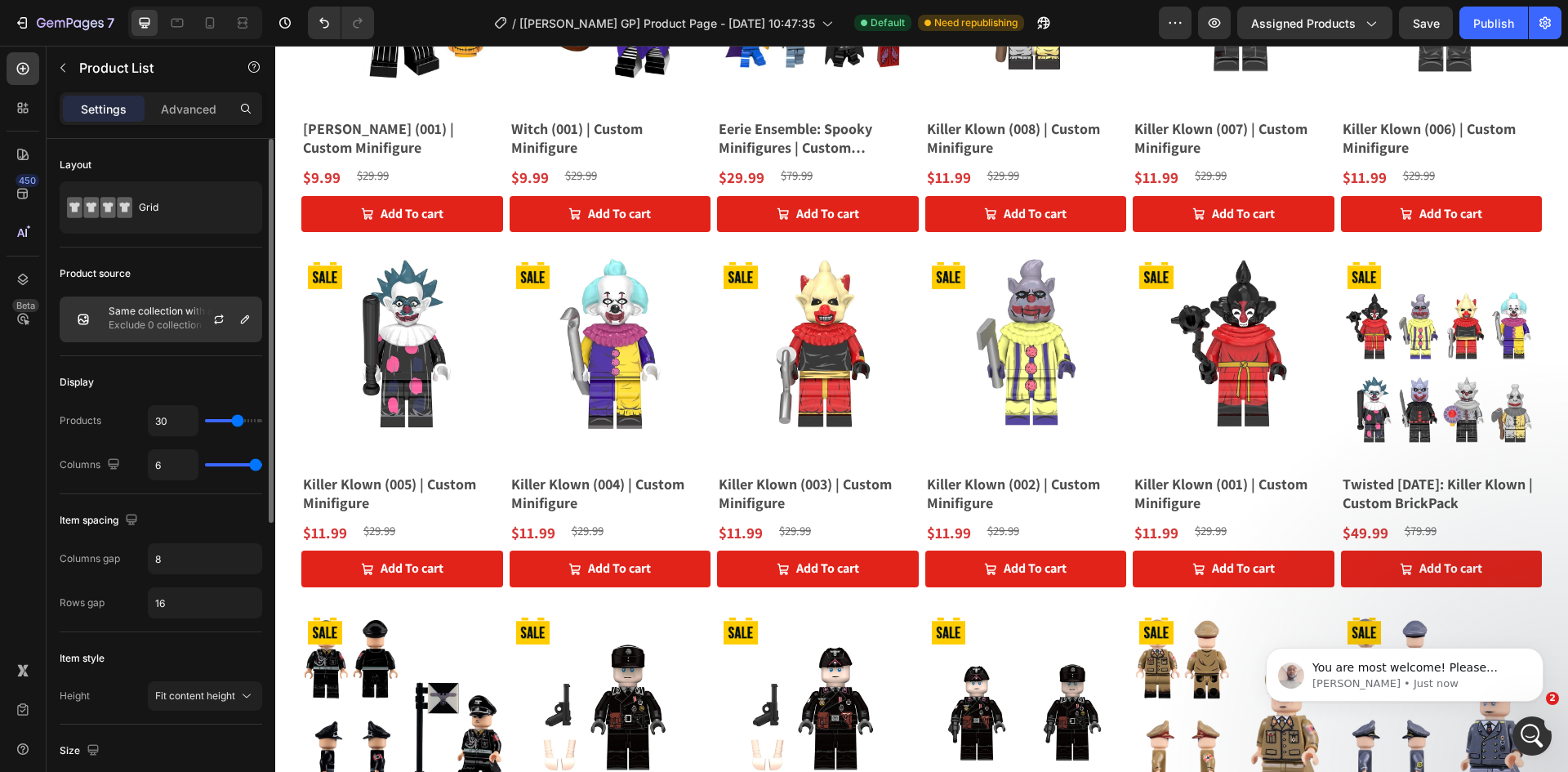
click at [161, 320] on p "Exclude 0 collection" at bounding box center [181, 325] width 146 height 16
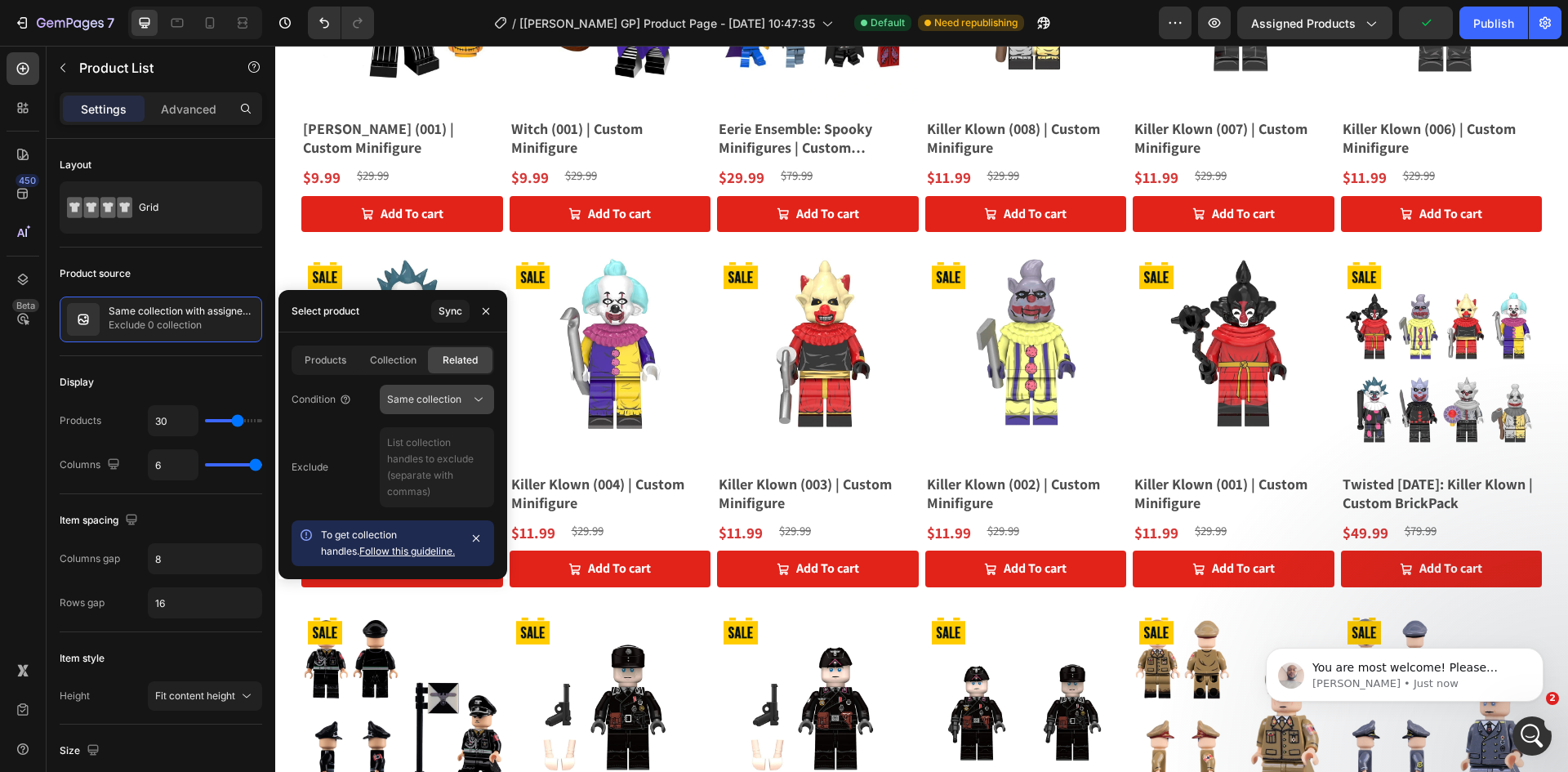
click at [444, 390] on button "Same collection" at bounding box center [437, 399] width 114 height 29
click at [448, 489] on div "Same tags" at bounding box center [421, 501] width 134 height 31
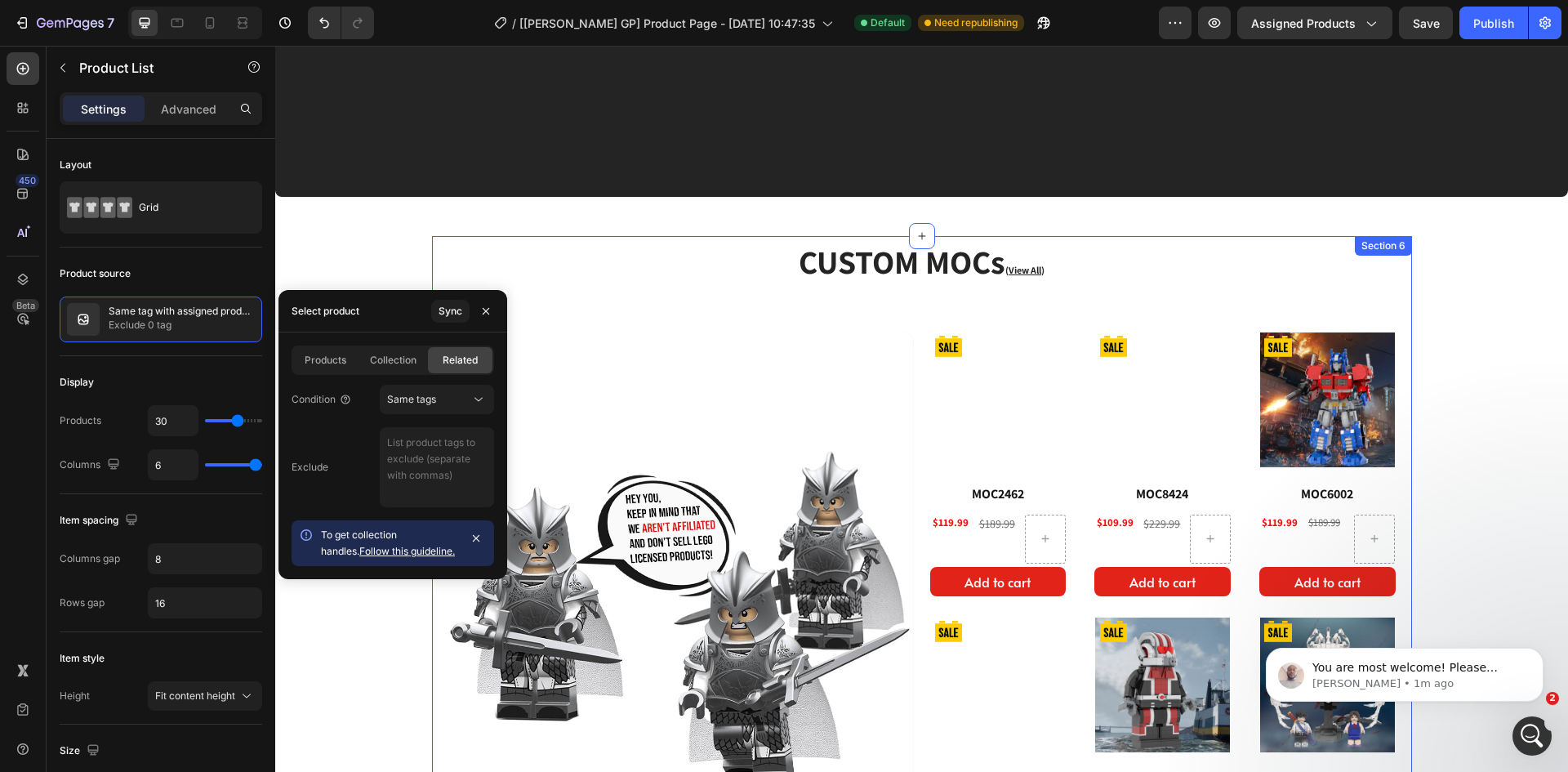
scroll to position [4403, 0]
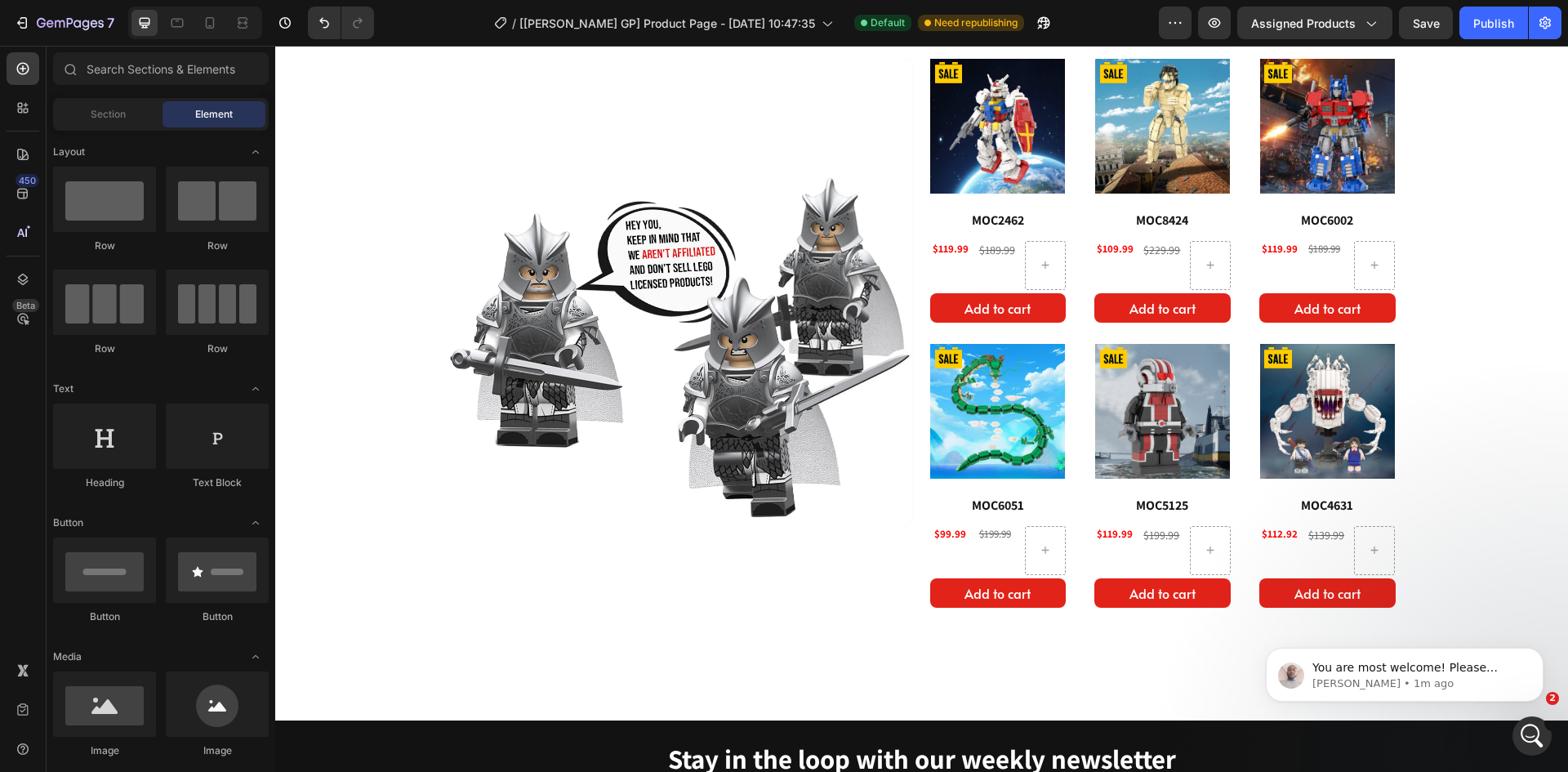
click at [1442, 668] on span "You are most welcome! Please would you need help with anything else?" at bounding box center [1412, 684] width 201 height 46
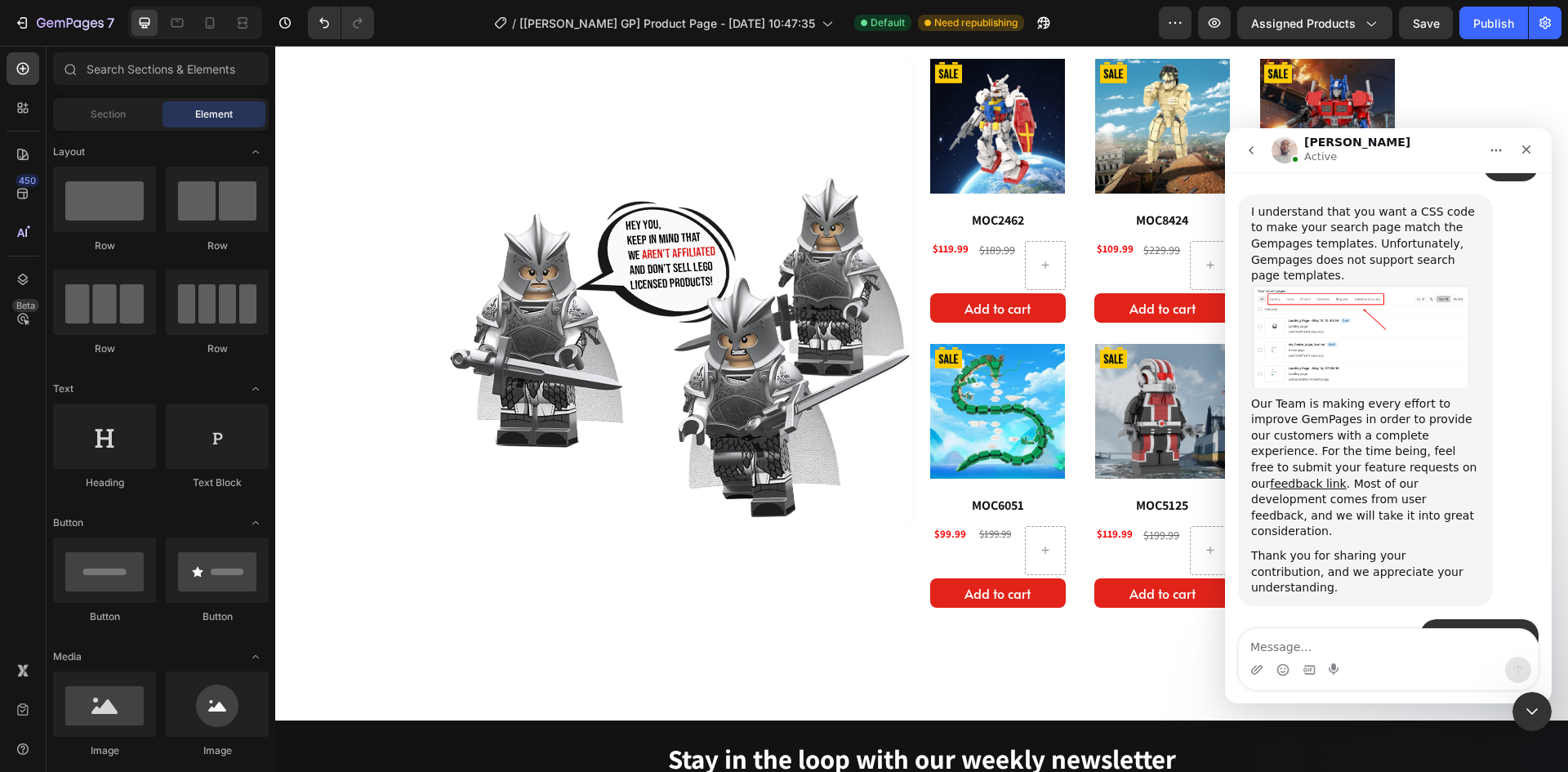
scroll to position [1590, 0]
click at [1406, 663] on div "Intercom messenger" at bounding box center [1389, 670] width 299 height 27
click at [1405, 647] on textarea "Message…" at bounding box center [1389, 643] width 299 height 27
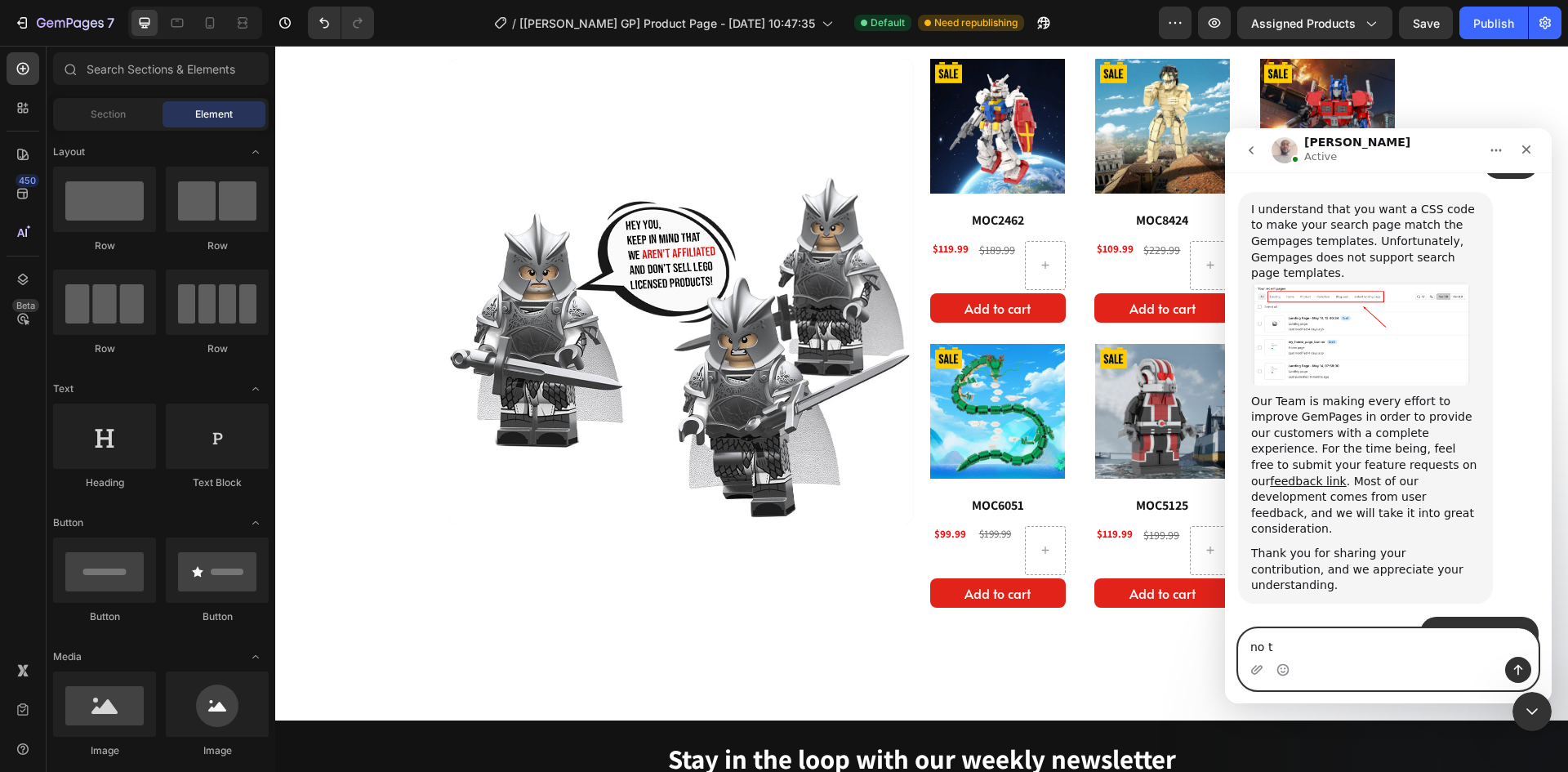
type textarea "no ty"
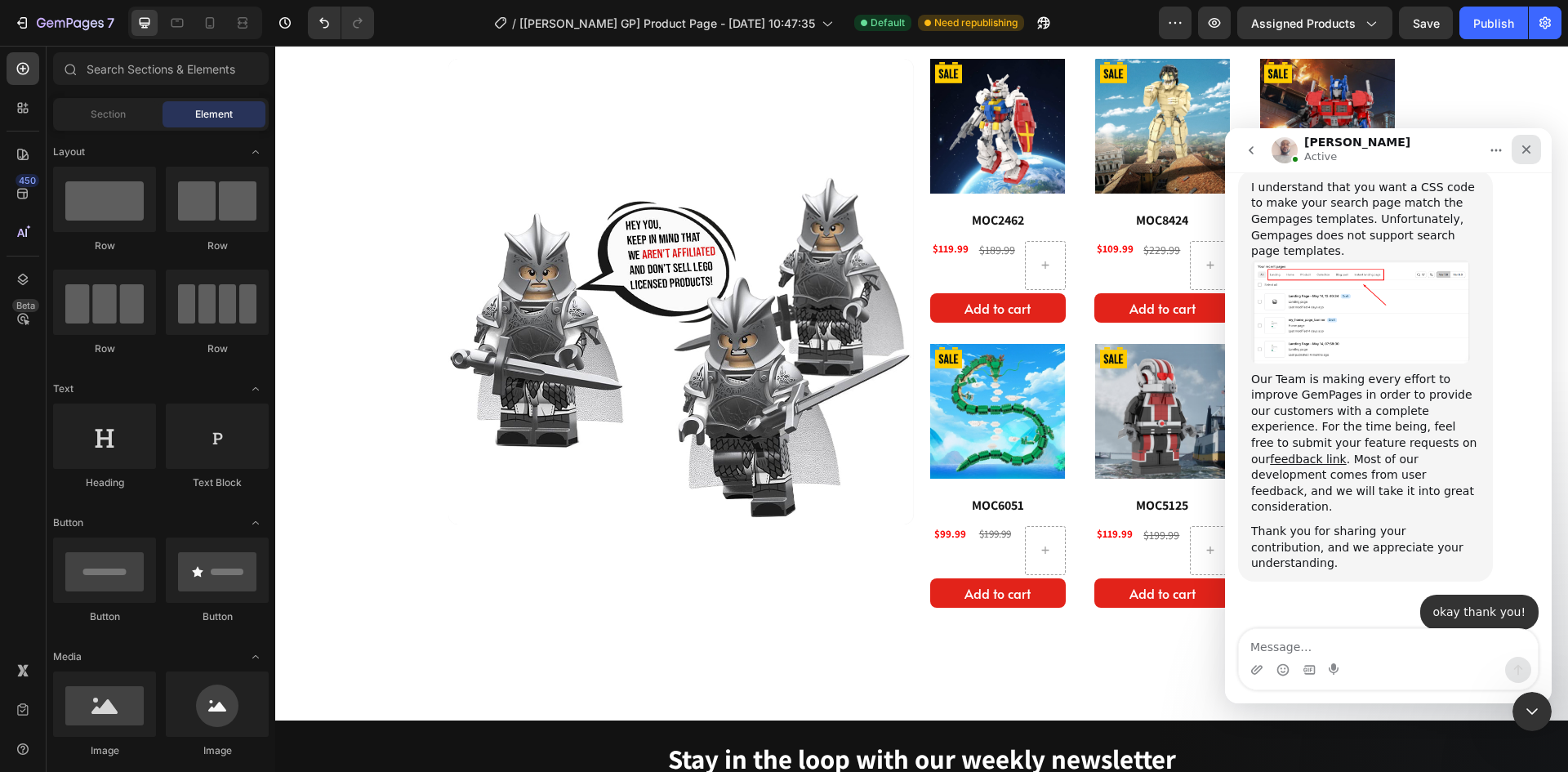
click at [1539, 157] on div "Close" at bounding box center [1526, 149] width 29 height 29
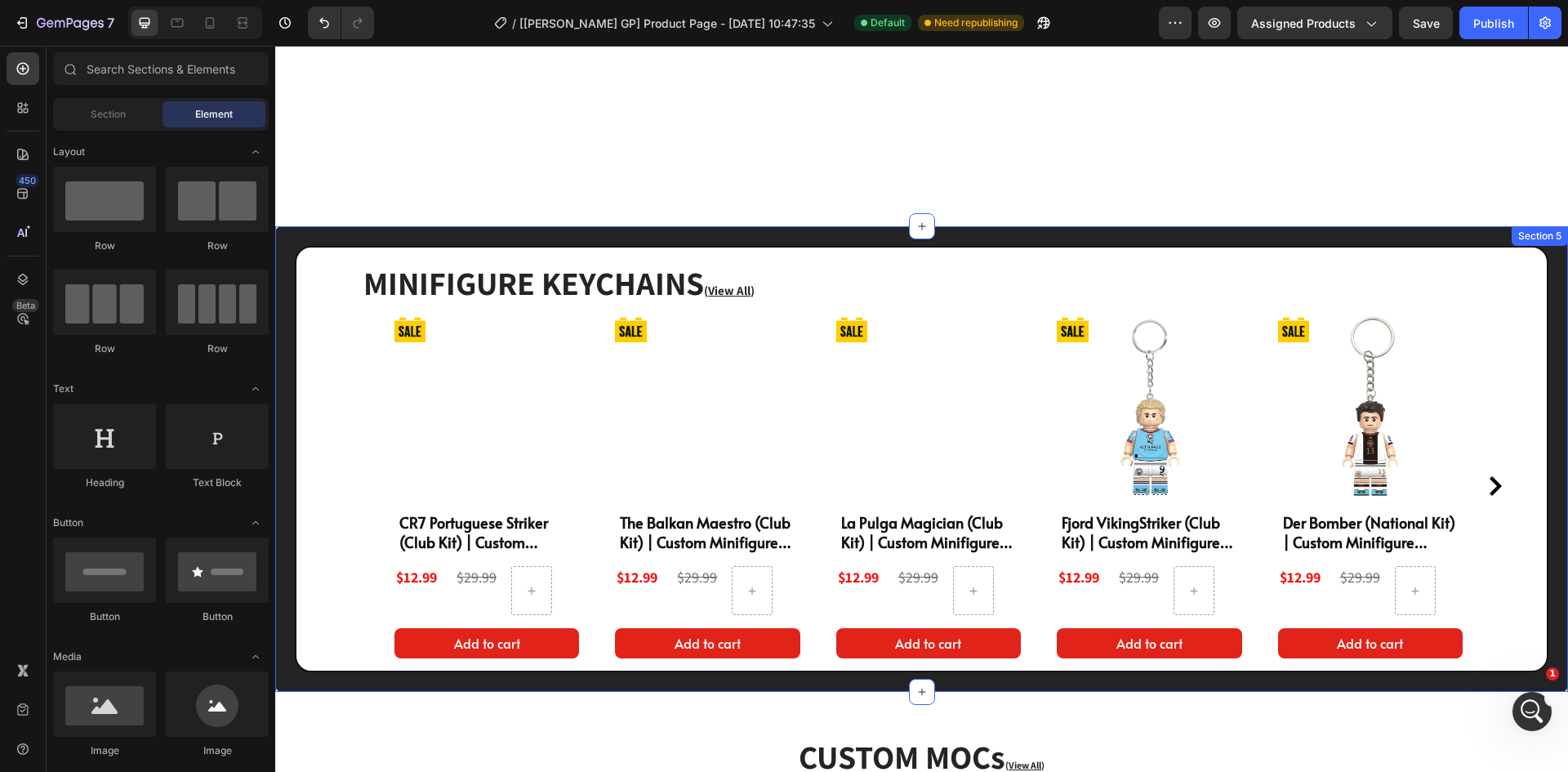
scroll to position [3586, 0]
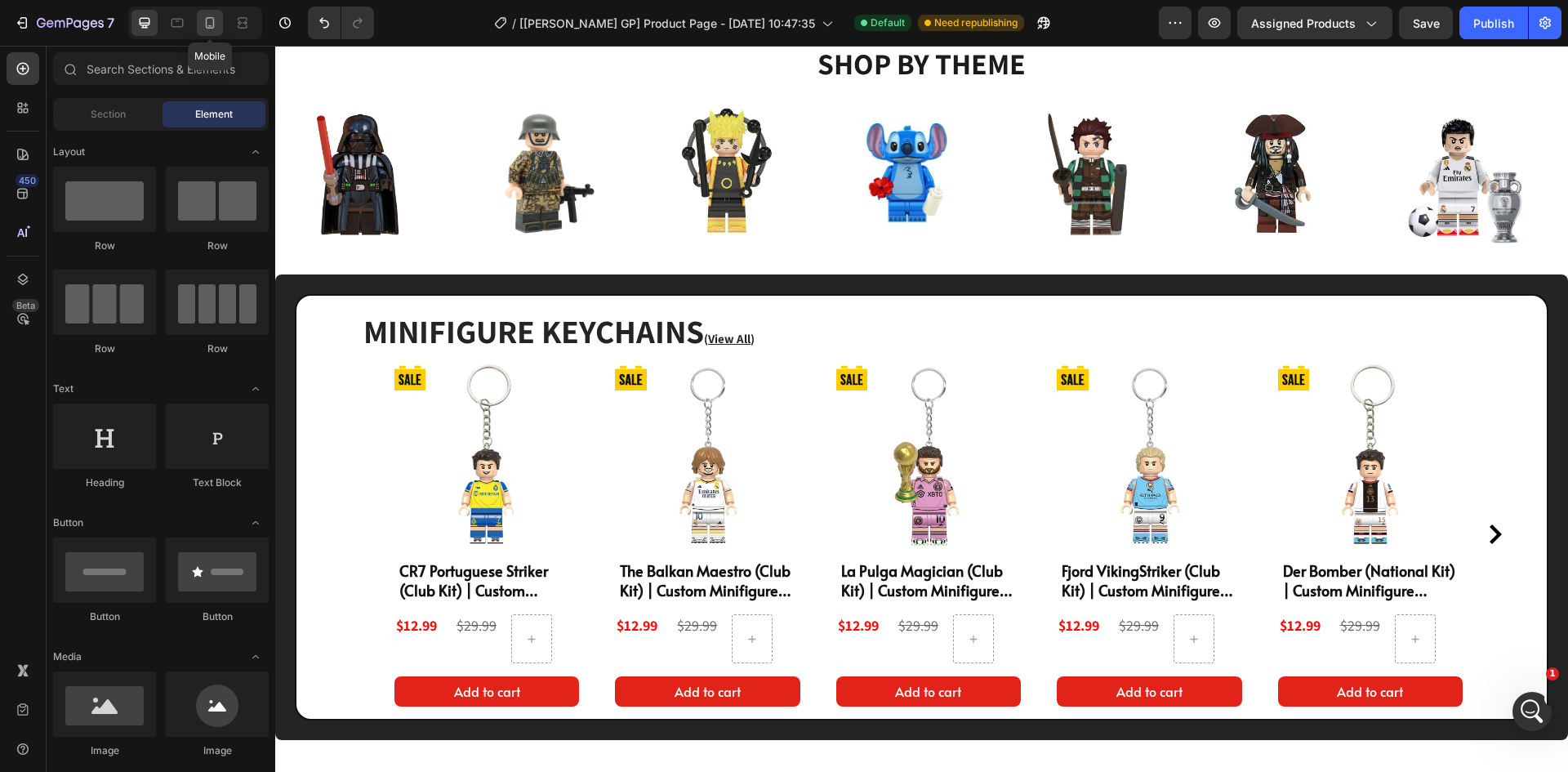
click at [211, 20] on icon at bounding box center [209, 23] width 16 height 16
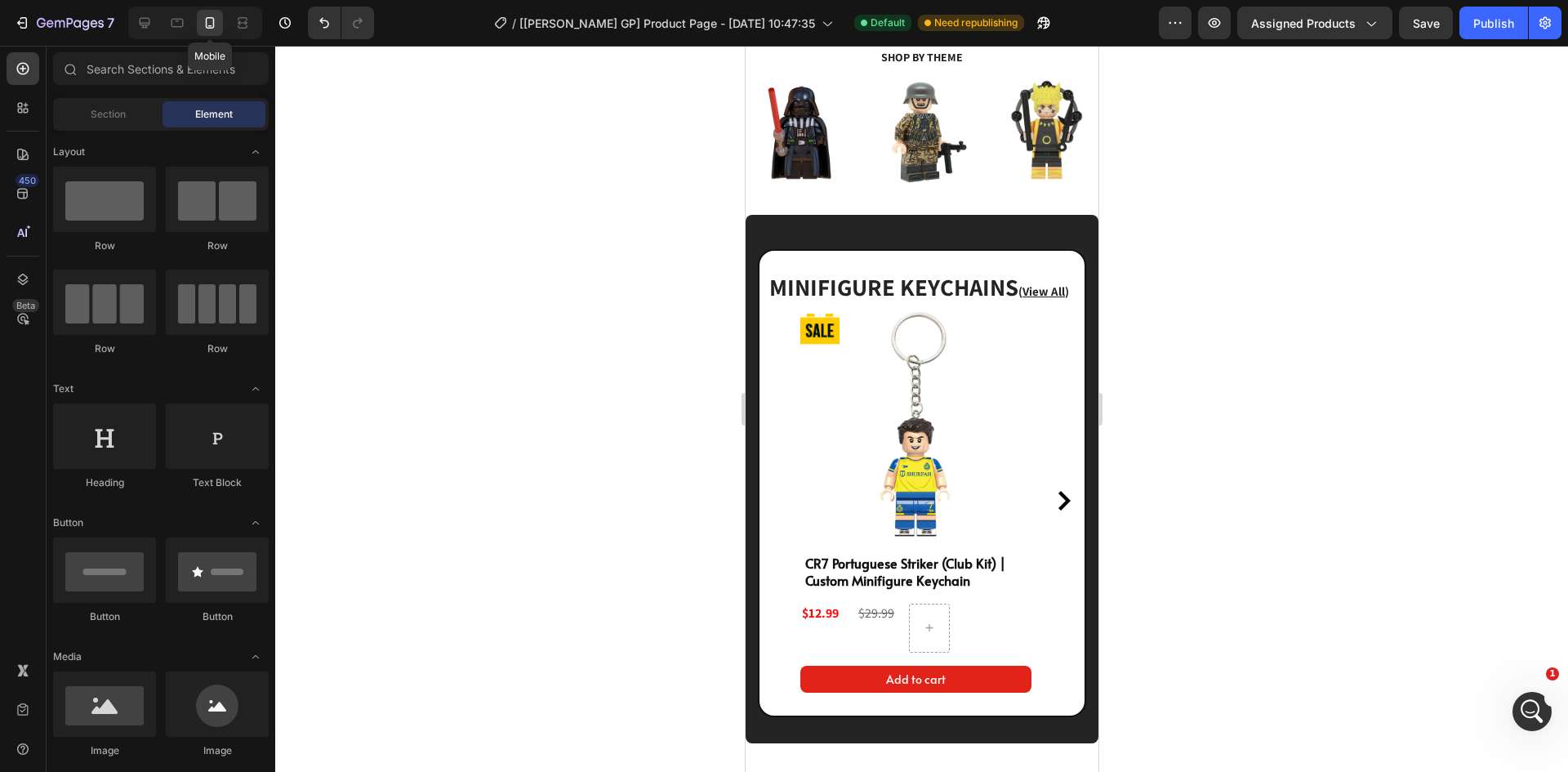
click at [211, 20] on icon at bounding box center [209, 23] width 16 height 16
click at [152, 29] on icon at bounding box center [144, 23] width 16 height 16
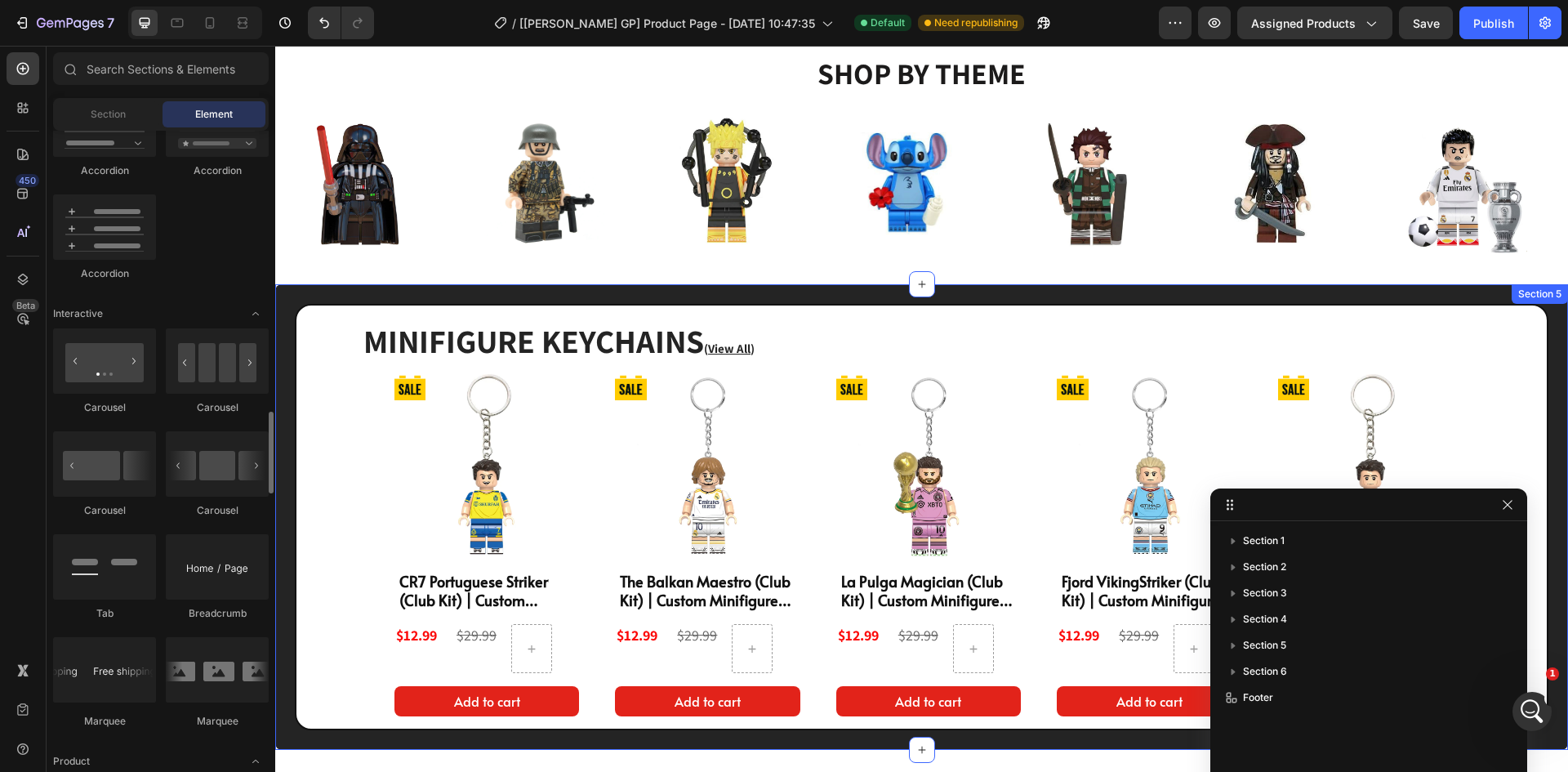
scroll to position [1553, 0]
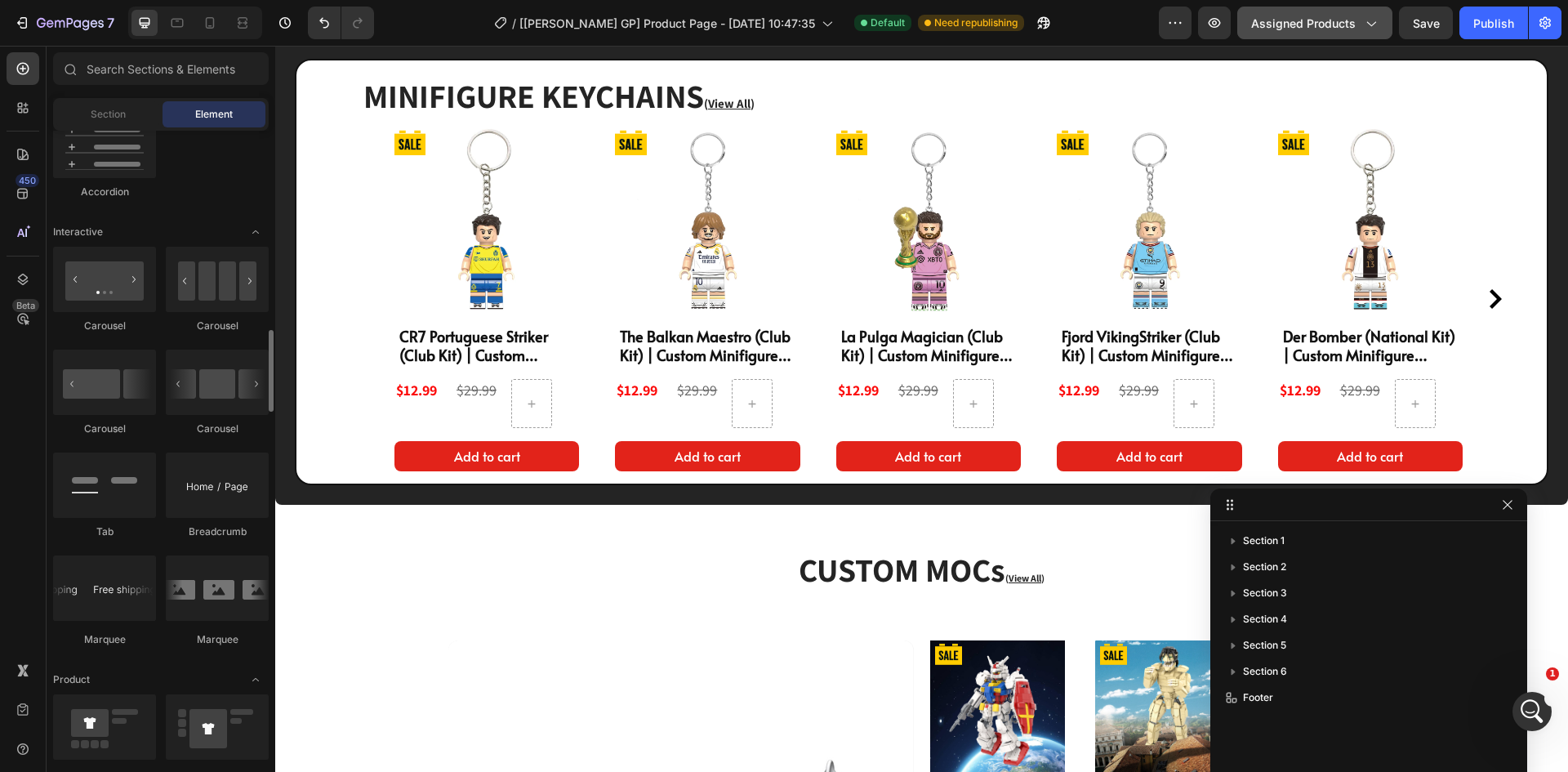
click at [1342, 10] on button "Assigned Products" at bounding box center [1315, 22] width 156 height 33
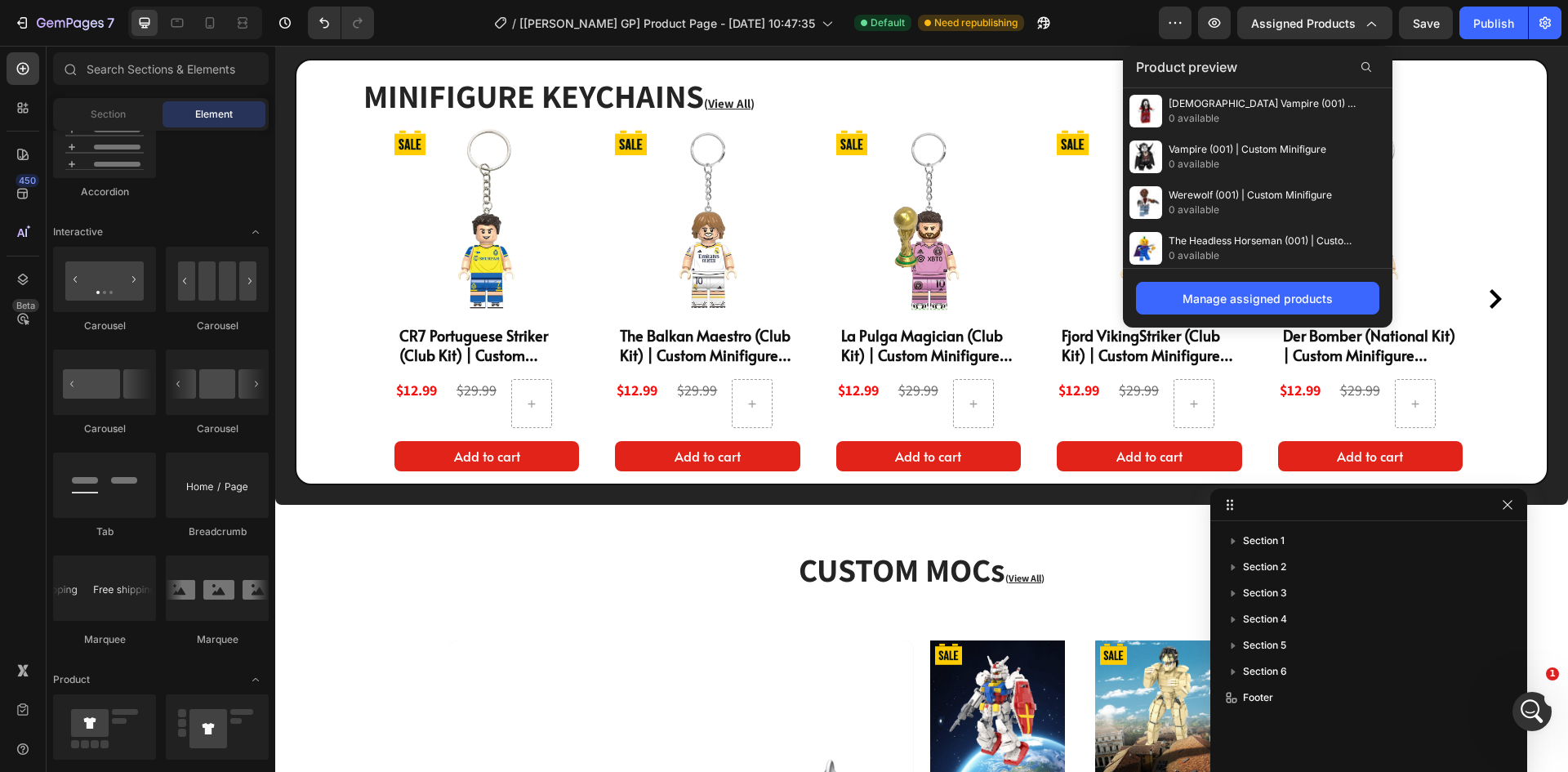
click at [1153, 19] on div "/ [[PERSON_NAME] GP] Product Page - [DATE] 10:47:35 Default Need republishing" at bounding box center [773, 22] width 772 height 33
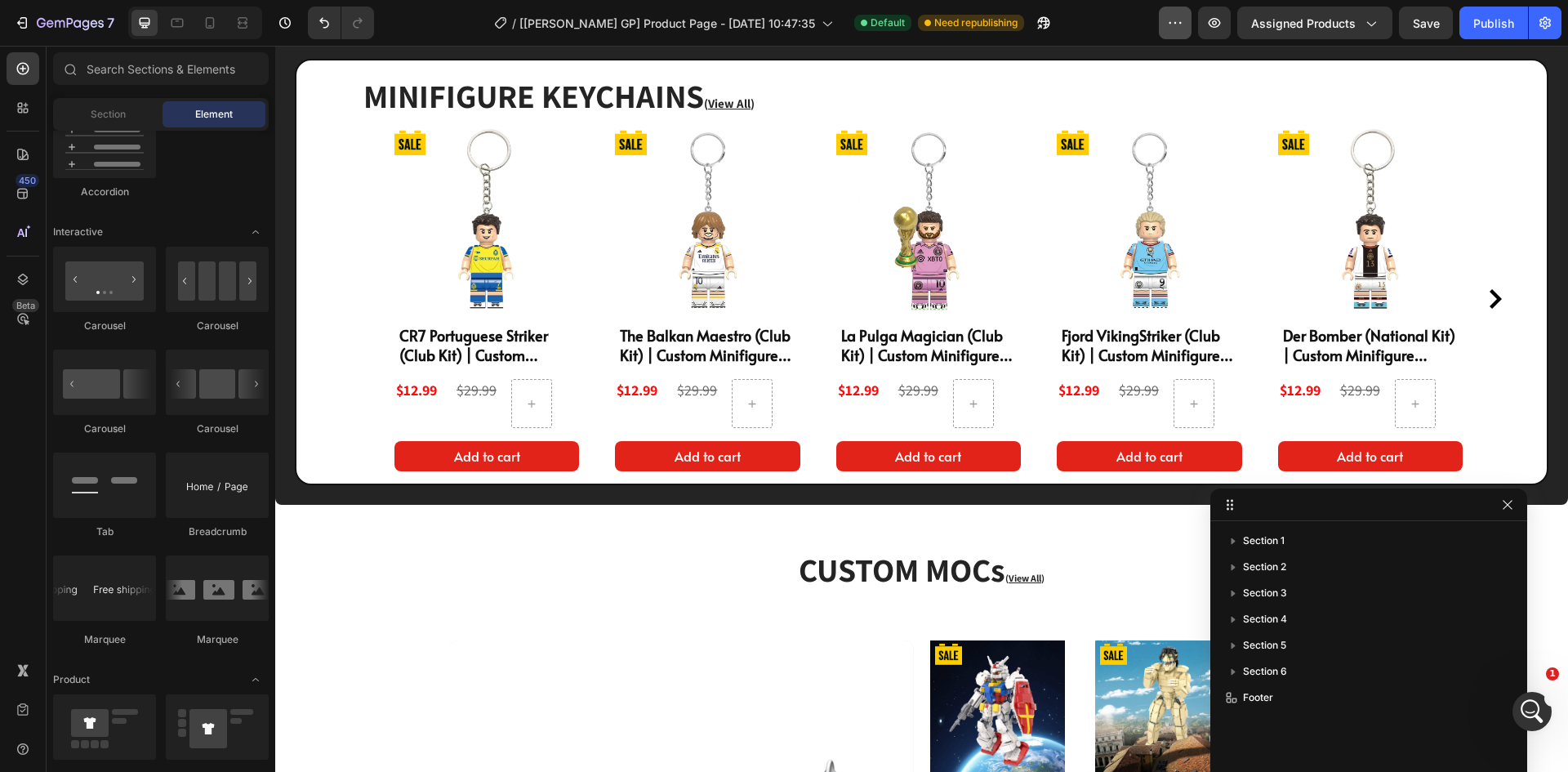
click at [1168, 19] on button "button" at bounding box center [1175, 22] width 33 height 33
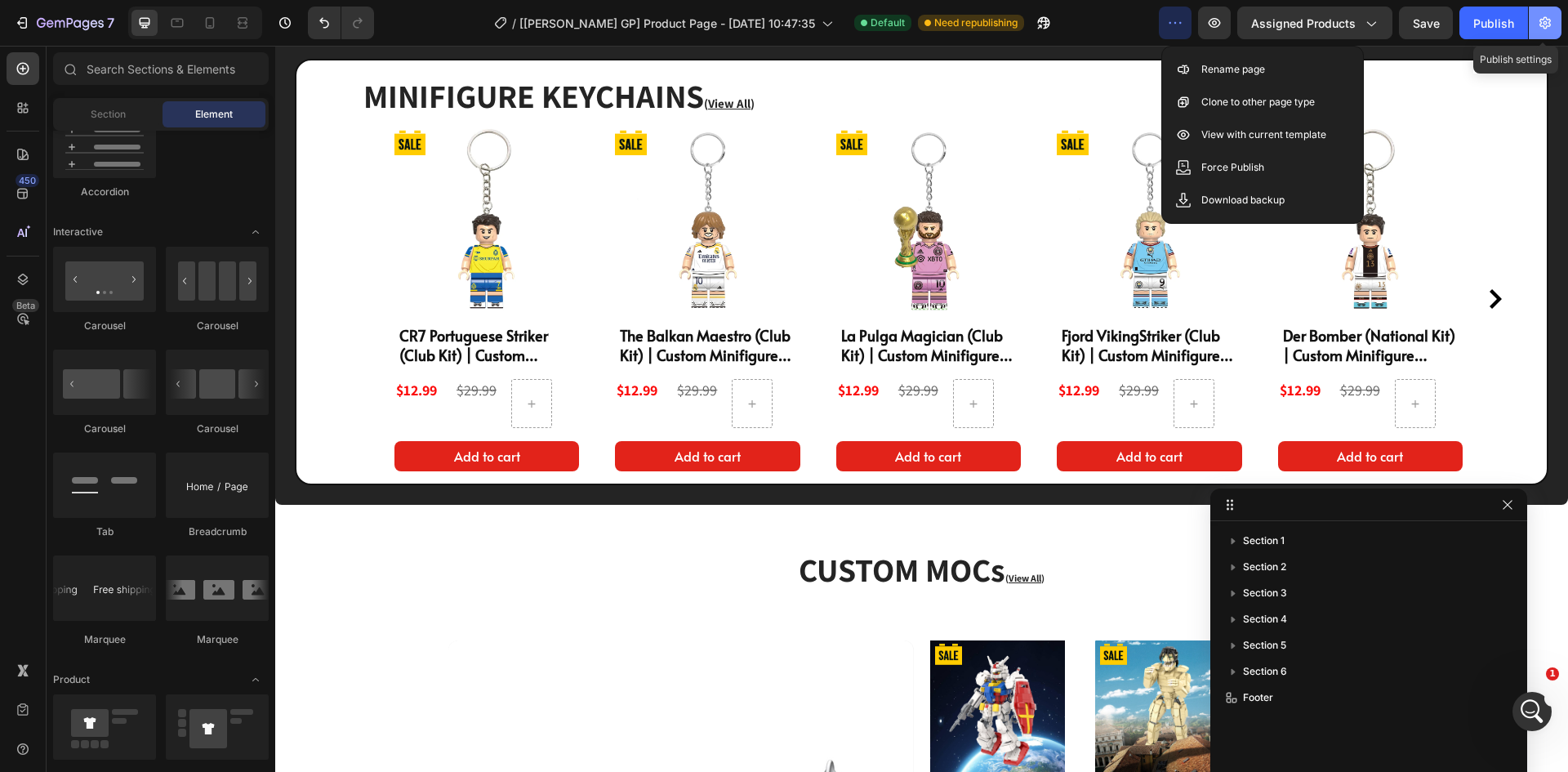
click at [1541, 15] on icon "button" at bounding box center [1545, 23] width 16 height 16
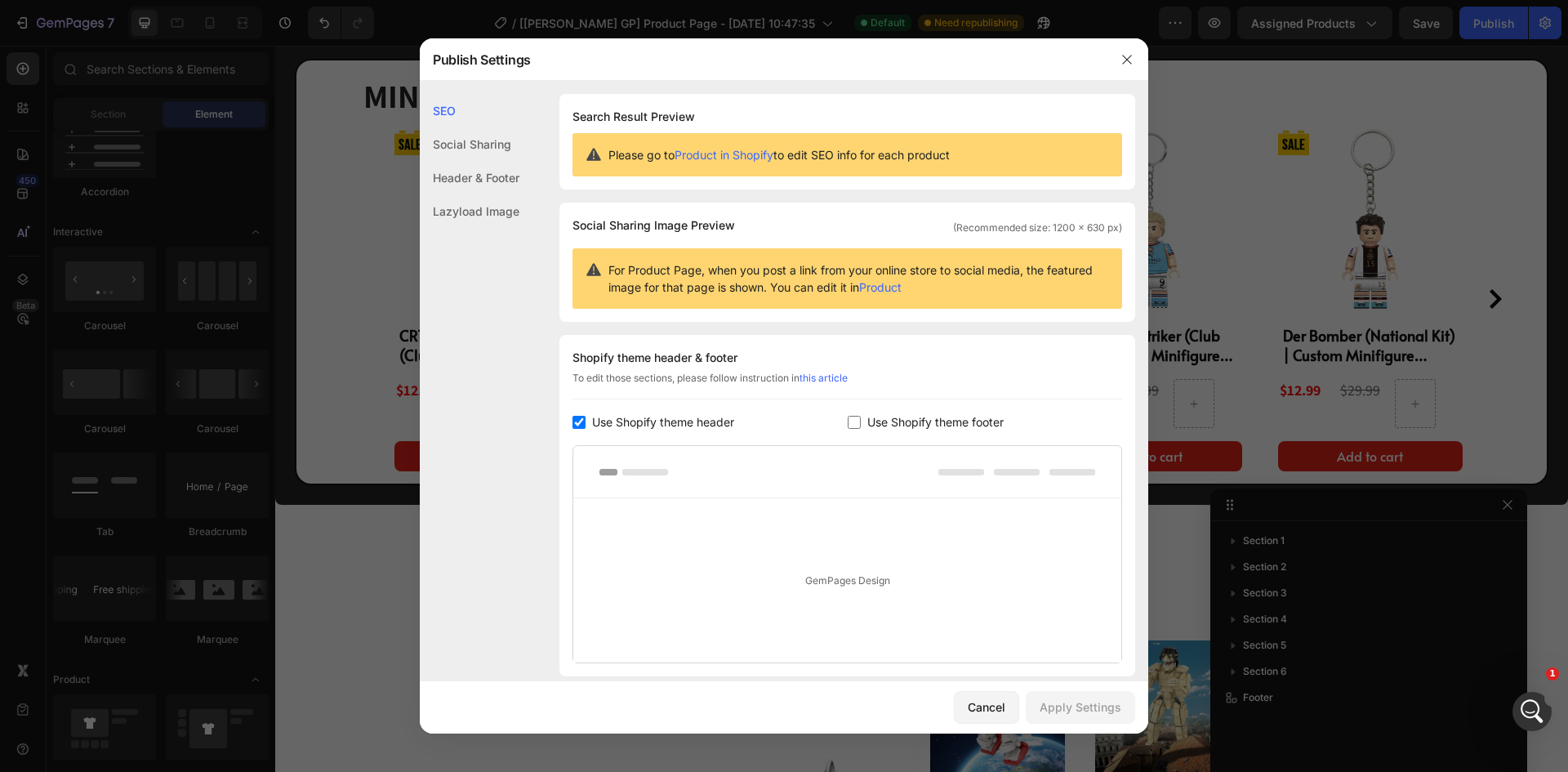
click at [453, 183] on div "Header & Footer" at bounding box center [469, 178] width 100 height 34
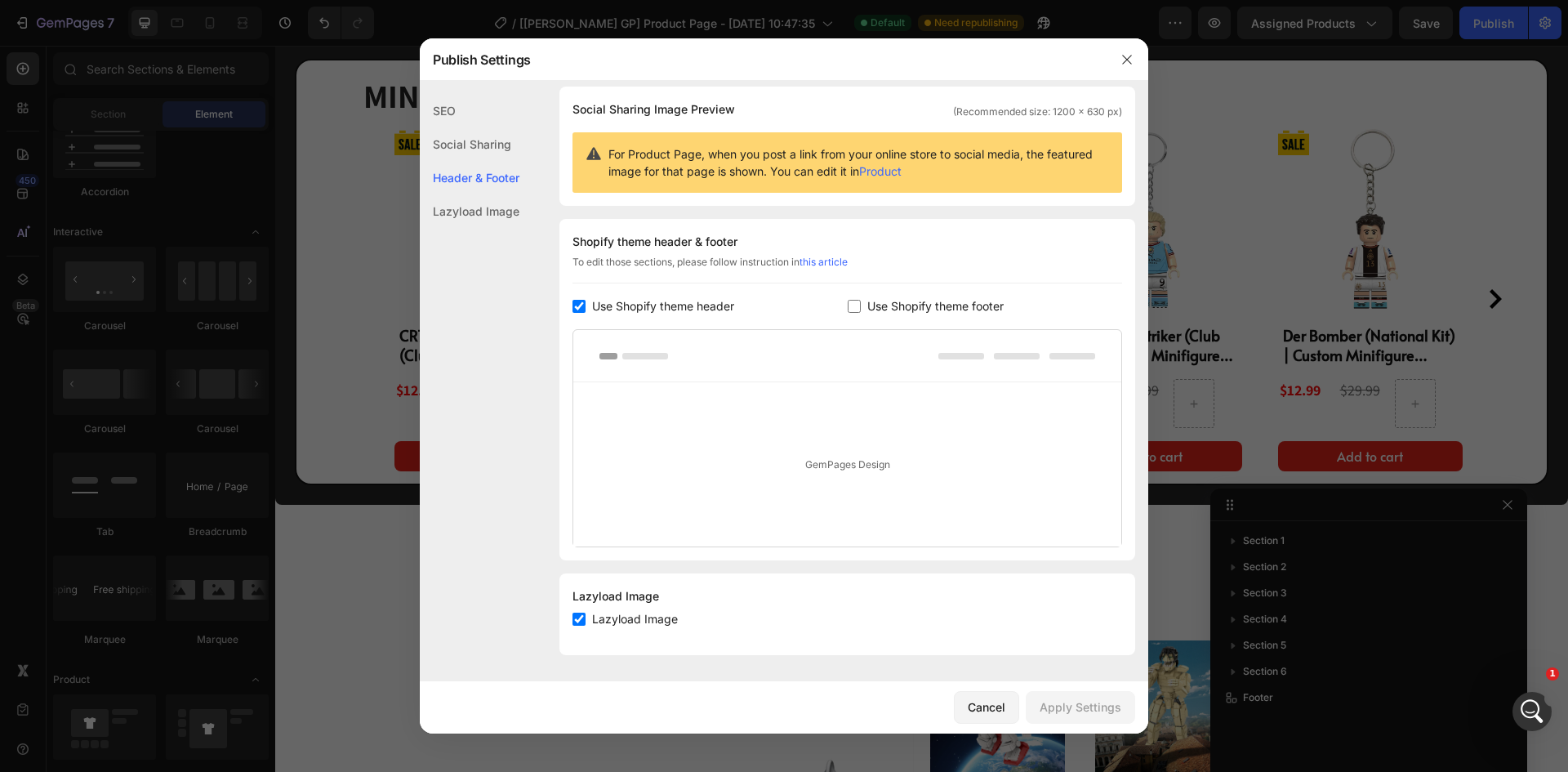
click at [468, 212] on div "Lazyload Image" at bounding box center [469, 211] width 100 height 34
click at [483, 180] on div "Header & Footer" at bounding box center [469, 178] width 100 height 34
click at [483, 170] on div "Header & Footer" at bounding box center [469, 178] width 100 height 34
click at [483, 151] on div "Social Sharing" at bounding box center [469, 144] width 100 height 34
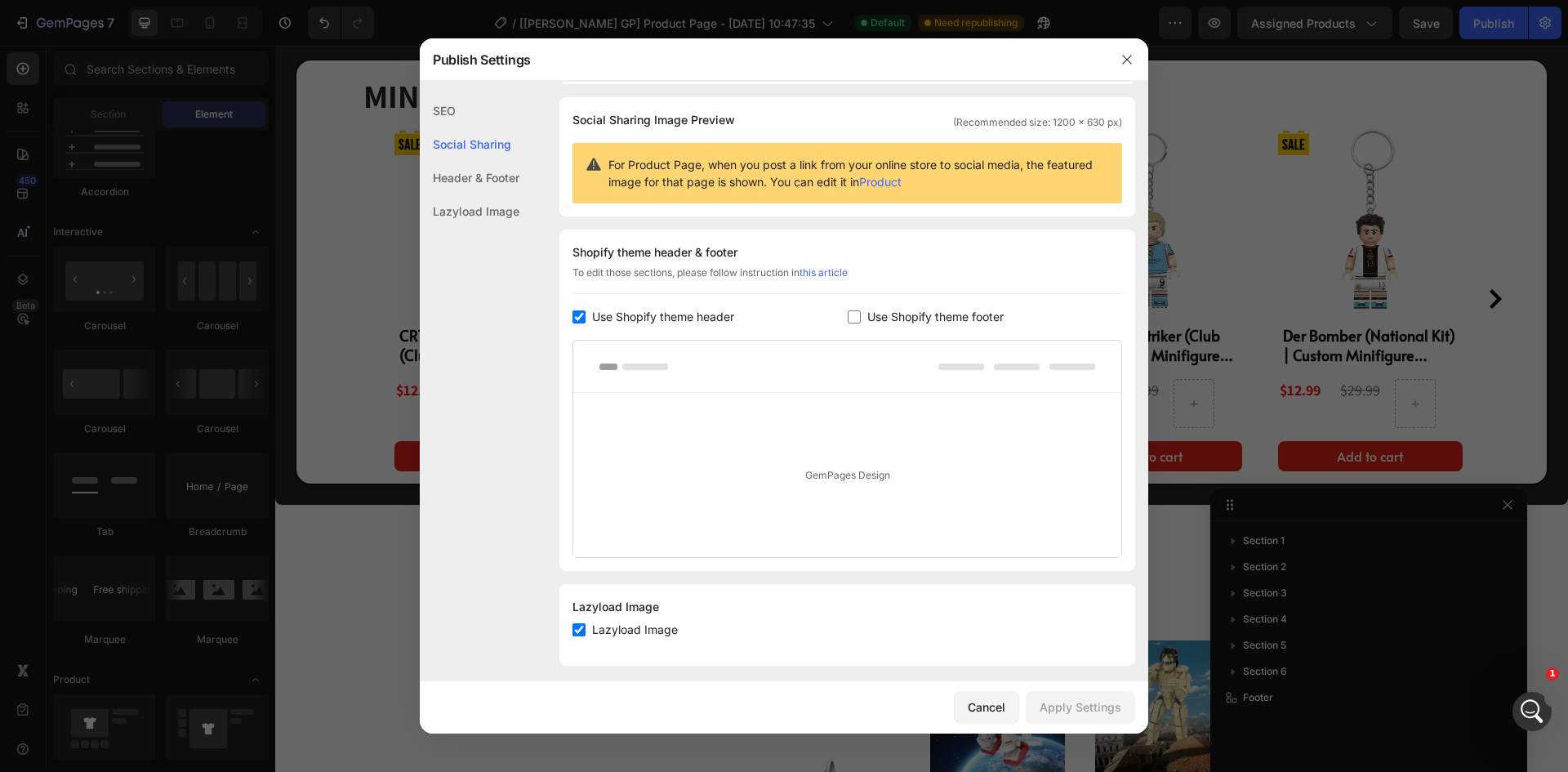
click at [483, 151] on div "Social Sharing" at bounding box center [469, 144] width 100 height 34
click at [466, 114] on div "SEO" at bounding box center [469, 111] width 100 height 34
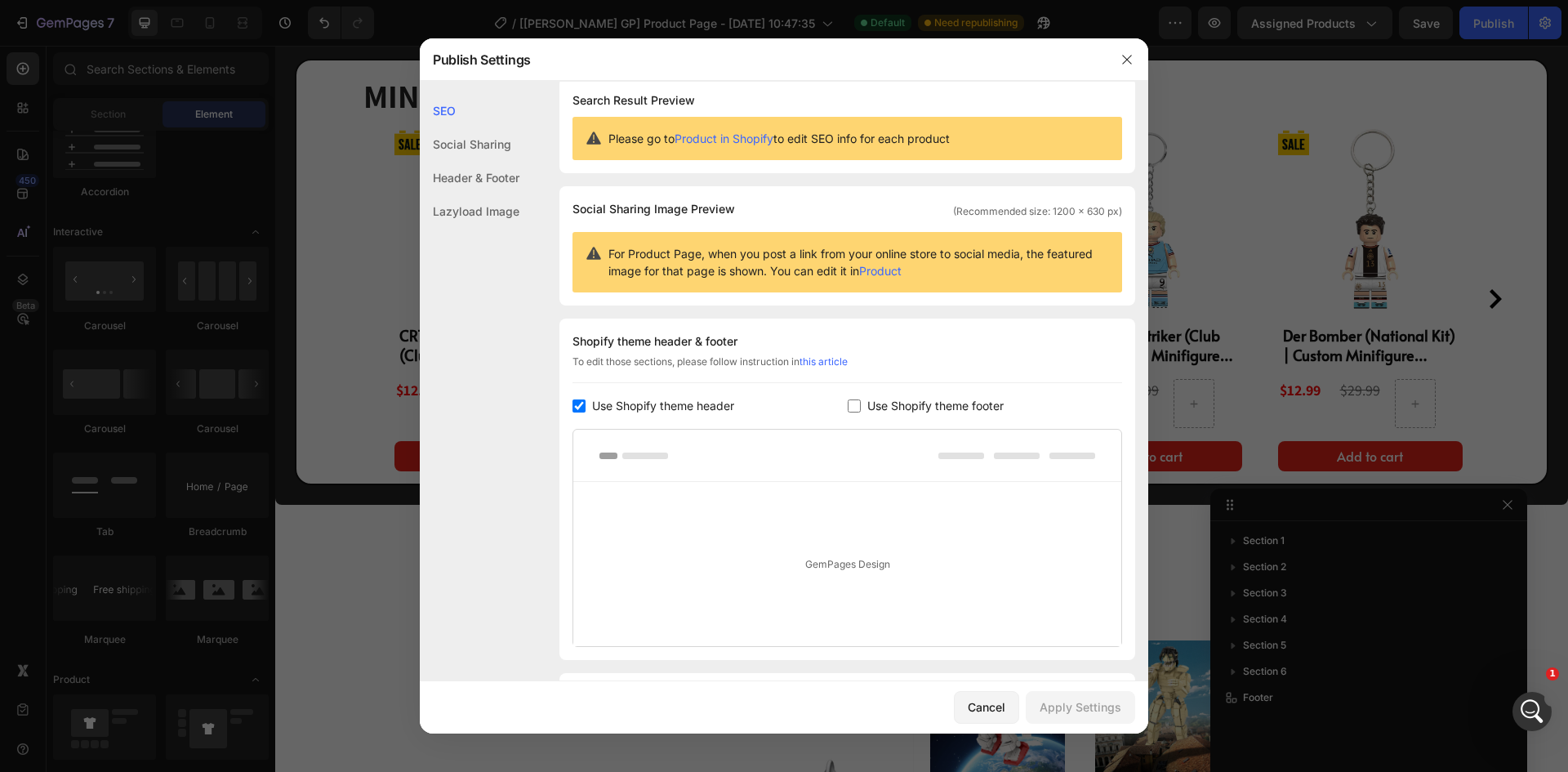
scroll to position [0, 0]
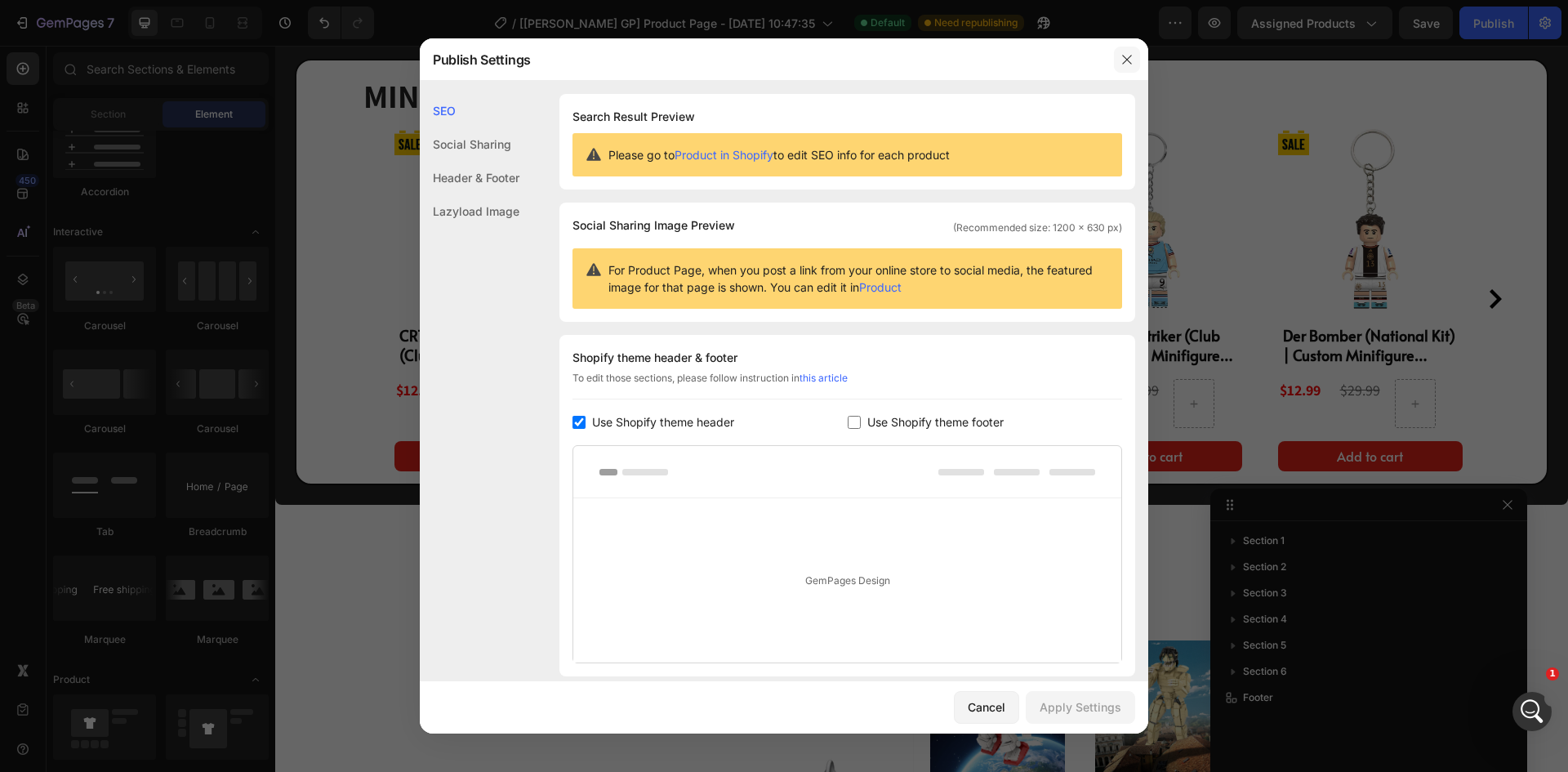
click at [1122, 71] on button "button" at bounding box center [1127, 60] width 27 height 27
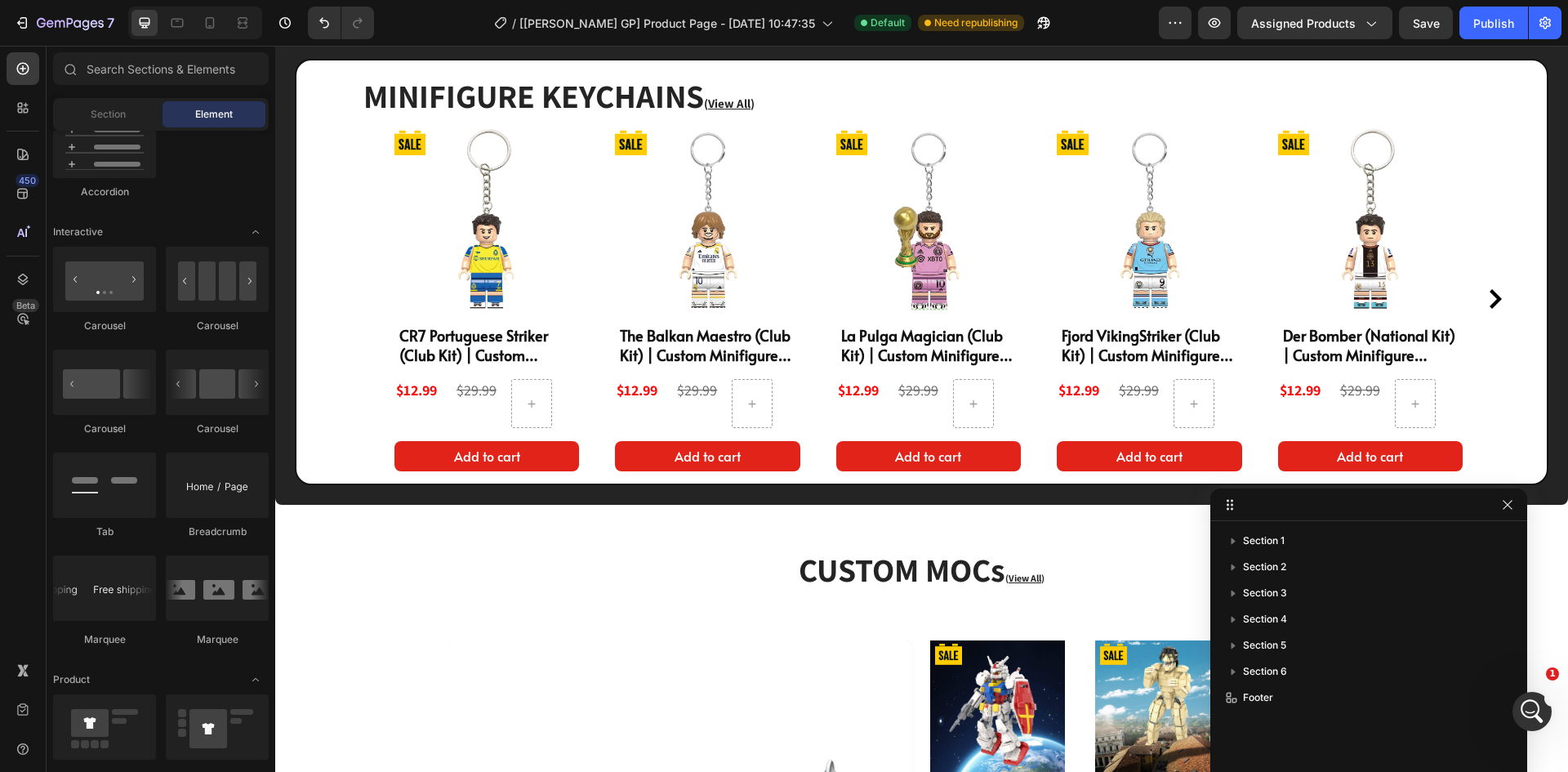
click at [1196, 19] on div "Preview Assigned Products Save Publish" at bounding box center [1360, 22] width 403 height 33
drag, startPoint x: 1200, startPoint y: 18, endPoint x: 1183, endPoint y: 27, distance: 19.2
click at [1199, 19] on div "Preview Preview page Assigned Products Save Publish" at bounding box center [1360, 22] width 403 height 33
click at [1183, 27] on icon "button" at bounding box center [1176, 23] width 16 height 16
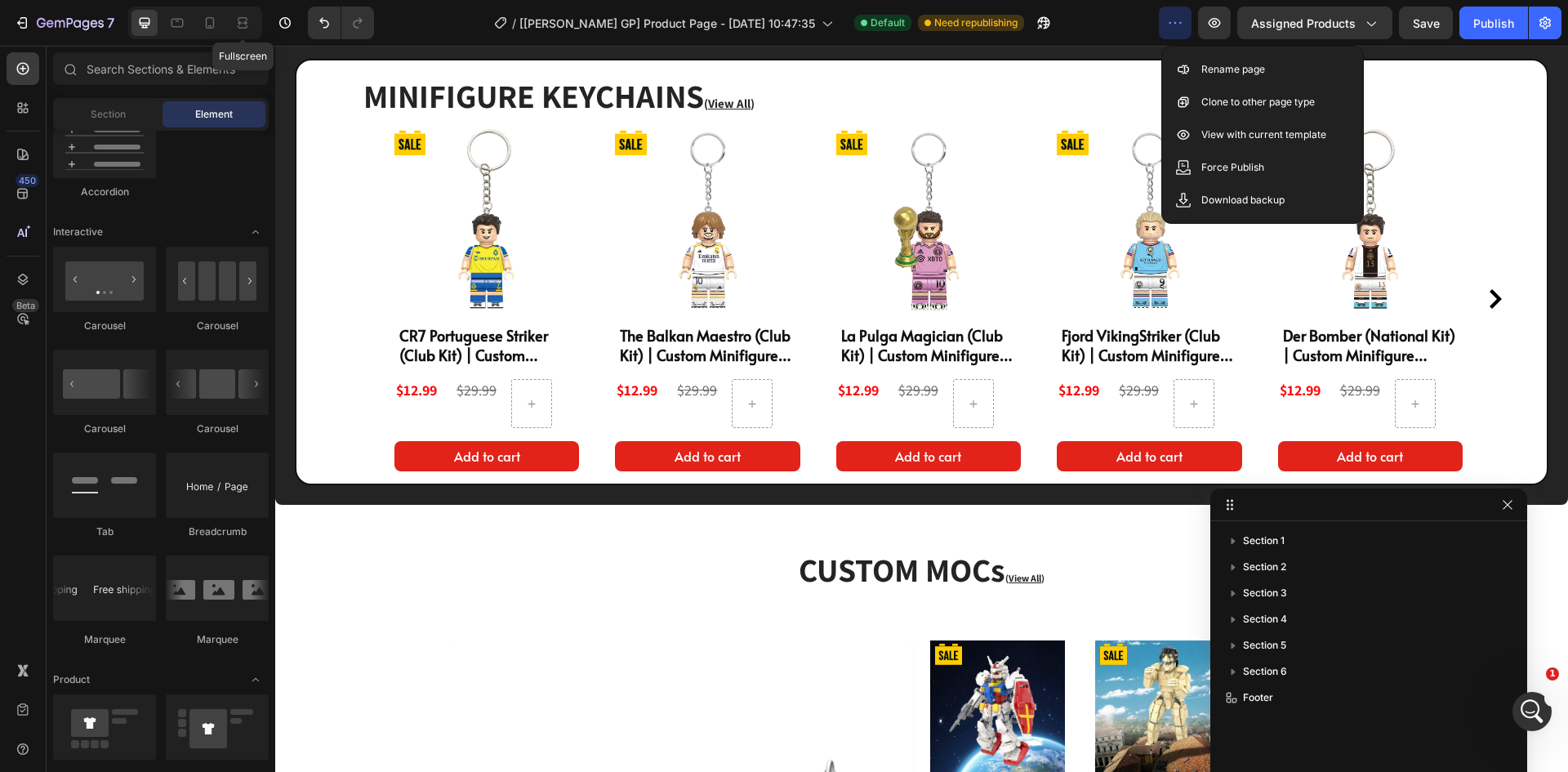
click at [227, 24] on div "Fullscreen" at bounding box center [195, 22] width 134 height 33
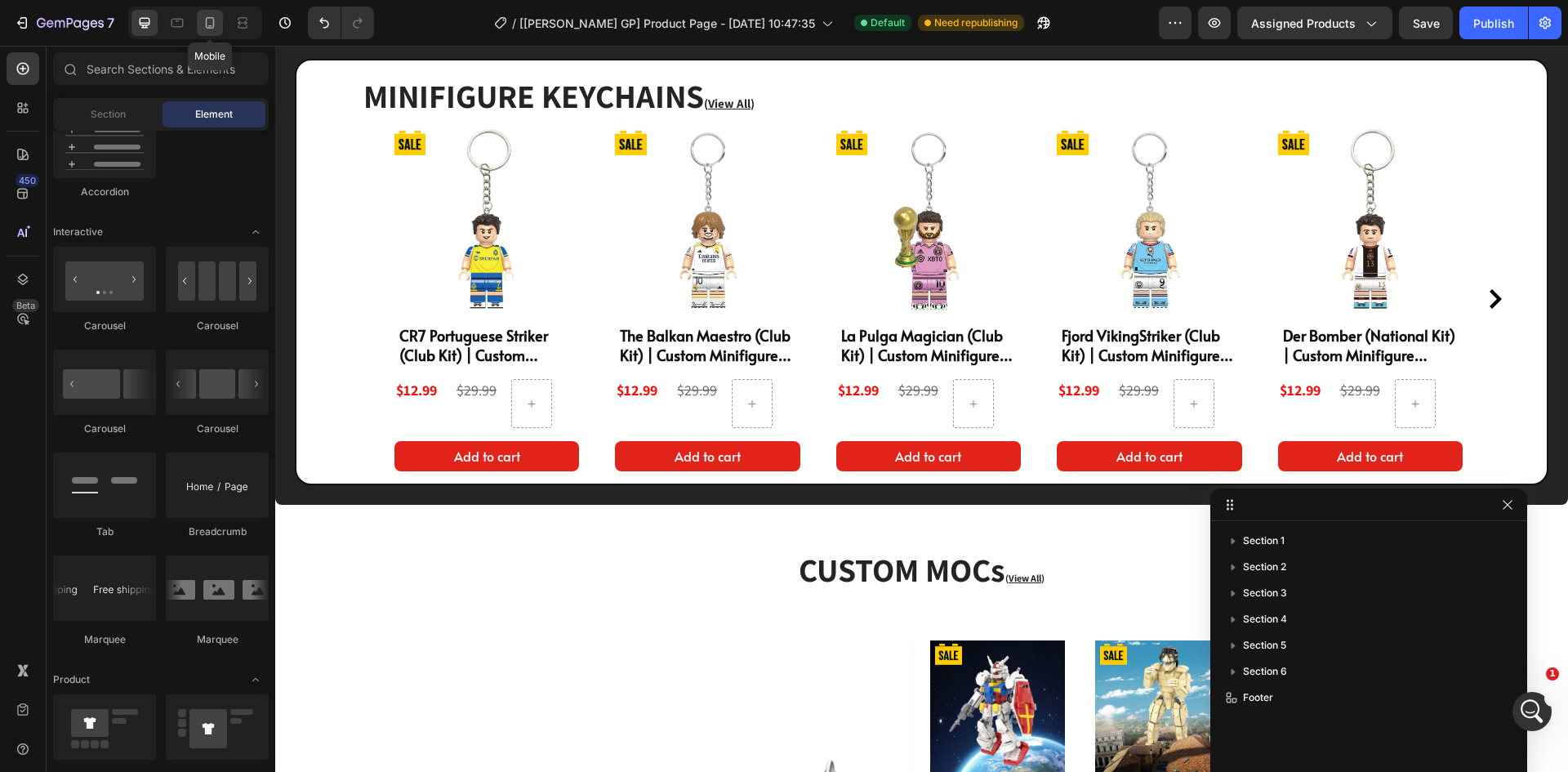
click at [215, 27] on icon at bounding box center [209, 23] width 16 height 16
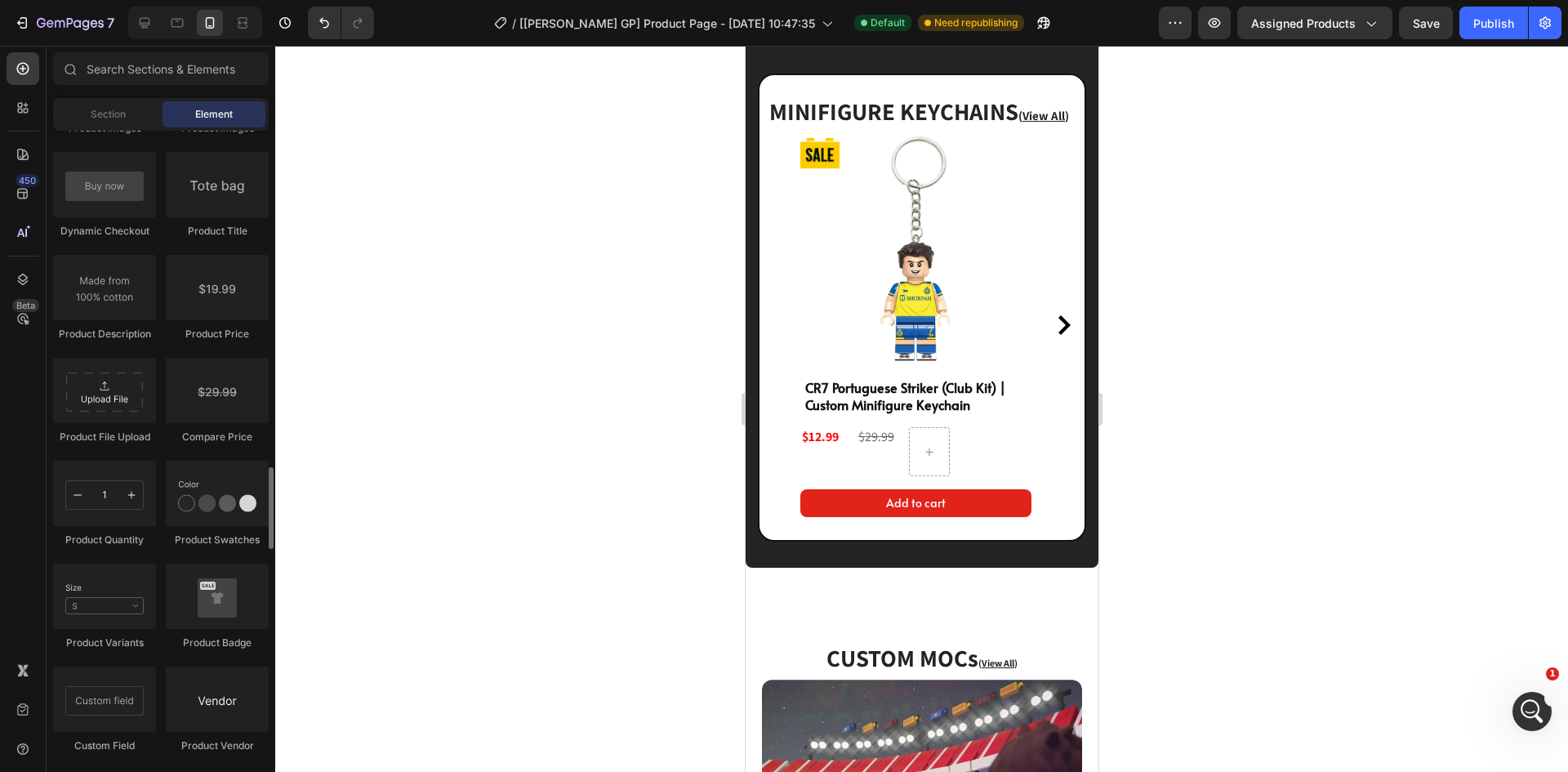
scroll to position [2942, 0]
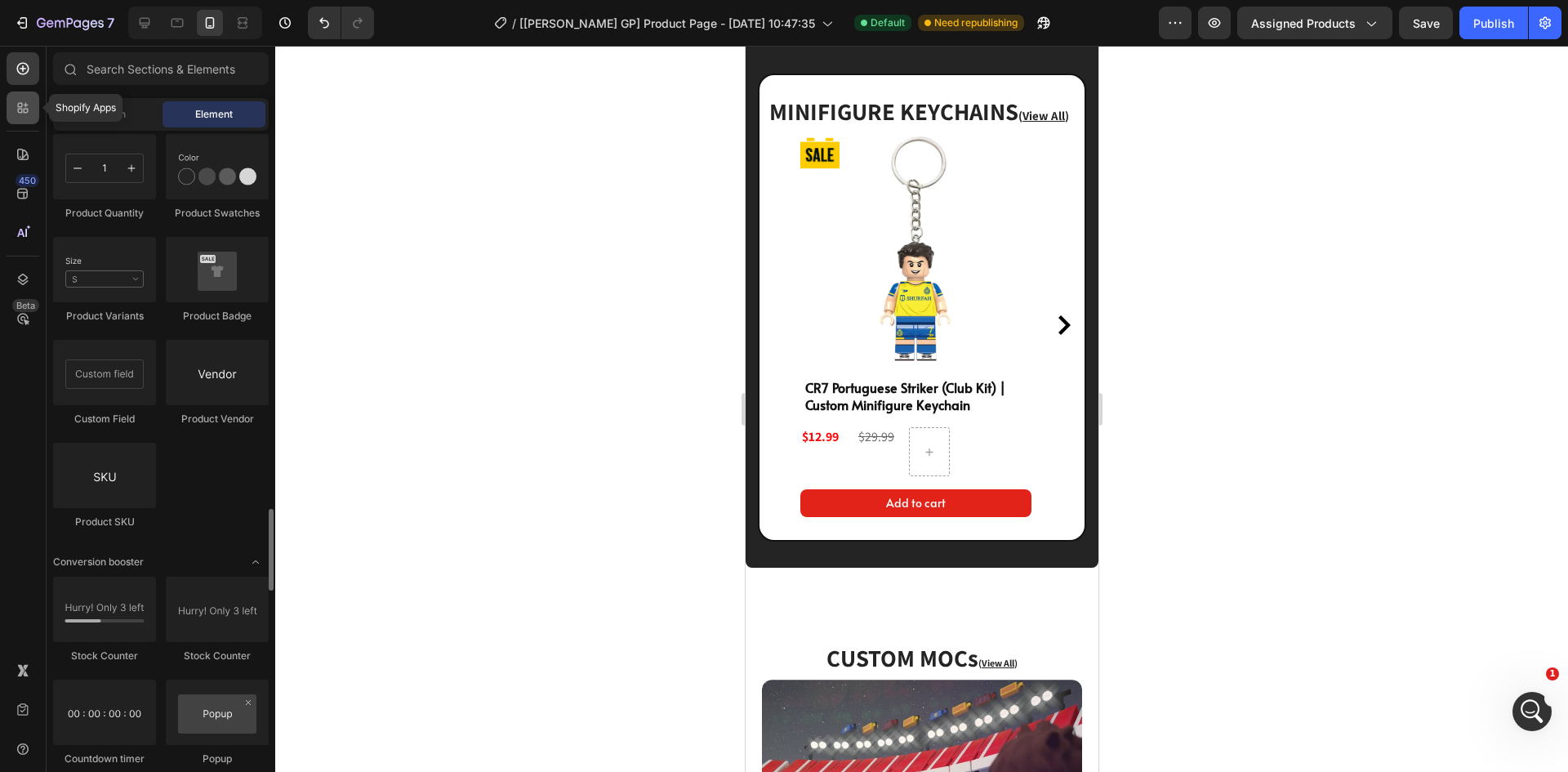
click at [27, 106] on icon at bounding box center [23, 108] width 16 height 16
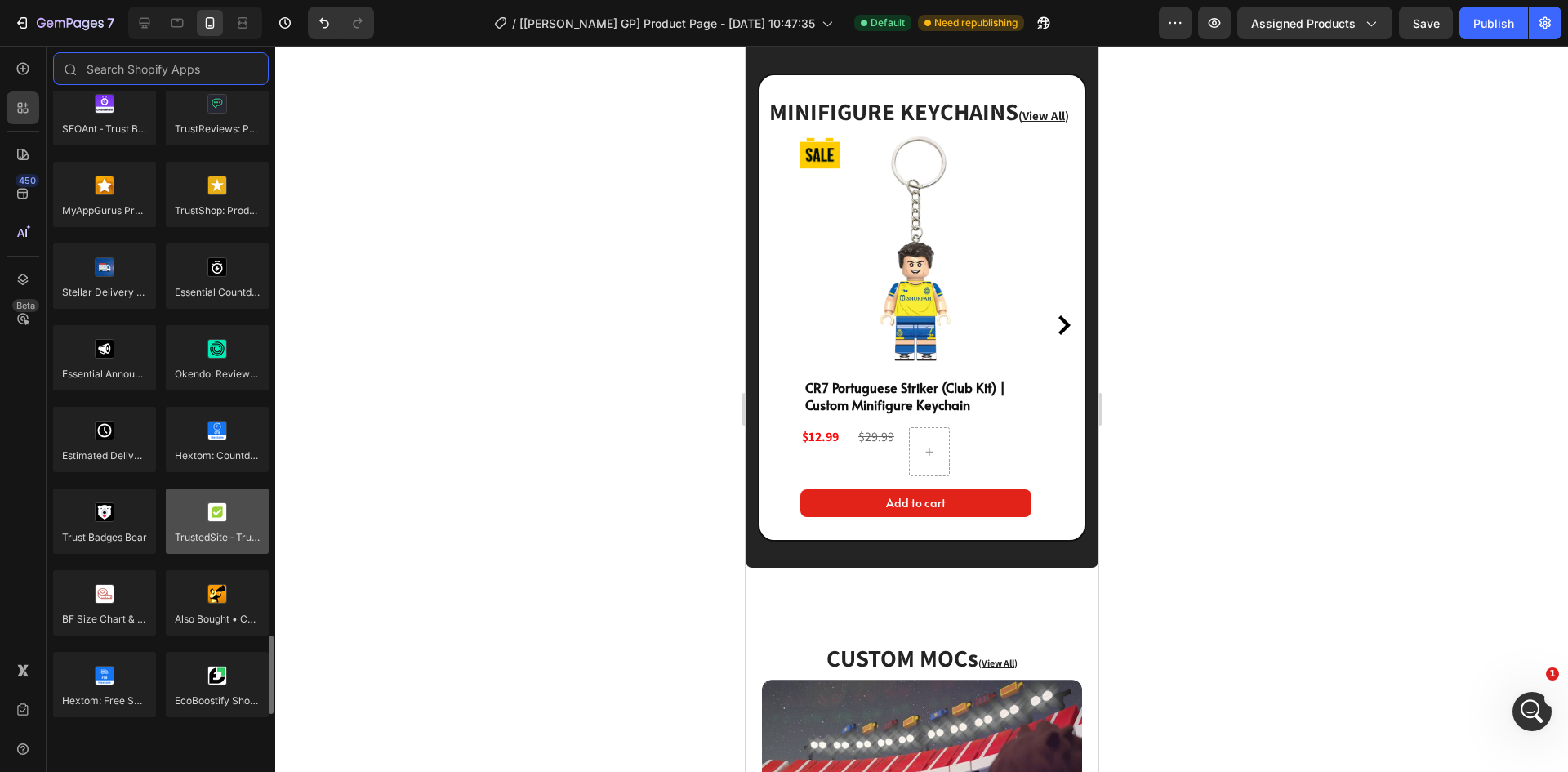
scroll to position [4529, 0]
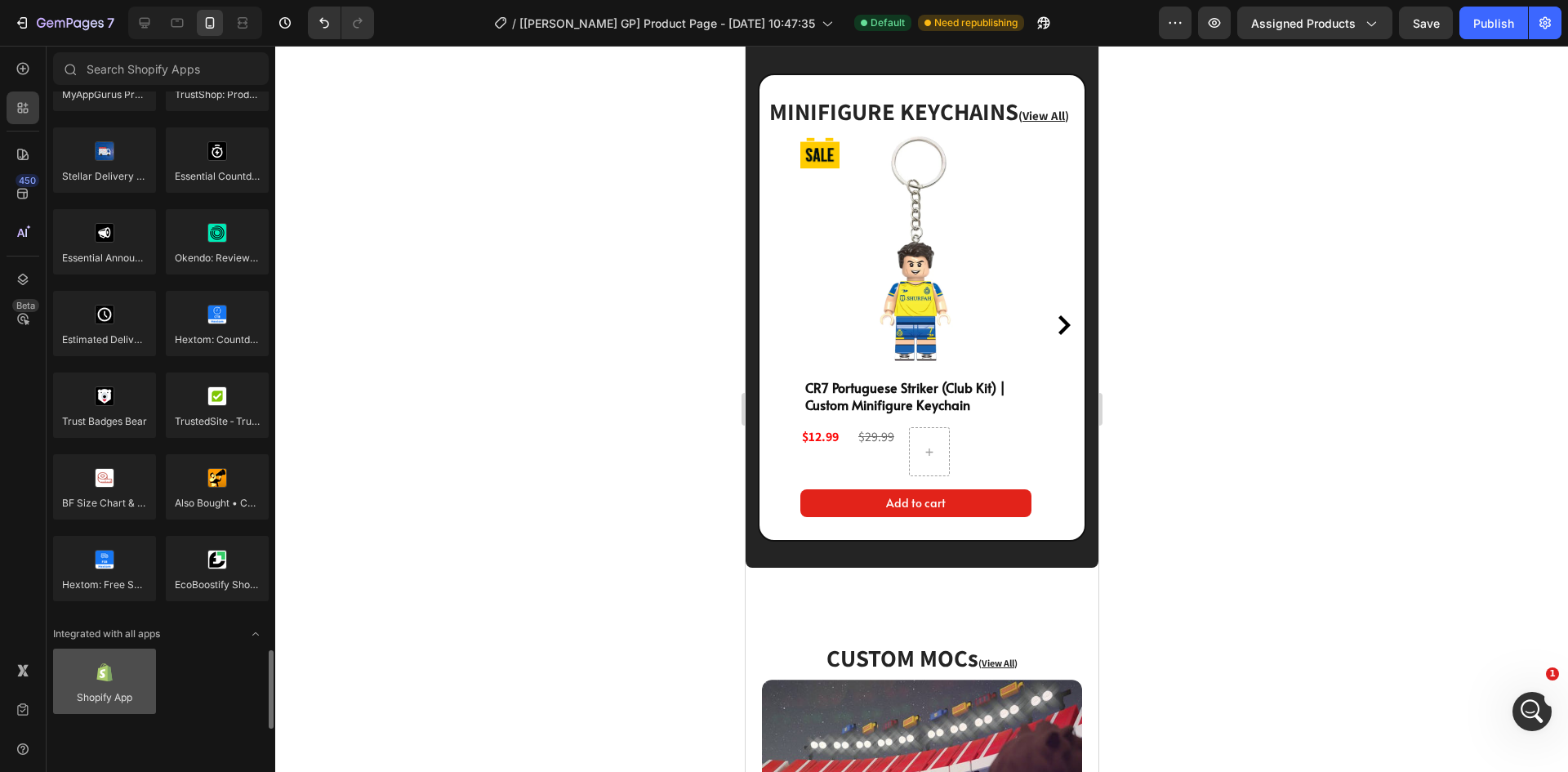
click at [103, 678] on div at bounding box center [104, 682] width 103 height 65
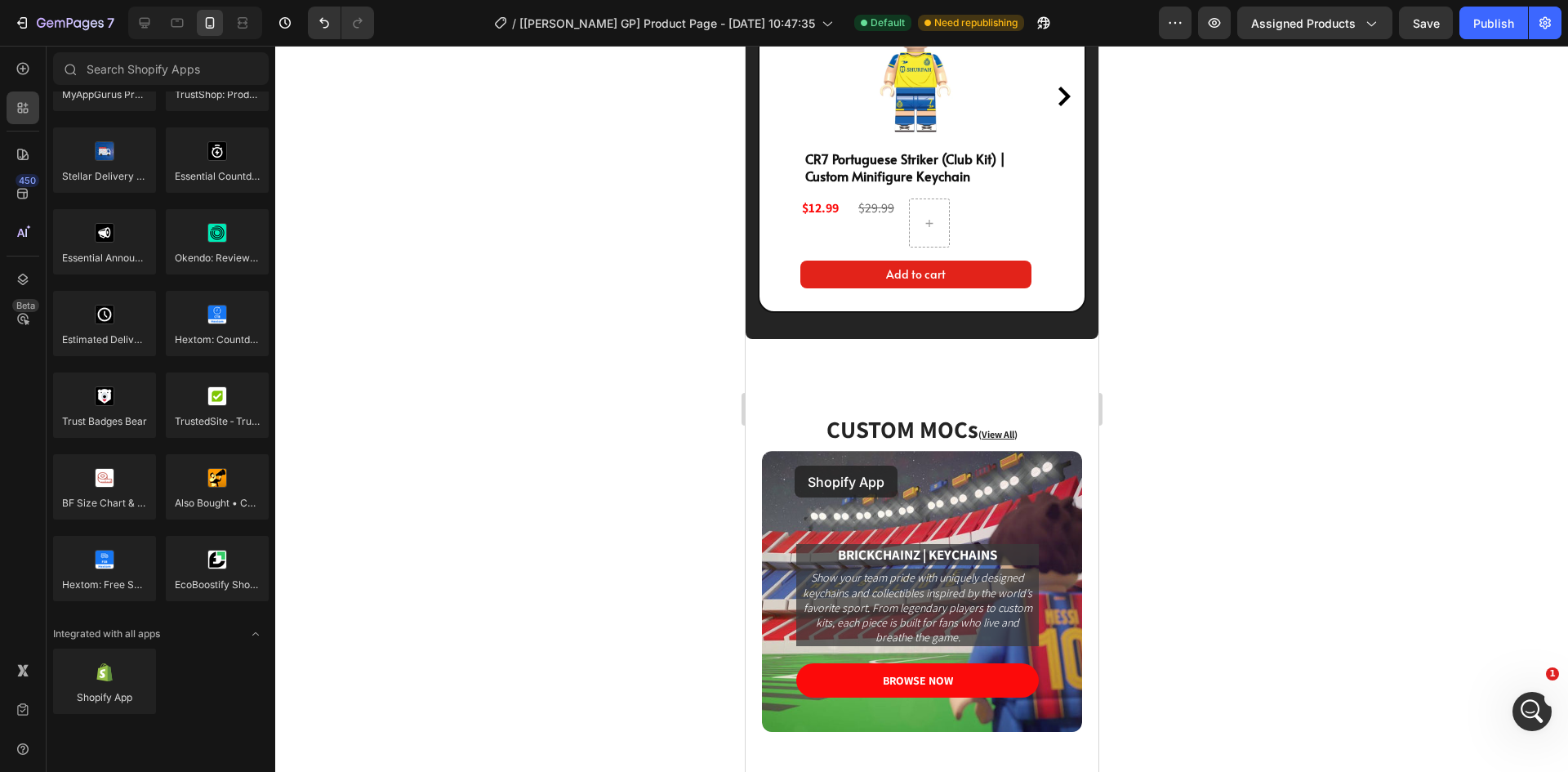
scroll to position [4111, 0]
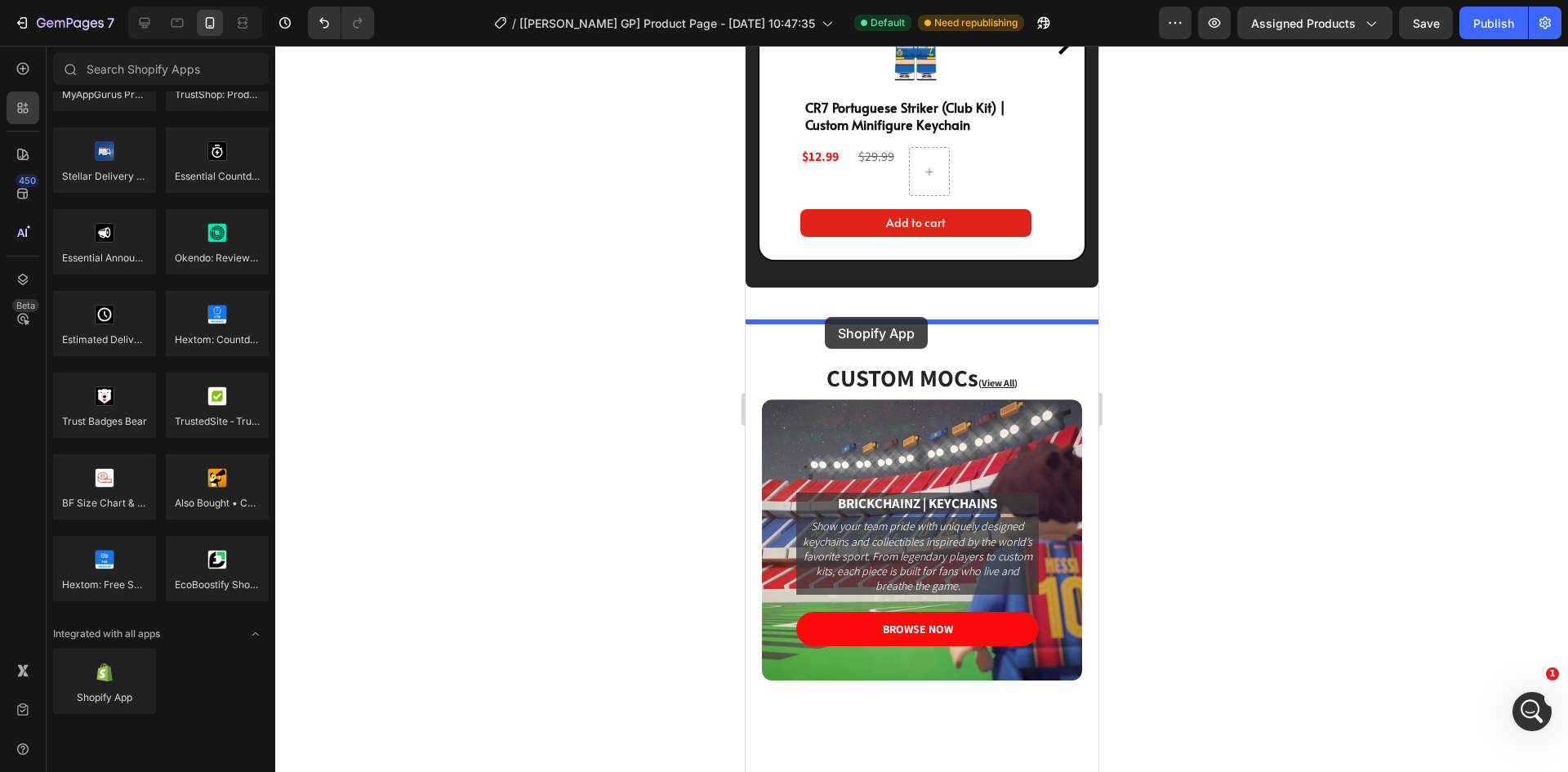
drag, startPoint x: 848, startPoint y: 724, endPoint x: 824, endPoint y: 317, distance: 407.7
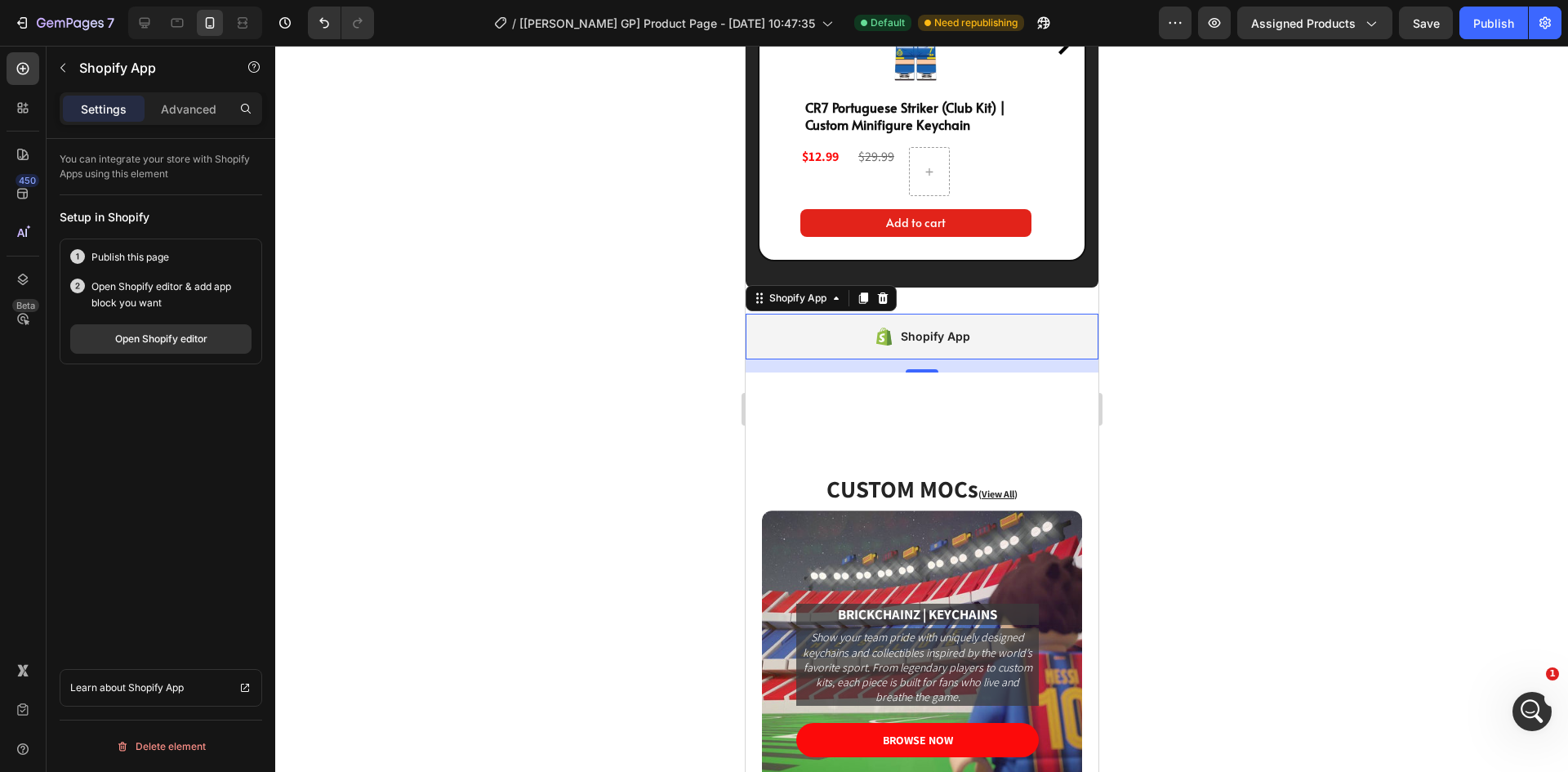
click at [802, 360] on div "Shopify App" at bounding box center [921, 337] width 353 height 46
click at [178, 340] on div "Open Shopify editor" at bounding box center [161, 339] width 92 height 15
click at [202, 110] on p "Advanced" at bounding box center [188, 109] width 56 height 17
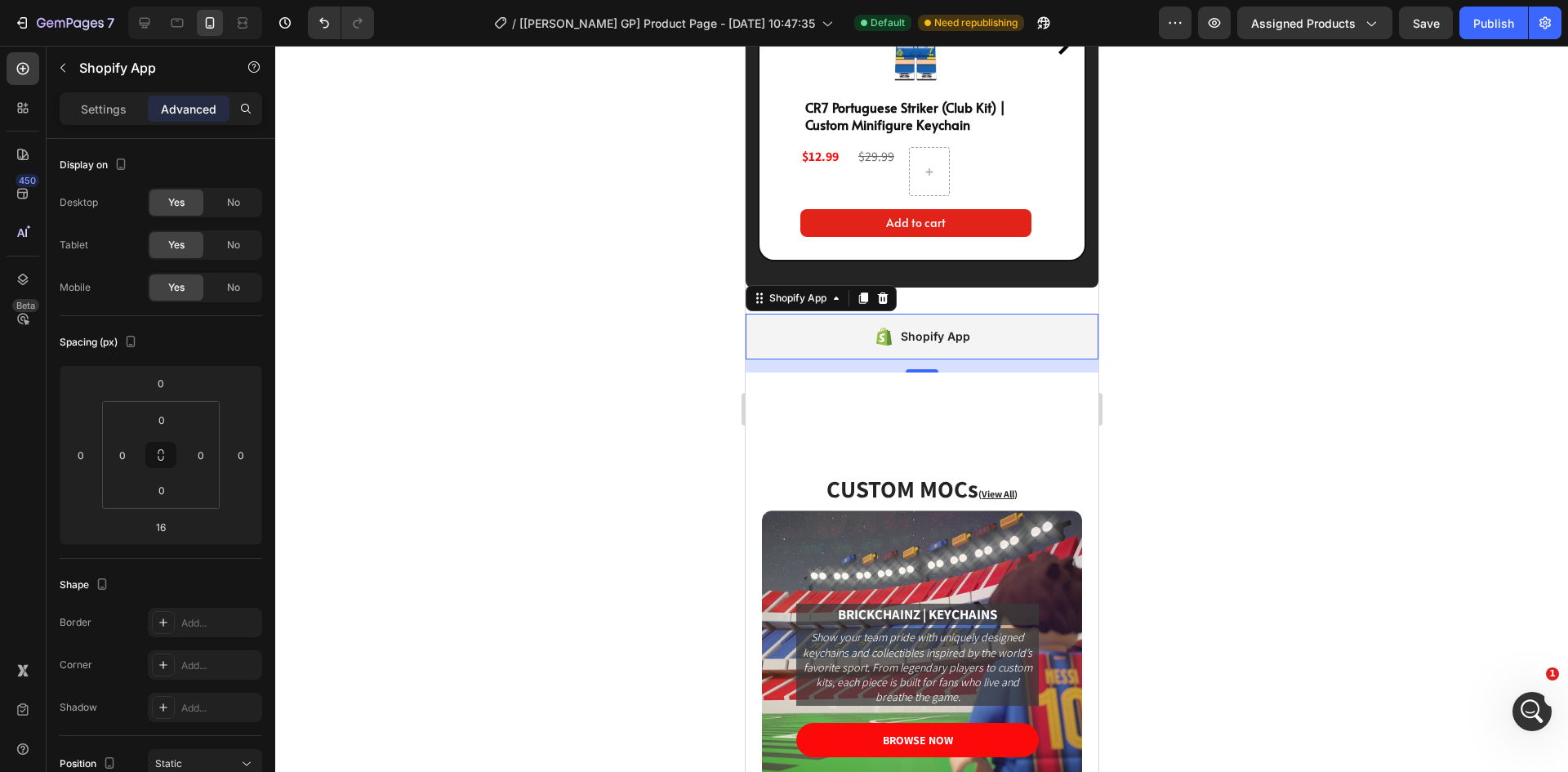
scroll to position [1675, 0]
click at [886, 303] on icon at bounding box center [882, 297] width 11 height 11
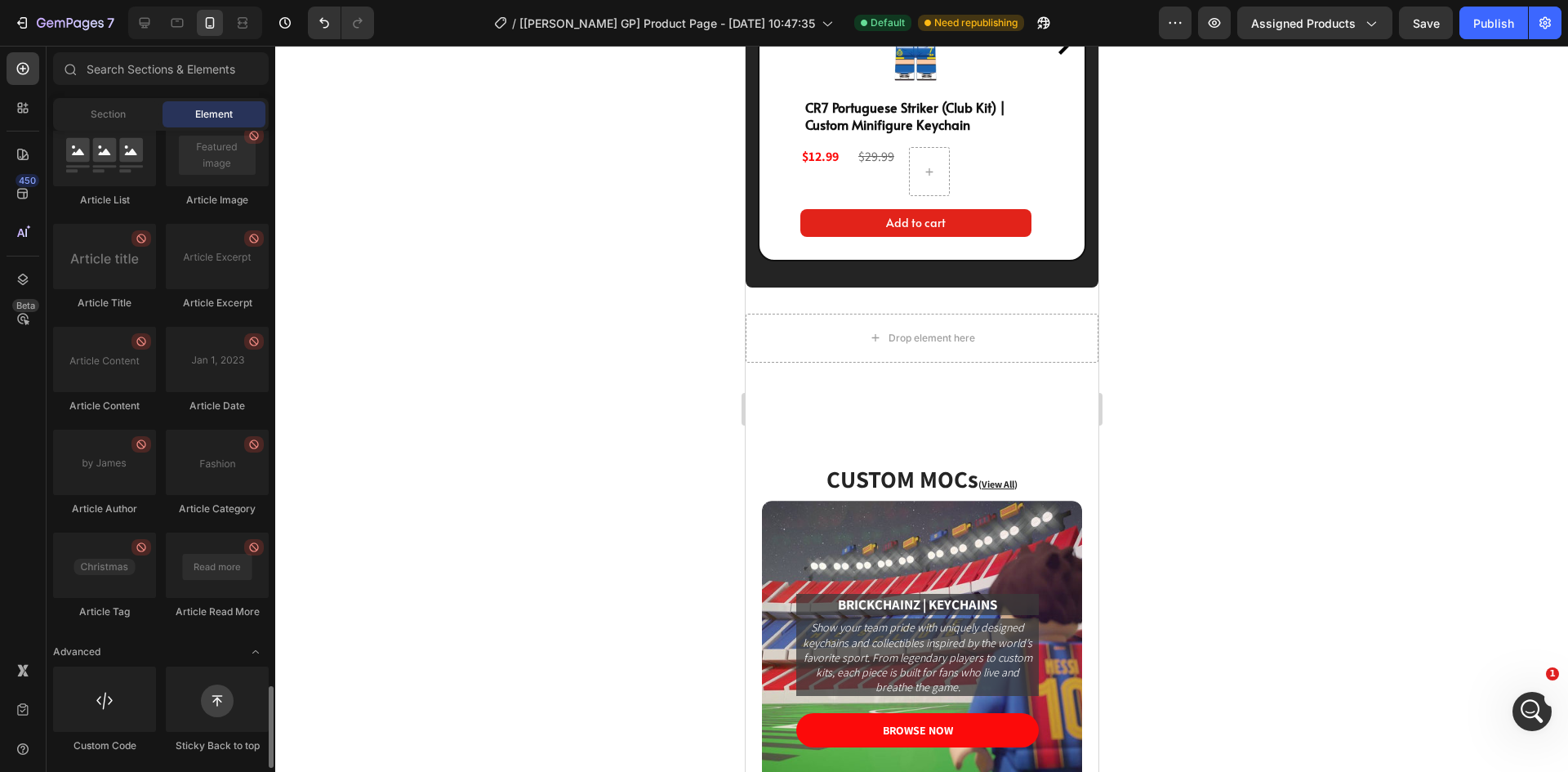
scroll to position [4313, 0]
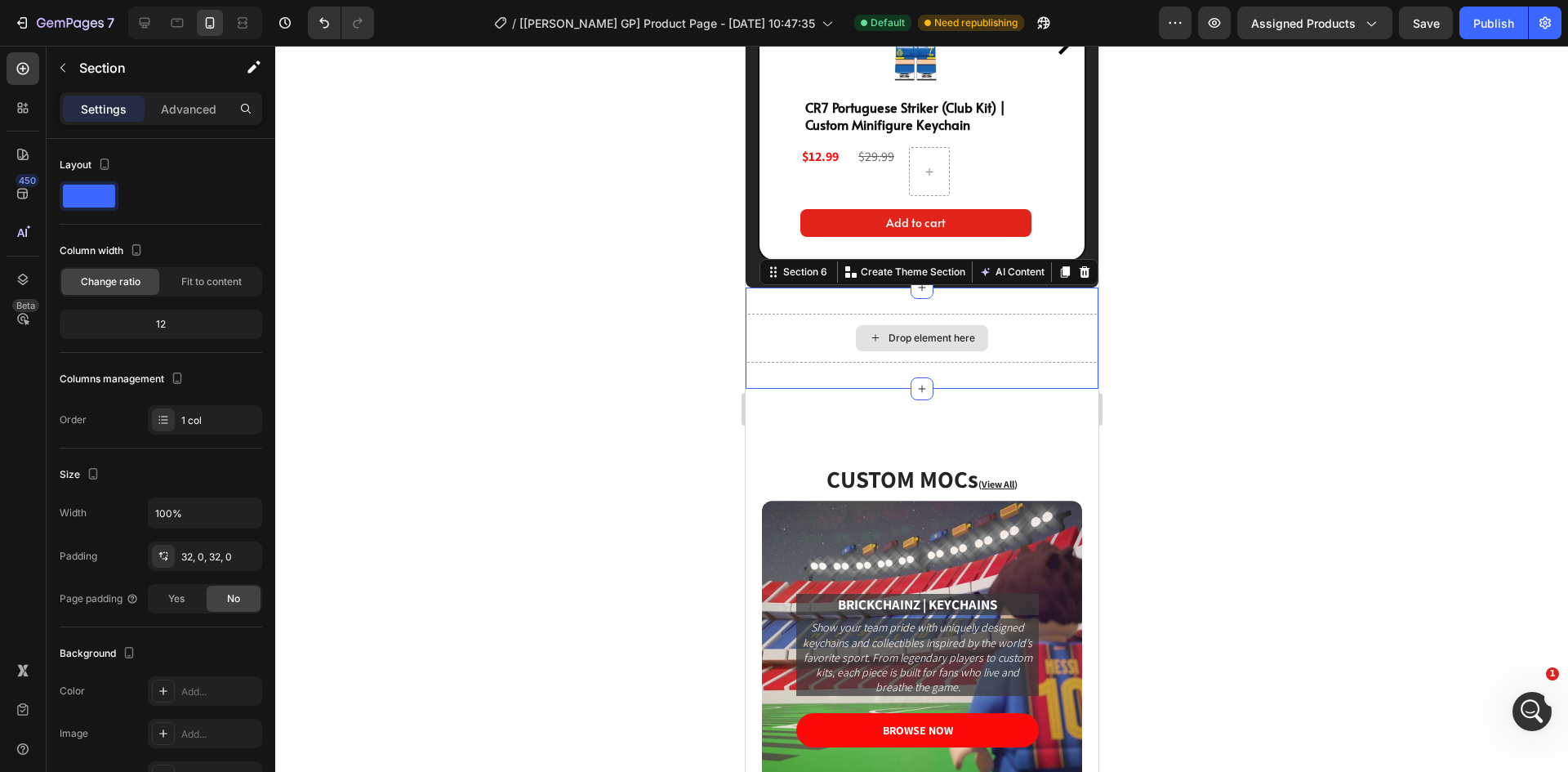
click at [804, 363] on div "Drop element here" at bounding box center [921, 338] width 353 height 49
click at [1077, 279] on icon at bounding box center [1084, 271] width 13 height 13
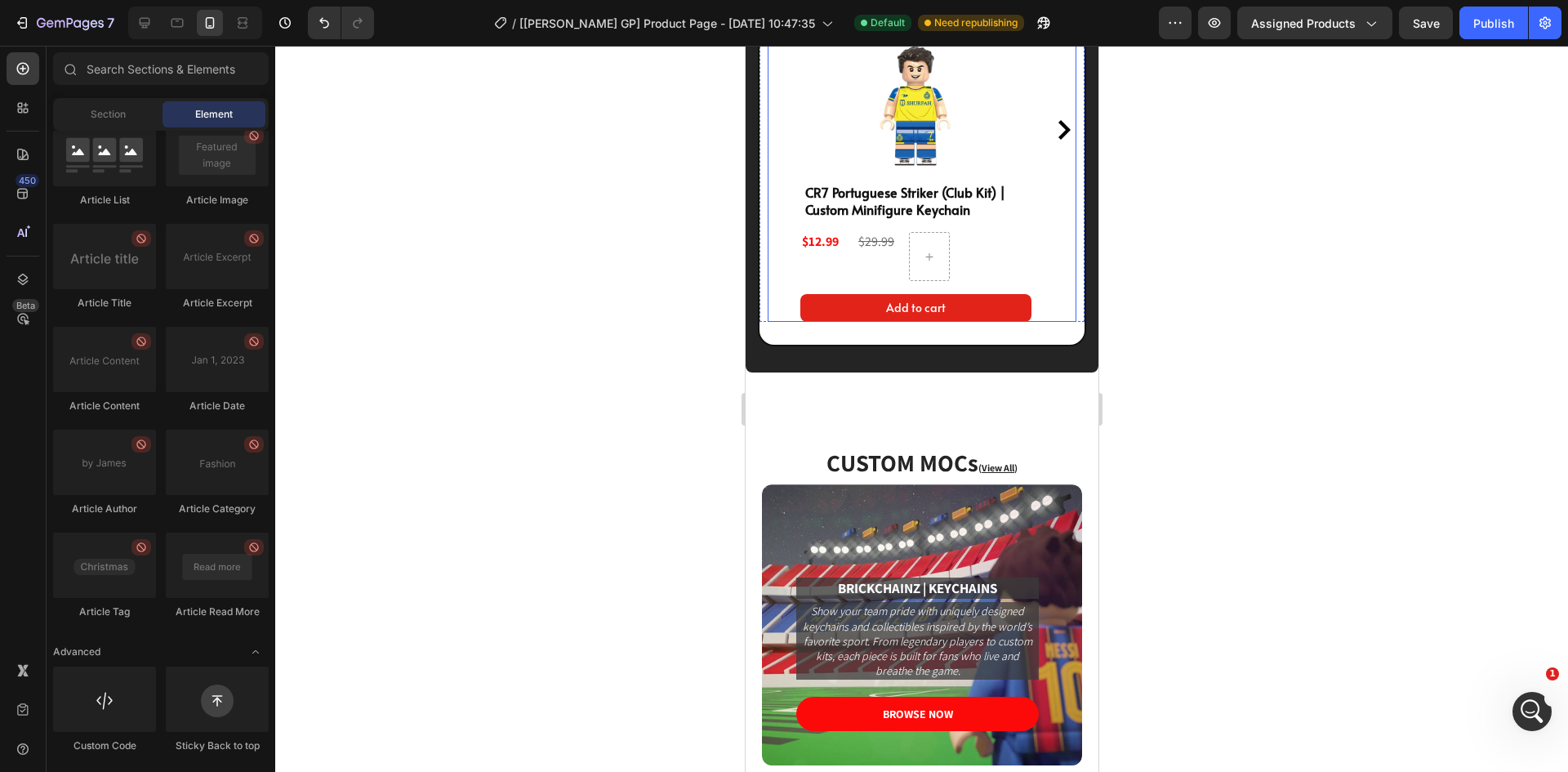
scroll to position [4030, 0]
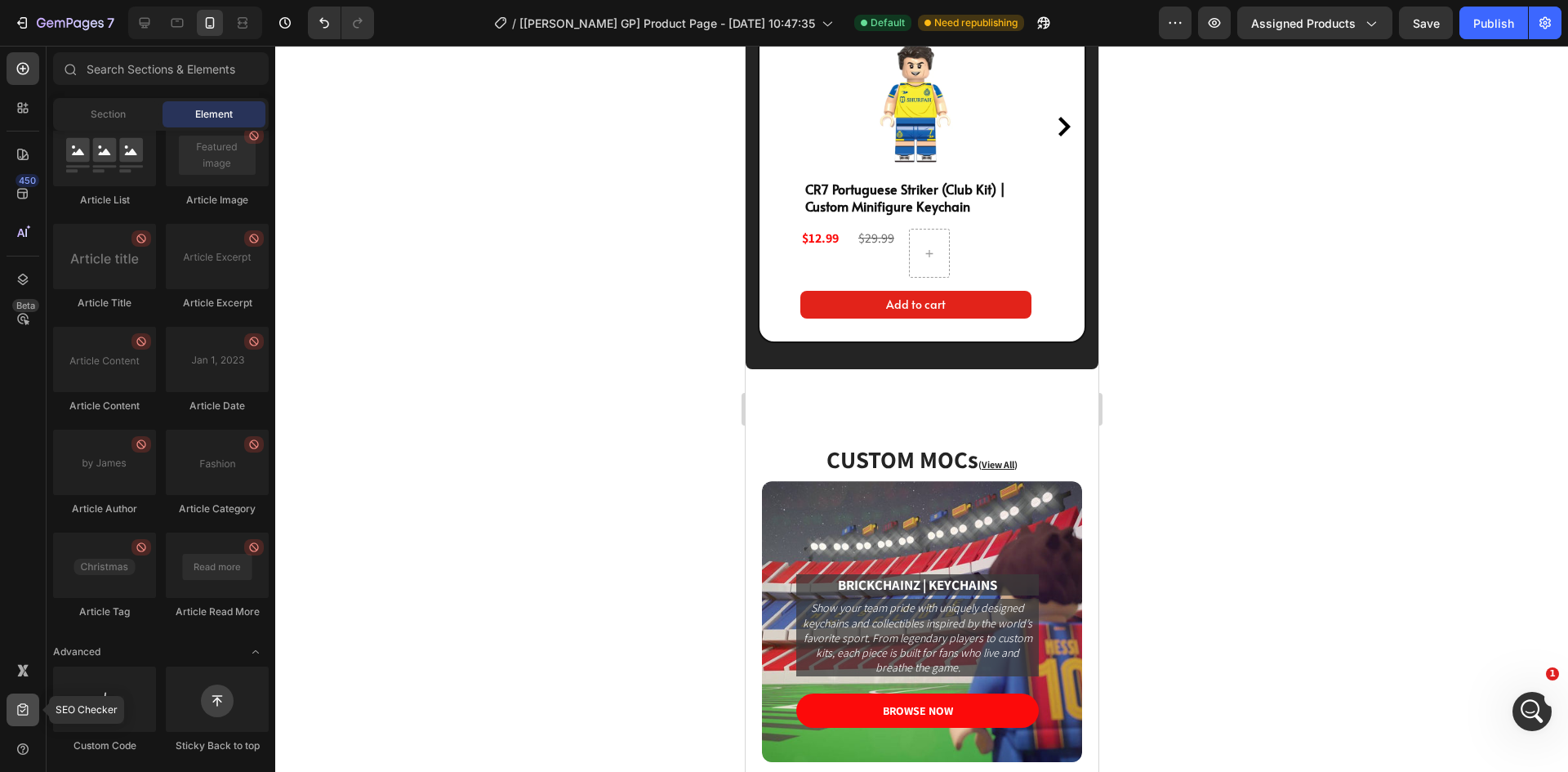
click at [27, 719] on div at bounding box center [22, 710] width 33 height 33
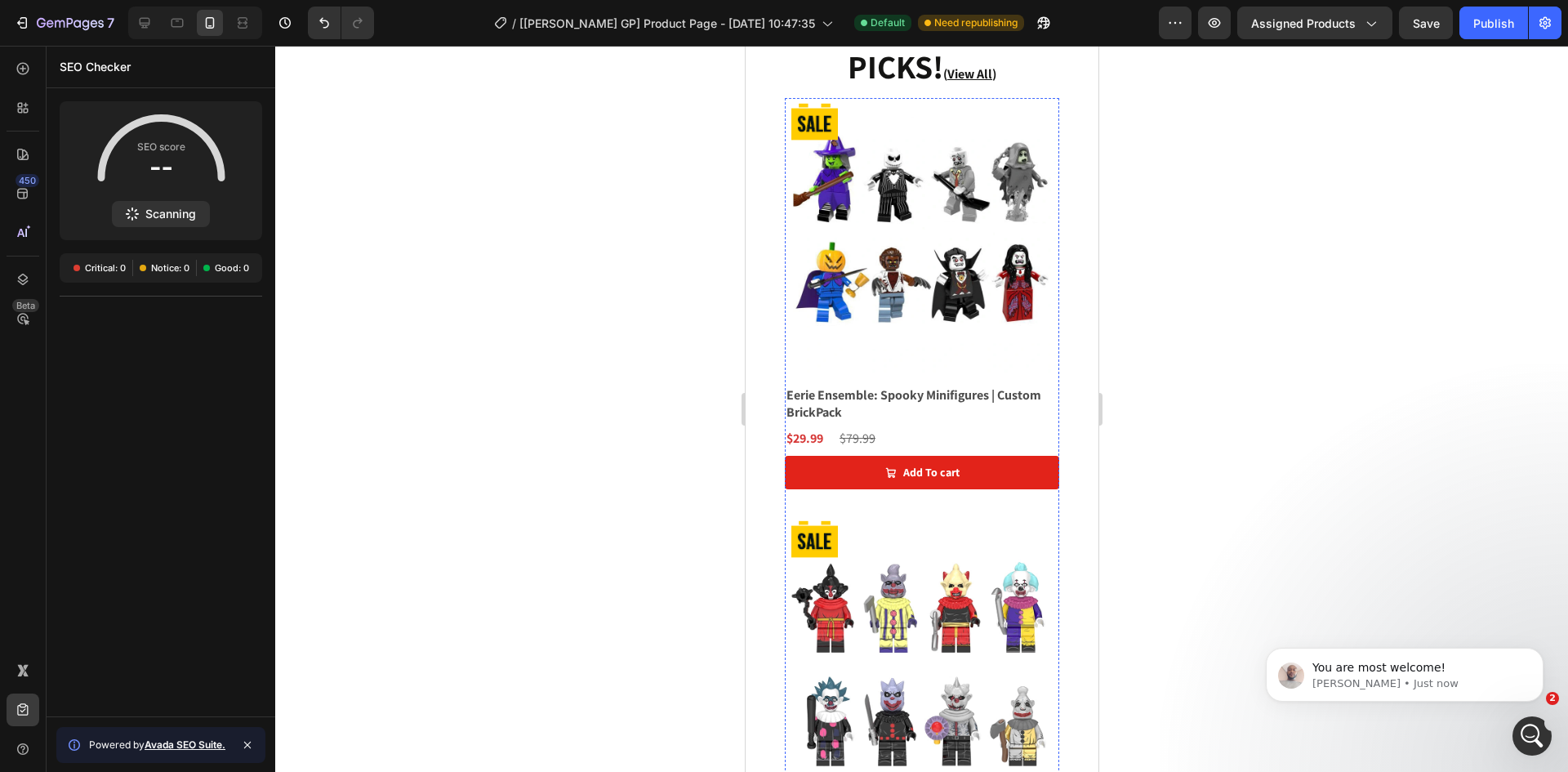
scroll to position [1123, 0]
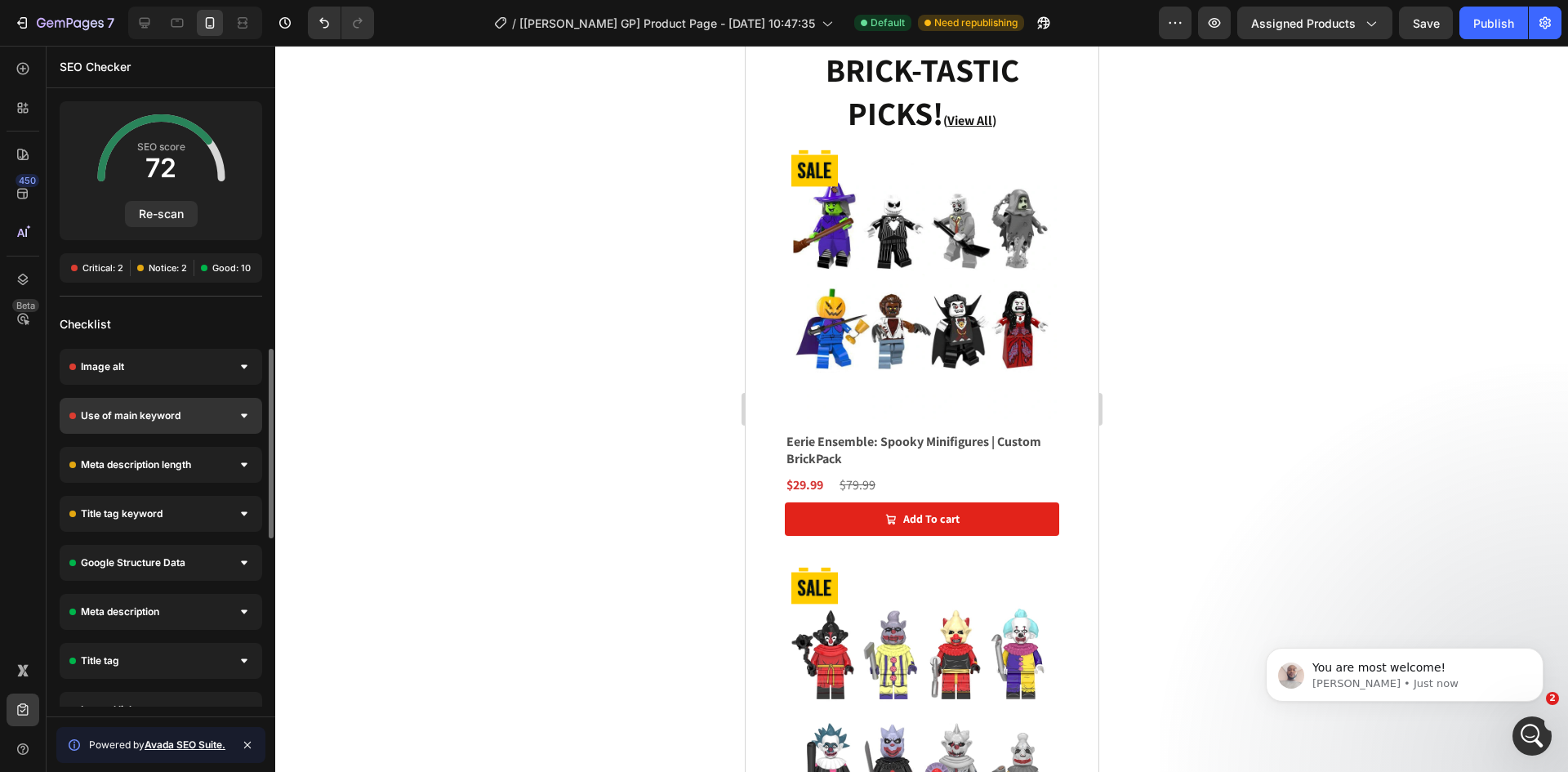
click at [195, 406] on div "Use of main keyword" at bounding box center [160, 416] width 202 height 36
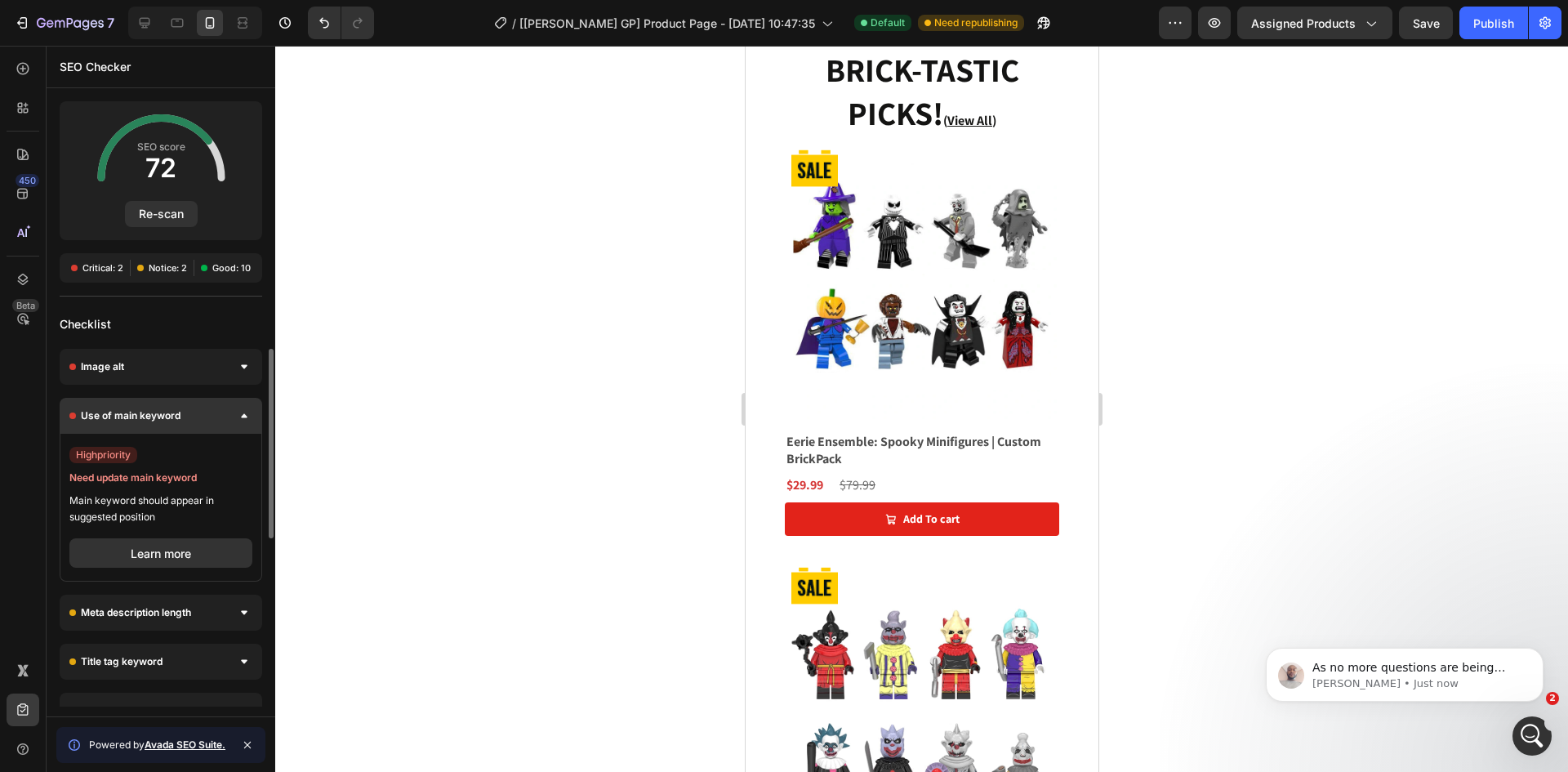
scroll to position [1858, 0]
click at [208, 542] on button "Learn more" at bounding box center [161, 553] width 183 height 29
